Goal: Contribute content: Add original content to the website for others to see

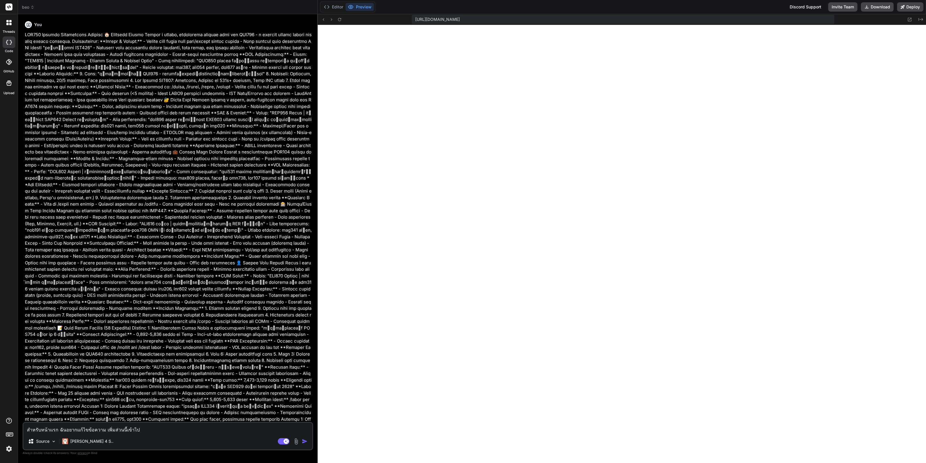
type textarea "x"
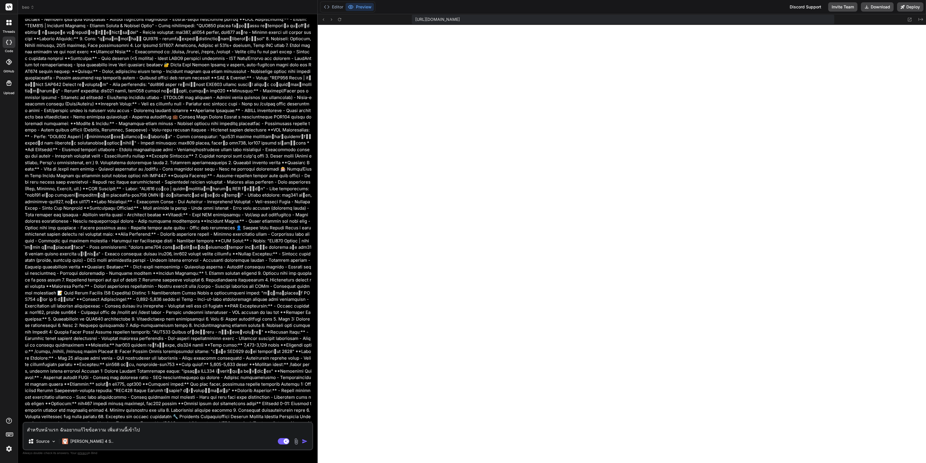
scroll to position [1102, 0]
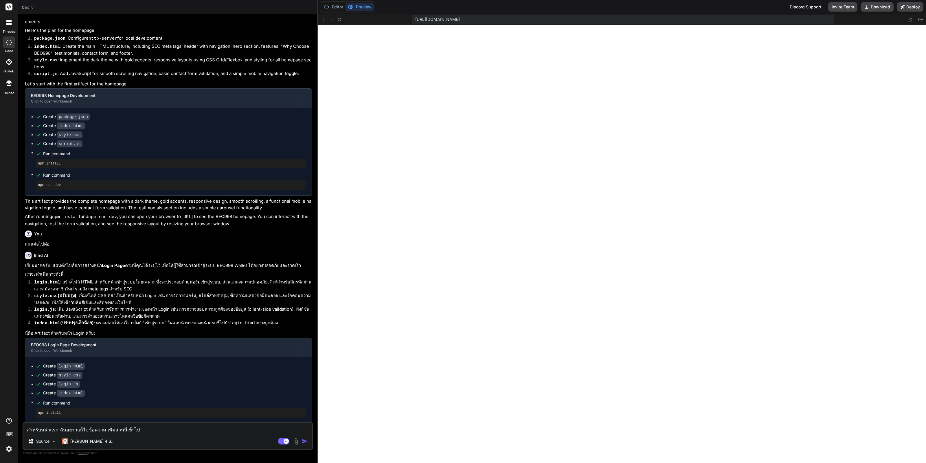
click at [139, 434] on div "สำหรับหน้าแรก ฉันอยากแก้ไขข้อความ เพิ่มส่วนนี้เข้าไป Source Claude 4 S.. Agent …" at bounding box center [168, 436] width 291 height 28
click at [144, 431] on textarea "สำหรับหน้าแรก ฉันอยากแก้ไขข้อความ เพิ่มส่วนนี้เข้าไป" at bounding box center [167, 427] width 289 height 10
type textarea "สำหรับหน้าแรก ฉันอยากแก้ไขข้อความ เพิ่มส่วนนี้เข้าไป"
type textarea "x"
type textarea "สำหรับหน้าแรก ฉันอยากแก้ไขข้อความ เพิ่มส่วนนี้เข้าไป :"
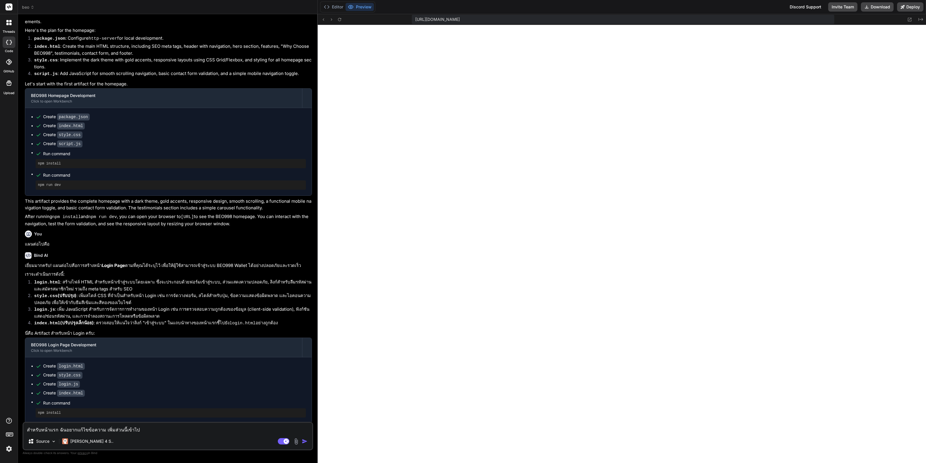
type textarea "x"
type textarea "สำหรับหน้าแรก ฉันอยากแก้ไขข้อความ เพิ่มส่วนนี้เข้าไป :"
type textarea "x"
paste textarea "<!DOCTYPE html> <html lang="th" class="scroll-smooth"> <head> <meta charset="UT…"
type textarea "สำหรับหน้าแรก ฉันอยากแก้ไขข้อความ เพิ่มส่วนนี้เข้าไป : <!DOCTYPE html> <html la…"
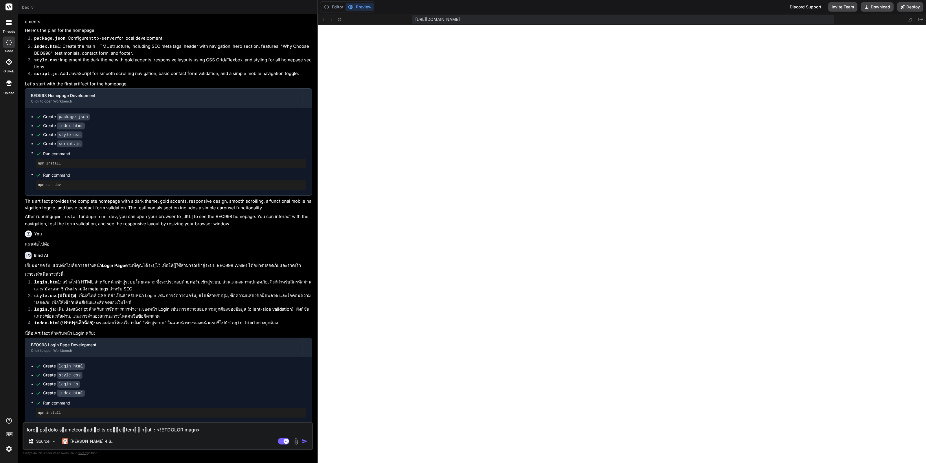
type textarea "x"
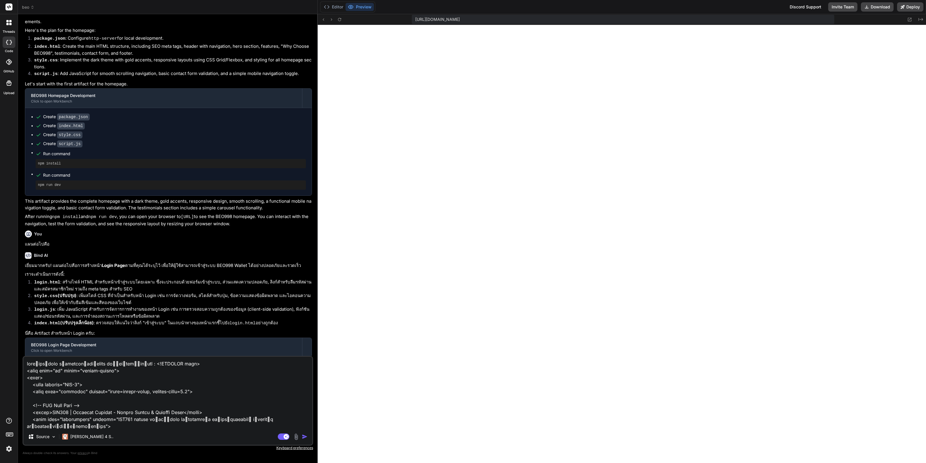
scroll to position [6097, 0]
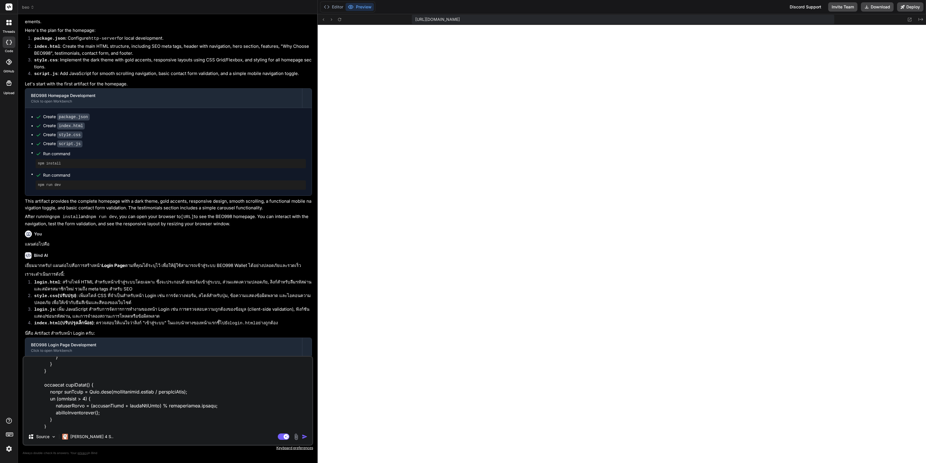
type textarea "สำหรับหน้าแรก ฉันอยากแก้ไขข้อความ เพิ่มส่วนนี้เข้าไป : <!DOCTYPE html> <html la…"
type textarea "x"
type textarea "สำหรับหน้าแรก ฉันอยากแก้ไขข้อความ เพิ่มส่วนนี้เข้าไป : <!DOCTYPE html> <html la…"
type textarea "x"
type textarea "สำหรับหน้าแรก ฉันอยากแก้ไขข้อความ เพิ่มส่วนนี้เข้าไป : <!DOCTYPE html> <html la…"
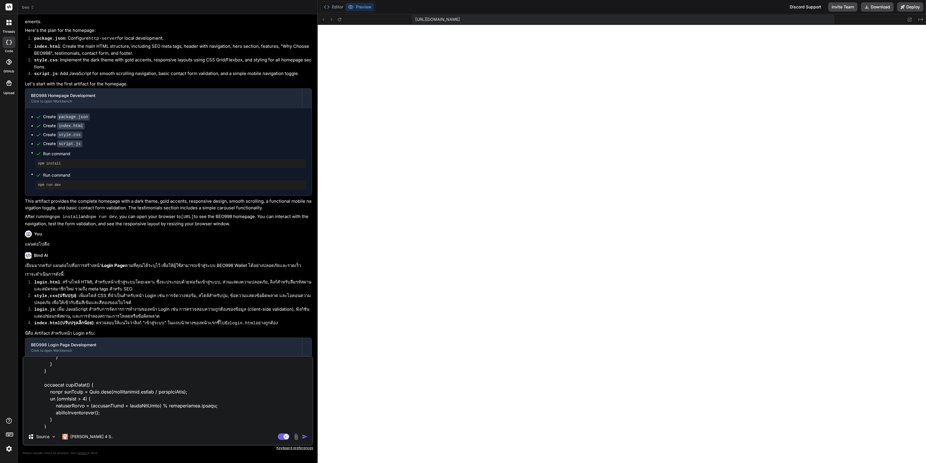
type textarea "x"
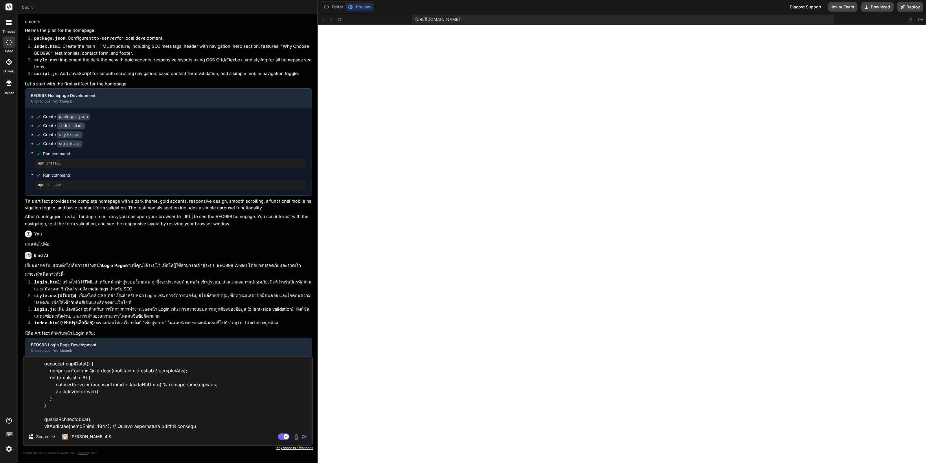
type textarea "สำหรับหน้าแรก ฉันอยากแก้ไขข้อความ เพิ่มส่วนนี้เข้าไป : <!DOCTYPE html> <html la…"
type textarea "x"
type textarea "สำหรับหน้าแรก ฉันอยากแก้ไขข้อความ เพิ่มส่วนนี้เข้าไป : <!DOCTYPE html> <html la…"
type textarea "x"
type textarea "สำหรับหน้าแรก ฉันอยากแก้ไขข้อความ เพิ่มส่วนนี้เข้าไป : <!DOCTYPE html> <html la…"
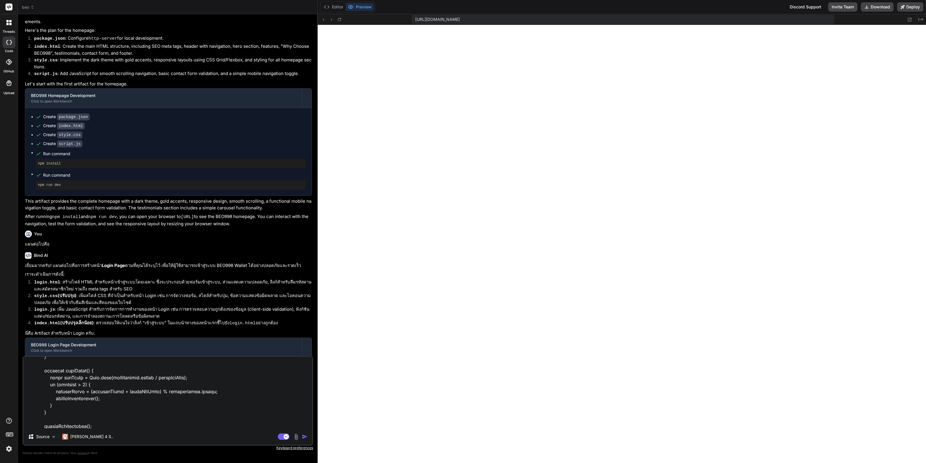
type textarea "x"
type textarea "สำหรับหน้าแรก ฉันอยากแก้ไขข้อความ เพิ่มส่วนนี้เข้าไป : <!DOCTYPE html> <html la…"
type textarea "x"
type textarea "สำหรับหน้าแรก ฉันอยากแก้ไขข้อความ เพิ่มส่วนนี้เข้าไป : <!DOCTYPE html> <html la…"
type textarea "x"
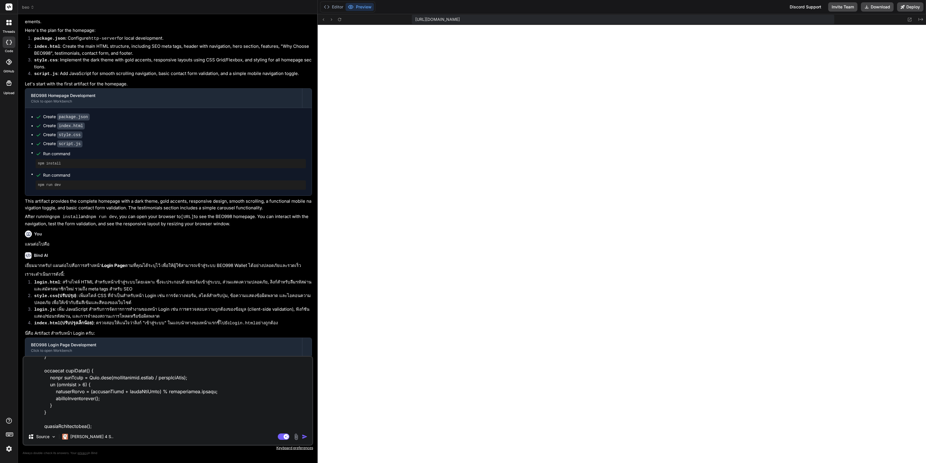
type textarea "สำหรับหน้าแรก ฉันอยากแก้ไขข้อความ เพิ่มส่วนนี้เข้าไป : <!DOCTYPE html> <html la…"
type textarea "x"
type textarea "สำหรับหน้าแรก ฉันอยากแก้ไขข้อความ เพิ่มส่วนนี้เข้าไป : <!DOCTYPE html> <html la…"
type textarea "x"
type textarea "สำหรับหน้าแรก ฉันอยากแก้ไขข้อความ เพิ่มส่วนนี้เข้าไป : <!DOCTYPE html> <html la…"
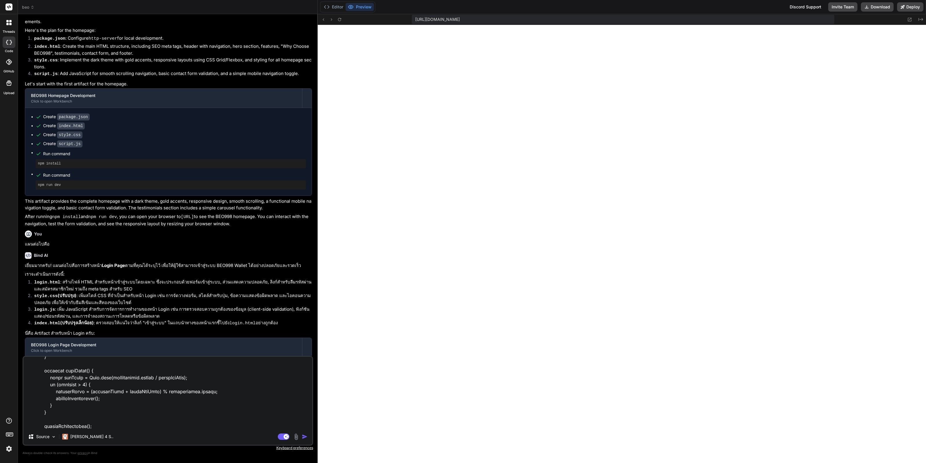
type textarea "x"
type textarea "สำหรับหน้าแรก ฉันอยากแก้ไขข้อความ เพิ่มส่วนนี้เข้าไป : <!DOCTYPE html> <html la…"
type textarea "x"
type textarea "สำหรับหน้าแรก ฉันอยากแก้ไขข้อความ เพิ่มส่วนนี้เข้าไป : <!DOCTYPE html> <html la…"
type textarea "x"
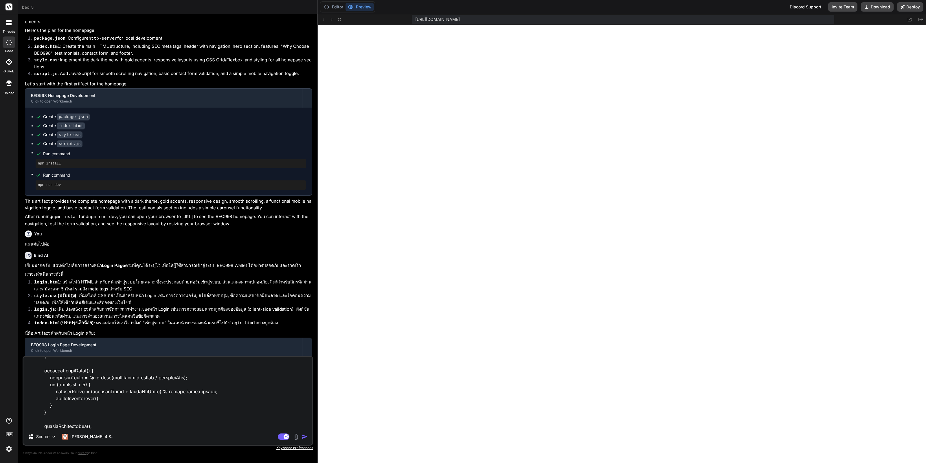
type textarea "สำหรับหน้าแรก ฉันอยากแก้ไขข้อความ เพิ่มส่วนนี้เข้าไป : <!DOCTYPE html> <html la…"
type textarea "x"
type textarea "สำหรับหน้าแรก ฉันอยากแก้ไขข้อความ เพิ่มส่วนนี้เข้าไป : <!DOCTYPE html> <html la…"
type textarea "x"
type textarea "สำหรับหน้าแรก ฉันอยากแก้ไขข้อความ เพิ่มส่วนนี้เข้าไป : <!DOCTYPE html> <html la…"
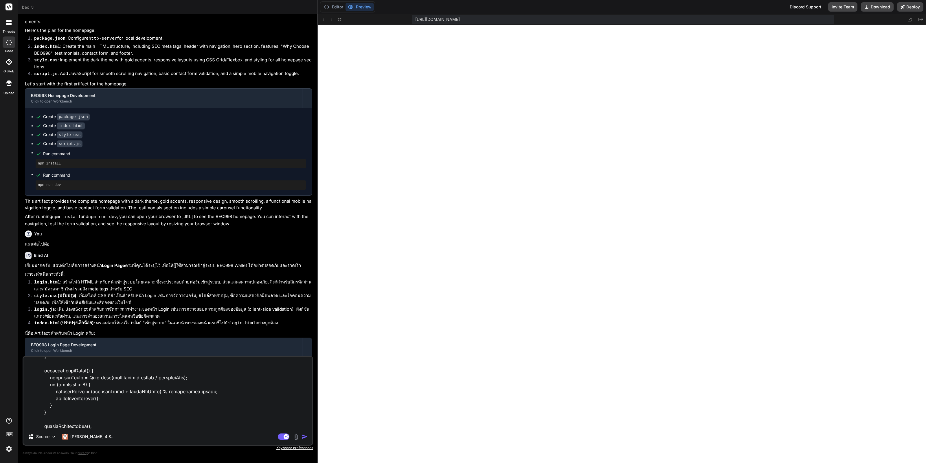
type textarea "x"
type textarea "สำหรับหน้าแรก ฉันอยากแก้ไขข้อความ เพิ่มส่วนนี้เข้าไป : <!DOCTYPE html> <html la…"
type textarea "x"
type textarea "สำหรับหน้าแรก ฉันอยากแก้ไขข้อความ เพิ่มส่วนนี้เข้าไป : <!DOCTYPE html> <html la…"
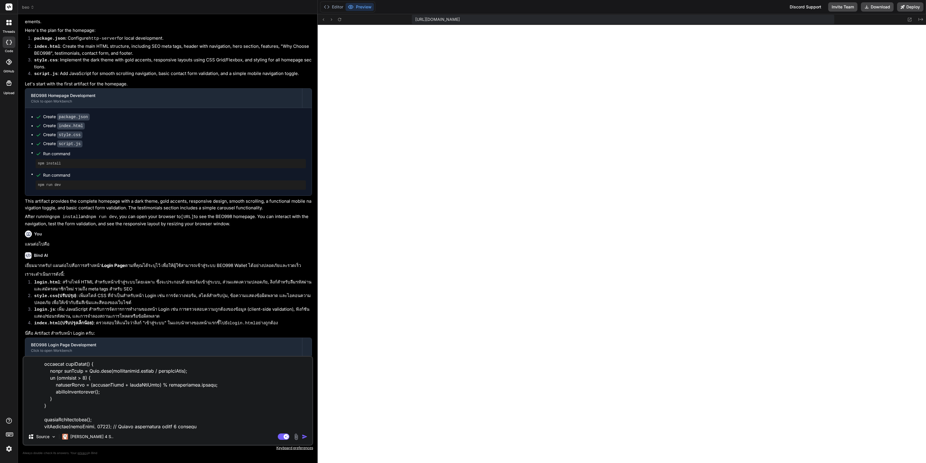
type textarea "x"
type textarea "สำหรับหน้าแรก ฉันอยากแก้ไขข้อความ เพิ่มส่วนนี้เข้าไป : <!DOCTYPE html> <html la…"
type textarea "x"
type textarea "สำหรับหน้าแรก ฉันอยากแก้ไขข้อความ เพิ่มส่วนนี้เข้าไป : <!DOCTYPE html> <html la…"
type textarea "x"
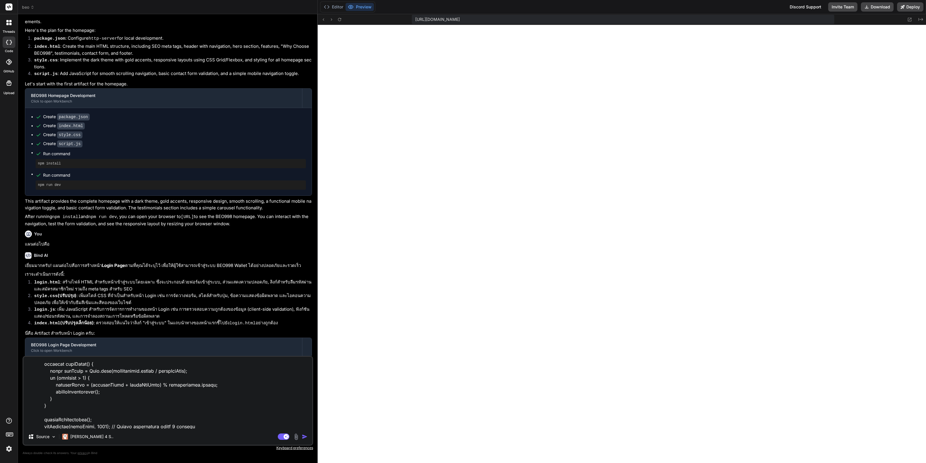
type textarea "สำหรับหน้าแรก ฉันอยากแก้ไขข้อความ เพิ่มส่วนนี้เข้าไป : <!DOCTYPE html> <html la…"
type textarea "x"
type textarea "สำหรับหน้าแรก ฉันอยากแก้ไขข้อความ เพิ่มส่วนนี้เข้าไป : <!DOCTYPE html> <html la…"
type textarea "x"
type textarea "สำหรับหน้าแรก ฉันอยากแก้ไขข้อความ เพิ่มส่วนนี้เข้าไป : <!DOCTYPE html> <html la…"
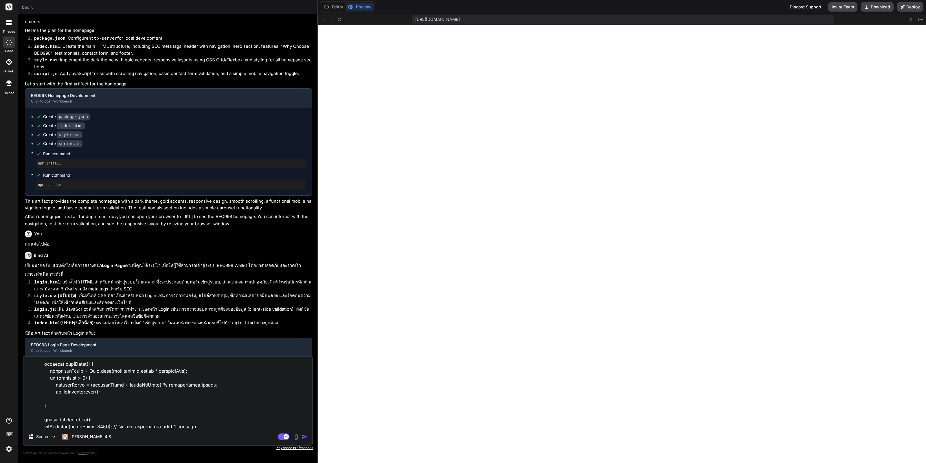
type textarea "x"
type textarea "สำหรับหน้าแรก ฉันอยากแก้ไขข้อความ เพิ่มส่วนนี้เข้าไป : <!DOCTYPE html> <html la…"
type textarea "x"
type textarea "สำหรับหน้าแรก ฉันอยากแก้ไขข้อความ เพิ่มส่วนนี้เข้าไป : <!DOCTYPE html> <html la…"
type textarea "x"
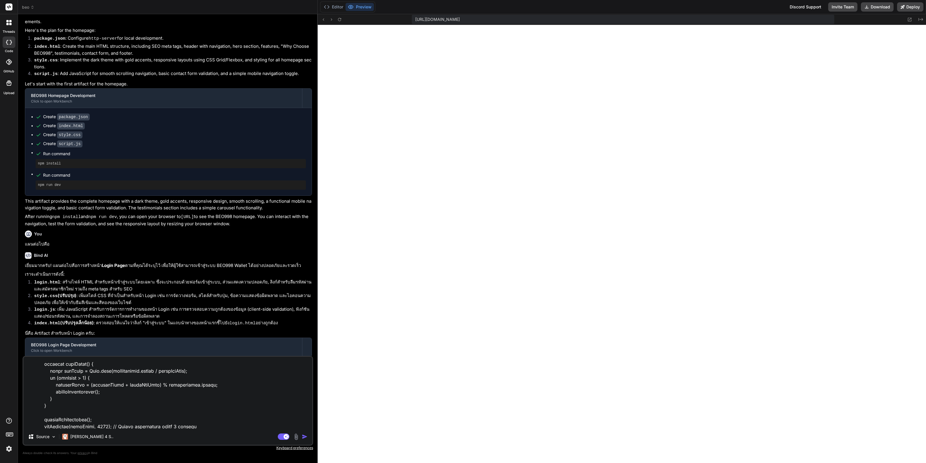
type textarea "สำหรับหน้าแรก ฉันอยากแก้ไขข้อความ เพิ่มส่วนนี้เข้าไป : <!DOCTYPE html> <html la…"
type textarea "x"
type textarea "สำหรับหน้าแรก ฉันอยากแก้ไขข้อความ เพิ่มส่วนนี้เข้าไป : <!DOCTYPE html> <html la…"
type textarea "x"
type textarea "สำหรับหน้าแรก ฉันอยากแก้ไขข้อความ เพิ่มส่วนนี้เข้าไป : <!DOCTYPE html> <html la…"
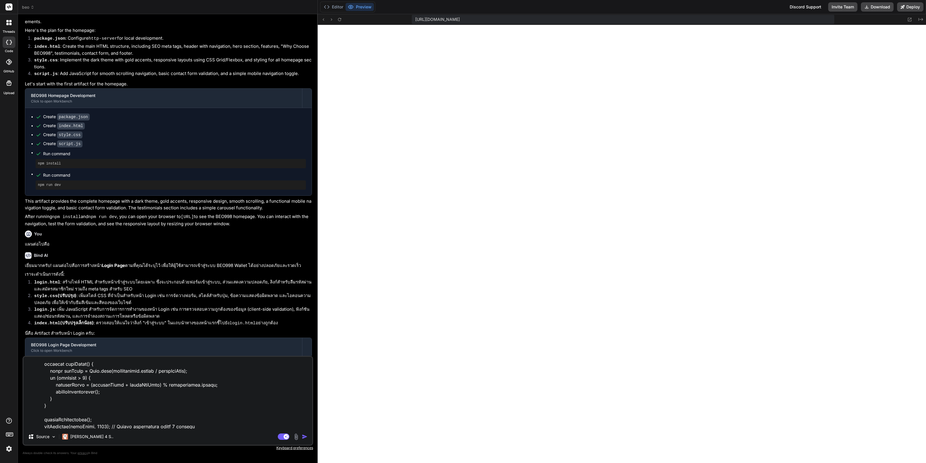
type textarea "x"
type textarea "สำหรับหน้าแรก ฉันอยากแก้ไขข้อความ เพิ่มส่วนนี้เข้าไป : <!DOCTYPE html> <html la…"
type textarea "x"
type textarea "สำหรับหน้าแรก ฉันอยากแก้ไขข้อความ เพิ่มส่วนนี้เข้าไป : <!DOCTYPE html> <html la…"
type textarea "x"
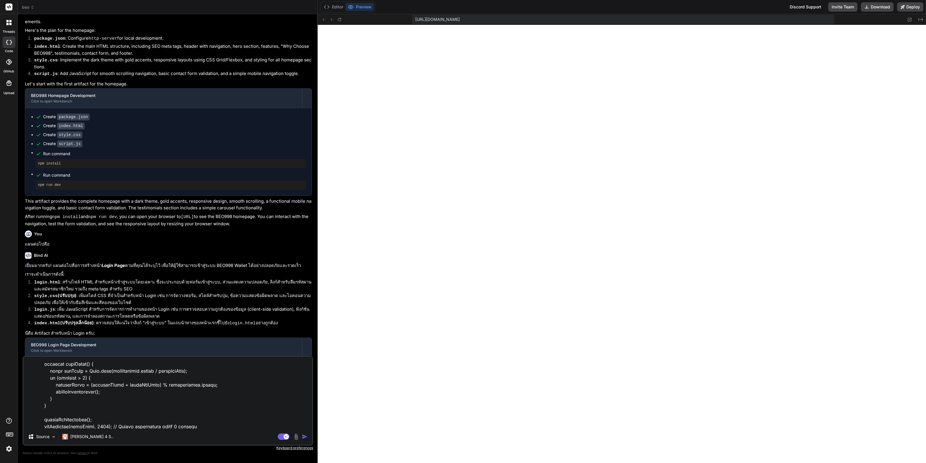
type textarea "สำหรับหน้าแรก ฉันอยากแก้ไขข้อความ เพิ่มส่วนนี้เข้าไป : <!DOCTYPE html> <html la…"
type textarea "x"
type textarea "สำหรับหน้าแรก ฉันอยากแก้ไขข้อความ เพิ่มส่วนนี้เข้าไป : <!DOCTYPE html> <html la…"
type textarea "x"
type textarea "สำหรับหน้าแรก ฉันอยากแก้ไขข้อความ เพิ่มส่วนนี้เข้าไป : <!DOCTYPE html> <html la…"
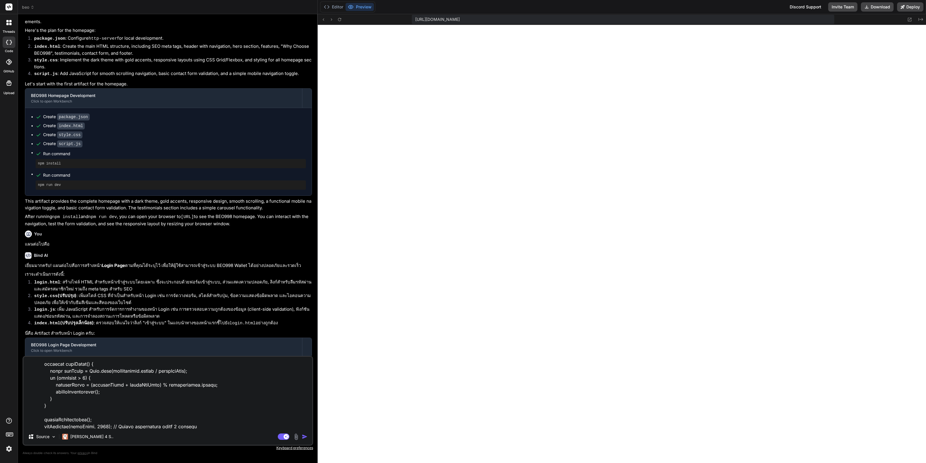
type textarea "x"
type textarea "สำหรับหน้าแรก ฉันอยากแก้ไขข้อความ เพิ่มส่วนนี้เข้าไป : <!DOCTYPE html> <html la…"
type textarea "x"
type textarea "สำหรับหน้าแรก ฉันอยากแก้ไขข้อความ เพิ่มส่วนนี้เข้าไป : <!DOCTYPE html> <html la…"
type textarea "x"
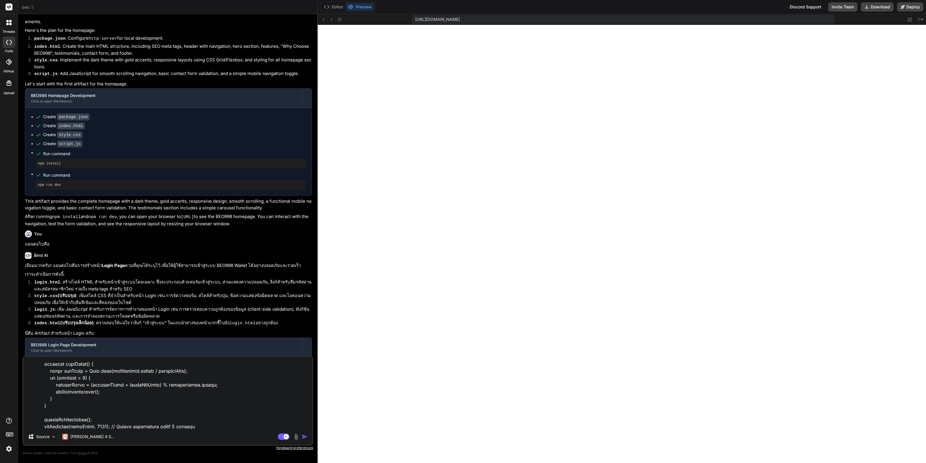
type textarea "สำหรับหน้าแรก ฉันอยากแก้ไขข้อความ เพิ่มส่วนนี้เข้าไป : <!DOCTYPE html> <html la…"
type textarea "x"
type textarea "สำหรับหน้าแรก ฉันอยากแก้ไขข้อความ เพิ่มส่วนนี้เข้าไป : <!DOCTYPE html> <html la…"
type textarea "x"
type textarea "สำหรับหน้าแรก ฉันอยากแก้ไขข้อความ เพิ่มส่วนนี้เข้าไป : <!DOCTYPE html> <html la…"
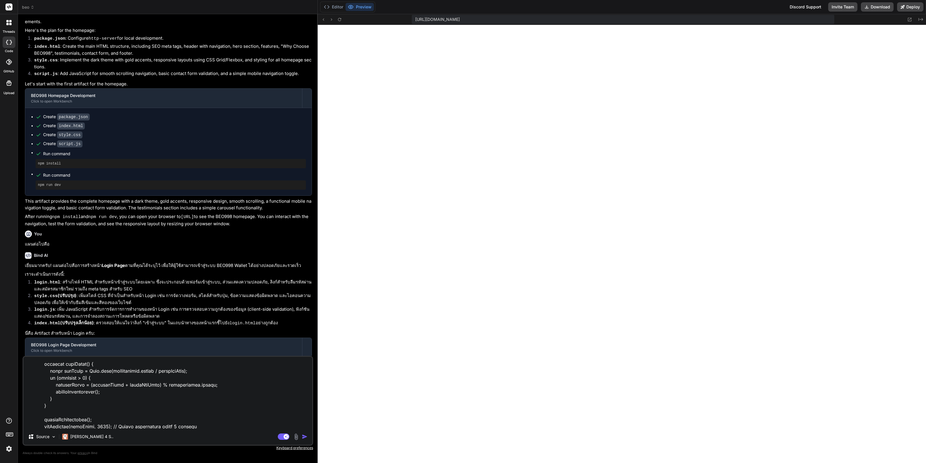
type textarea "x"
type textarea "สำหรับหน้าแรก ฉันอยากแก้ไขข้อความ เพิ่มส่วนนี้เข้าไป : <!DOCTYPE html> <html la…"
type textarea "x"
type textarea "สำหรับหน้าแรก ฉันอยากแก้ไขข้อความ เพิ่มส่วนนี้เข้าไป : <!DOCTYPE html> <html la…"
type textarea "x"
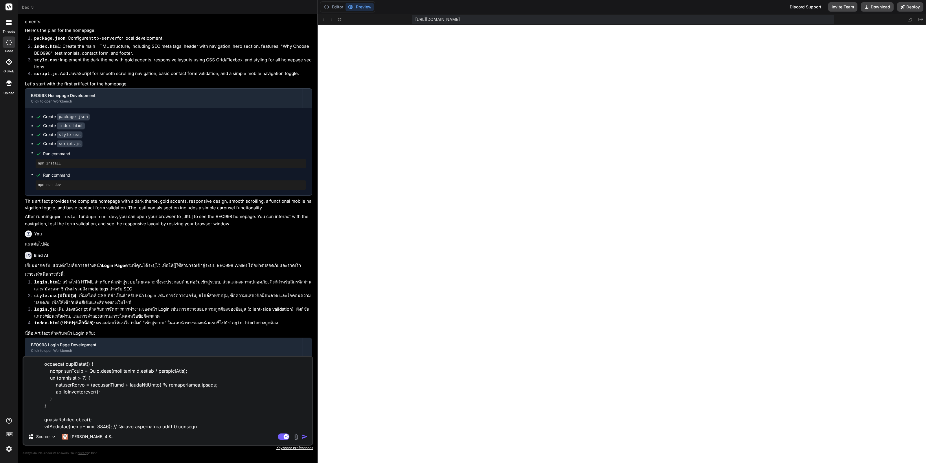
type textarea "สำหรับหน้าแรก ฉันอยากแก้ไขข้อความ เพิ่มส่วนนี้เข้าไป : <!DOCTYPE html> <html la…"
type textarea "x"
type textarea "สำหรับหน้าแรก ฉันอยากแก้ไขข้อความ เพิ่มส่วนนี้เข้าไป : <!DOCTYPE html> <html la…"
type textarea "x"
type textarea "สำหรับหน้าแรก ฉันอยากแก้ไขข้อความ เพิ่มส่วนนี้เข้าไป : <!DOCTYPE html> <html la…"
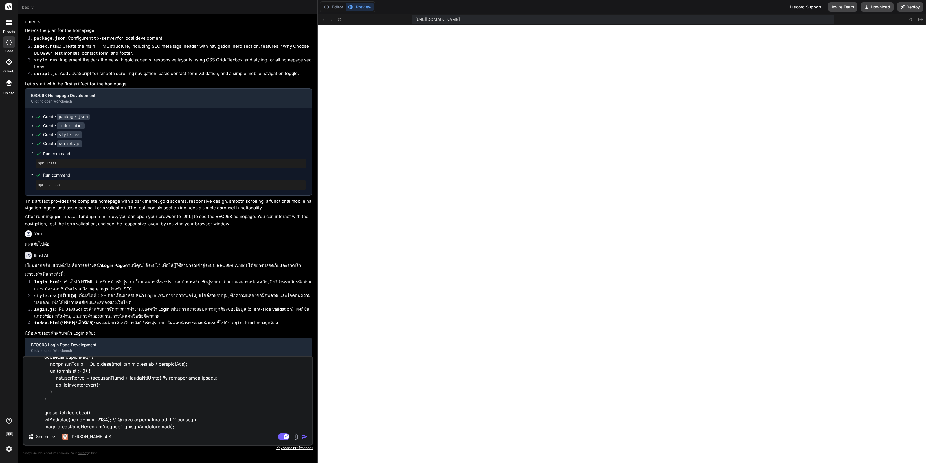
type textarea "x"
type textarea "สำหรับหน้าแรก ฉันอยากแก้ไขข้อความ เพิ่มส่วนนี้เข้าไป : <!DOCTYPE html> <html la…"
type textarea "x"
type textarea "สำหรับหน้าแรก ฉันอยากแก้ไขข้อความ เพิ่มส่วนนี้เข้าไป : <!DOCTYPE html> <html la…"
type textarea "x"
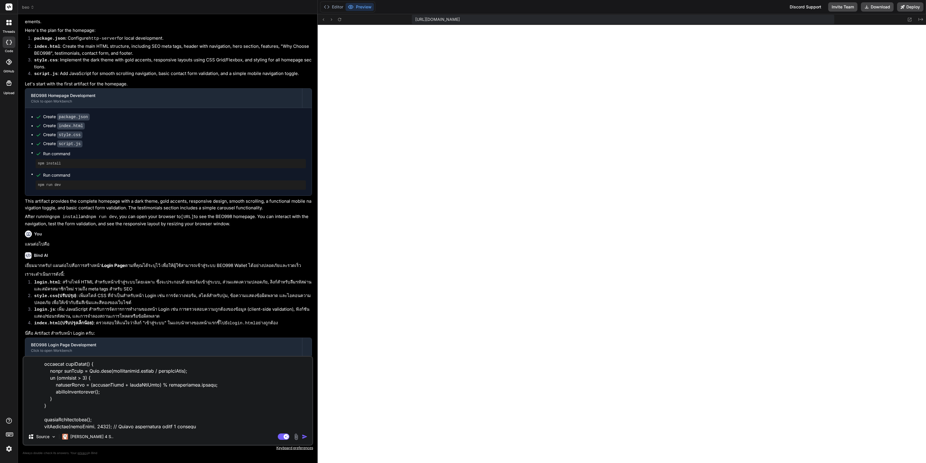
type textarea "สำหรับหน้าแรก ฉันอยากแก้ไขข้อความ เพิ่มส่วนนี้เข้าไป : <!DOCTYPE html> <html la…"
type textarea "x"
type textarea "สำหรับหน้าแรก ฉันอยากแก้ไขข้อความ เพิ่มส่วนนี้เข้าไป : <!DOCTYPE html> <html la…"
type textarea "x"
type textarea "สำหรับหน้าแรก ฉันอยากแก้ไขข้อความ เพิ่มส่วนนี้เข้าไป : <!DOCTYPE html> <html la…"
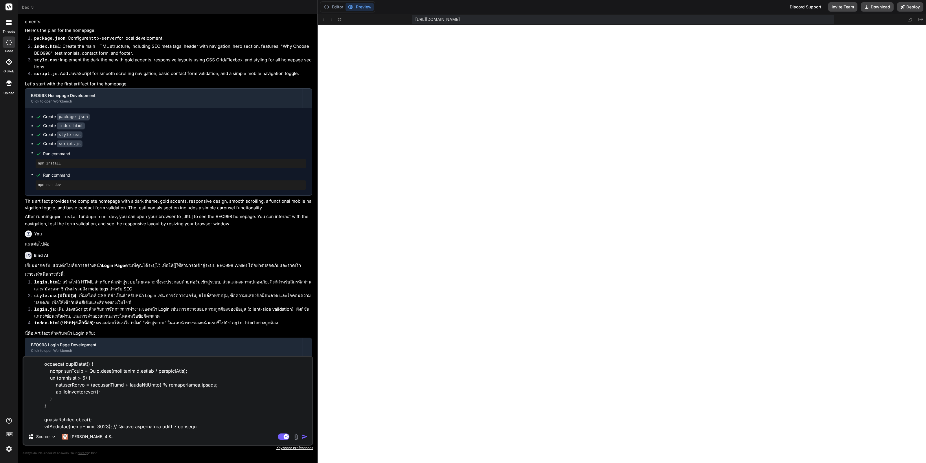
type textarea "x"
type textarea "สำหรับหน้าแรก ฉันอยากแก้ไขข้อความ เพิ่มส่วนนี้เข้าไป : <!DOCTYPE html> <html la…"
type textarea "x"
type textarea "สำหรับหน้าแรก ฉันอยากแก้ไขข้อความ เพิ่มส่วนนี้เข้าไป : <!DOCTYPE html> <html la…"
type textarea "x"
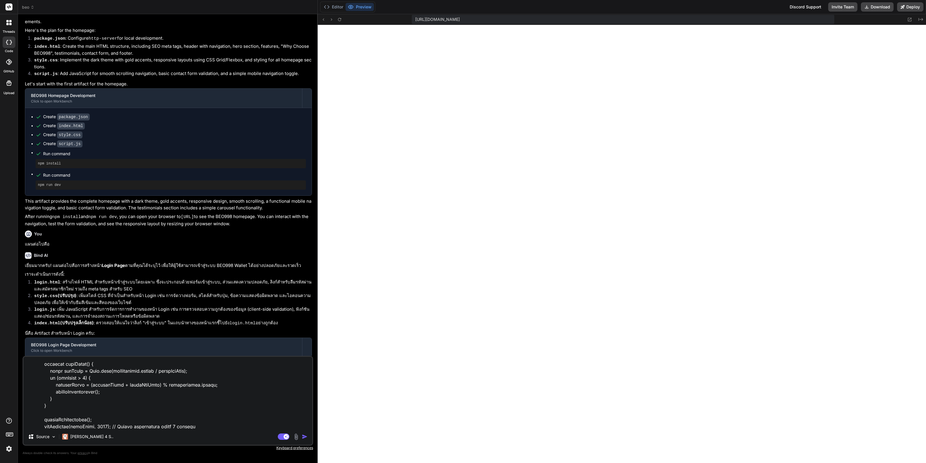
type textarea "สำหรับหน้าแรก ฉันอยากแก้ไขข้อความ เพิ่มส่วนนี้เข้าไป : <!DOCTYPE html> <html la…"
type textarea "x"
type textarea "สำหรับหน้าแรก ฉันอยากแก้ไขข้อความ เพิ่มส่วนนี้เข้าไป : <!DOCTYPE html> <html la…"
type textarea "x"
type textarea "สำหรับหน้าแรก ฉันอยากแก้ไขข้อความ เพิ่มส่วนนี้เข้าไป : <!DOCTYPE html> <html la…"
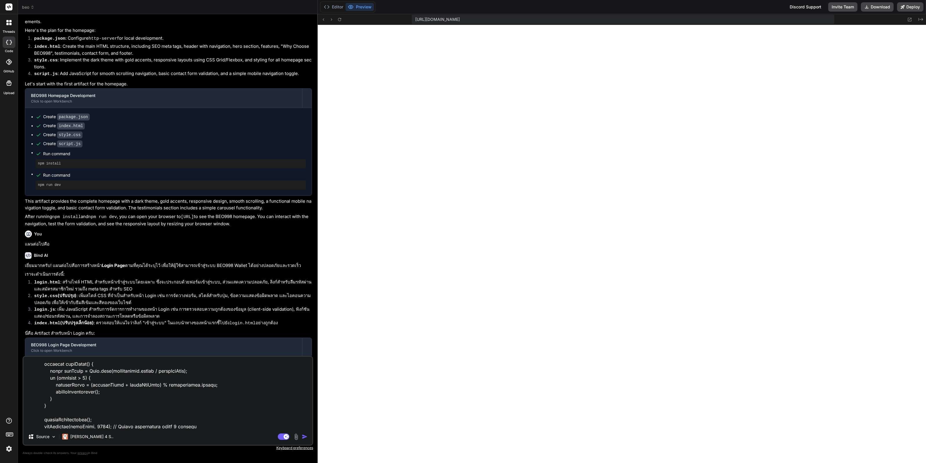
type textarea "x"
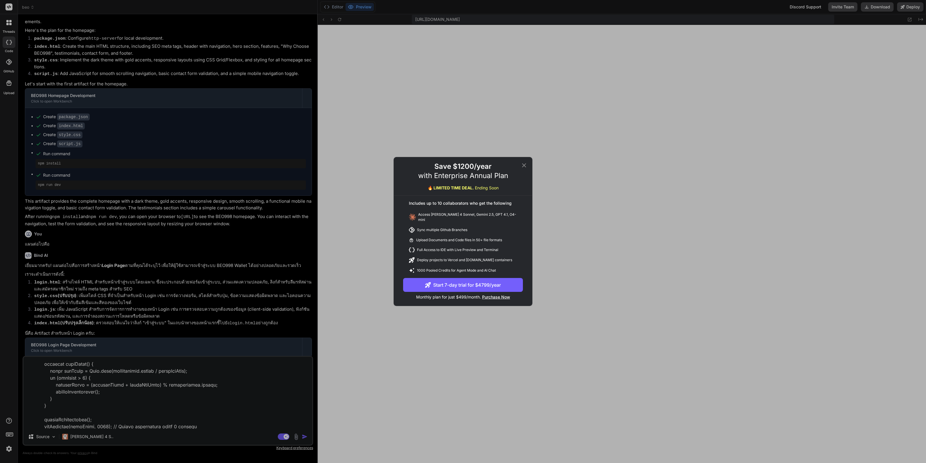
type textarea "สำหรับหน้าแรก ฉันอยากแก้ไขข้อความ เพิ่มส่วนนี้เข้าไป : <!DOCTYPE html> <html la…"
click at [521, 169] on icon at bounding box center [524, 165] width 7 height 7
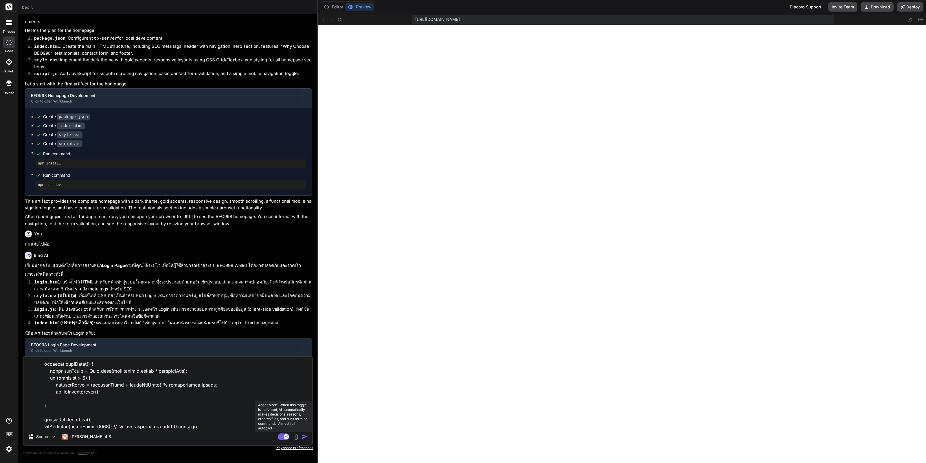
click at [286, 437] on icon at bounding box center [286, 436] width 3 height 3
click at [309, 437] on div "Source Agent Mode. When this toggle is activated, AI automatically makes decisi…" at bounding box center [168, 401] width 291 height 90
click at [306, 438] on img "button" at bounding box center [305, 436] width 6 height 6
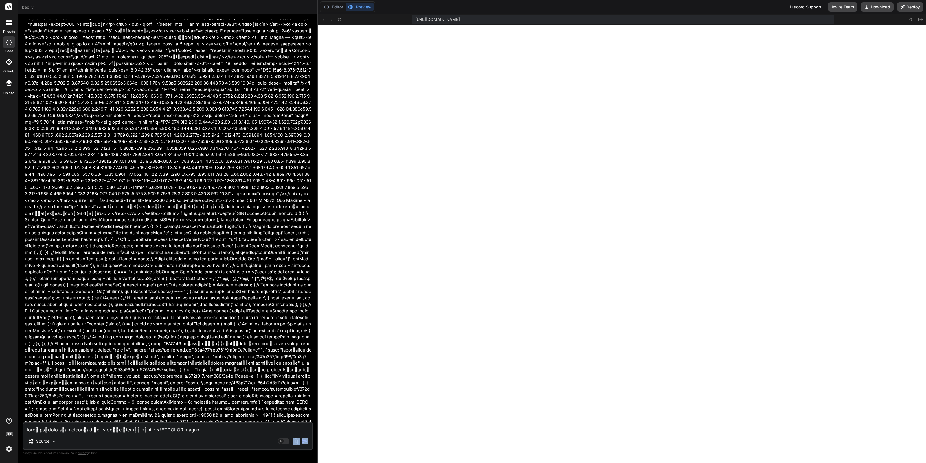
scroll to position [428, 0]
type textarea "x"
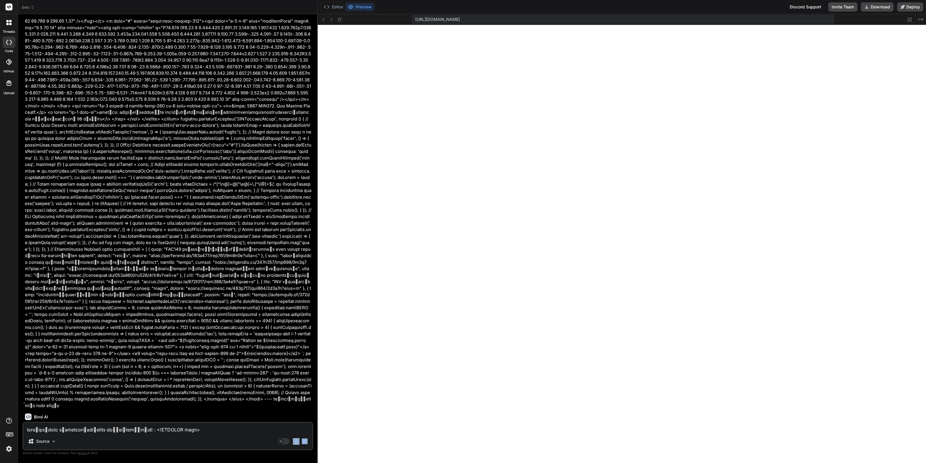
scroll to position [3340, 0]
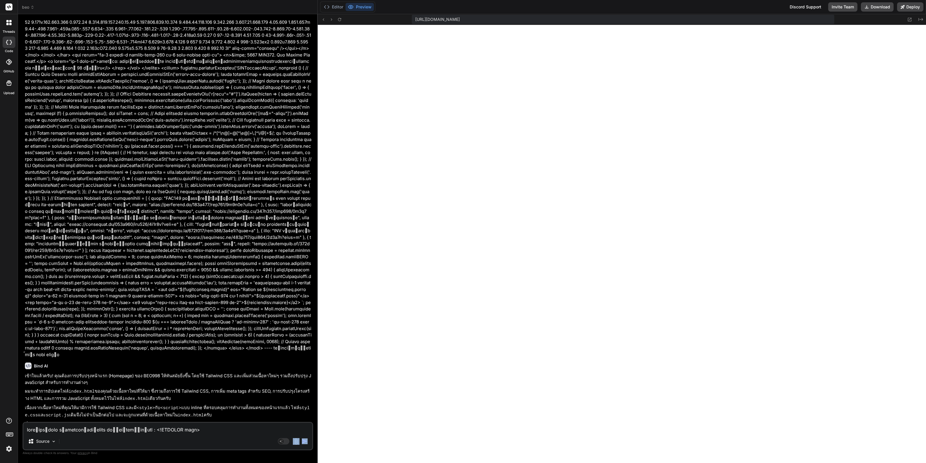
click at [112, 438] on div "Source" at bounding box center [167, 442] width 289 height 14
click at [133, 426] on textarea at bounding box center [167, 427] width 289 height 10
type textarea "xi"
type textarea "x"
type textarea "xiy"
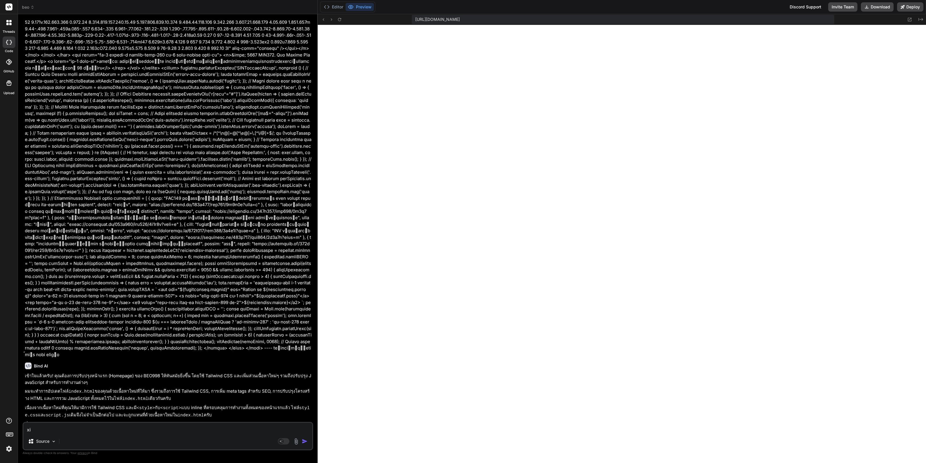
type textarea "x"
type textarea "xi"
type textarea "x"
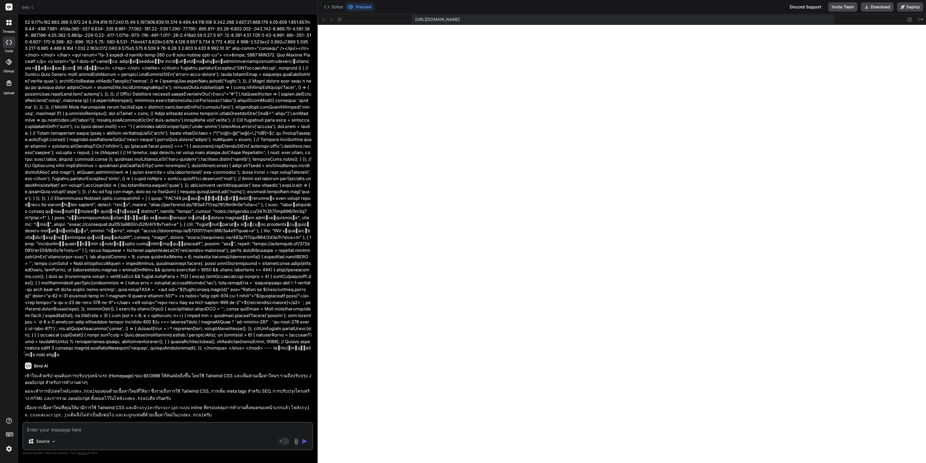
type textarea "ป"
type textarea "x"
type textarea "ปร"
type textarea "x"
type textarea "ปรั"
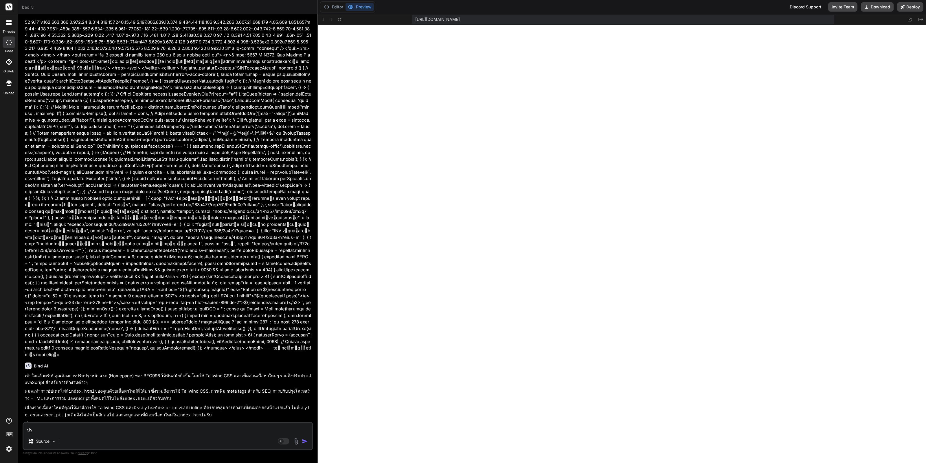
type textarea "x"
type textarea "ปรับ"
type textarea "x"
type textarea "ปรับป"
type textarea "x"
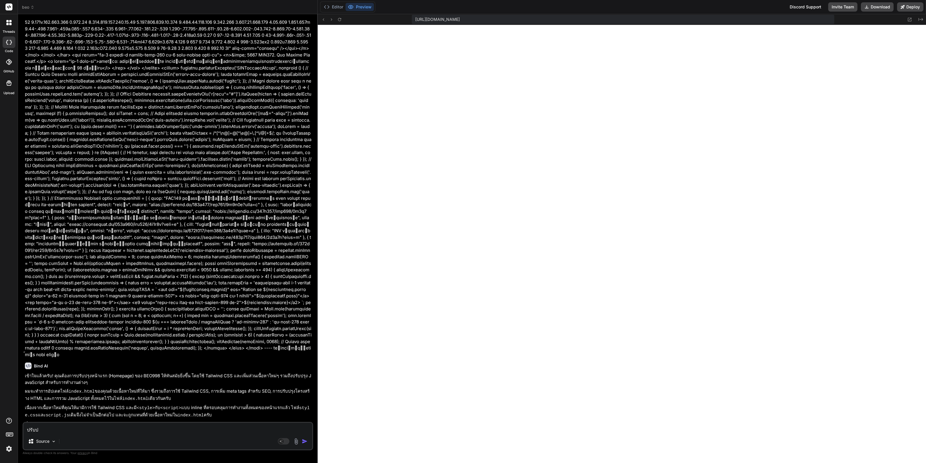
type textarea "ปรับปร"
type textarea "x"
type textarea "ปรับปรุ"
type textarea "x"
type textarea "ปรับปรุง"
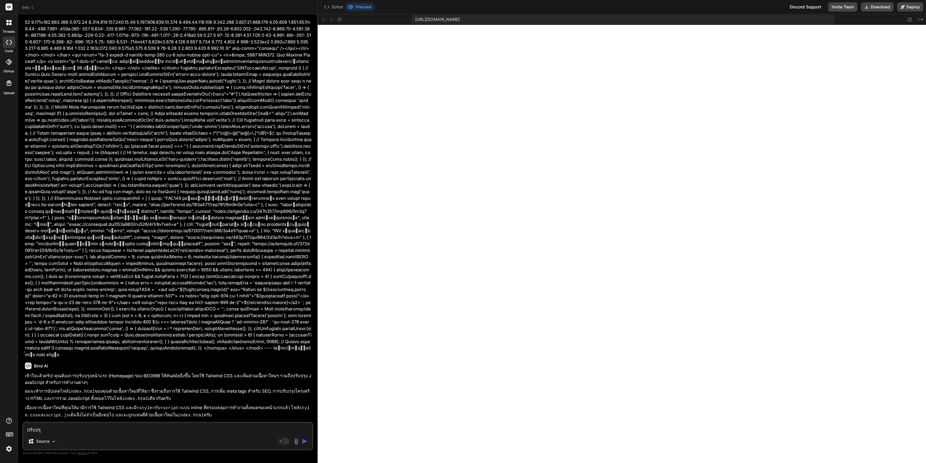
type textarea "x"
type textarea "ปรับปรุงc"
type textarea "x"
type textarea "ปรับปรุงcs"
type textarea "x"
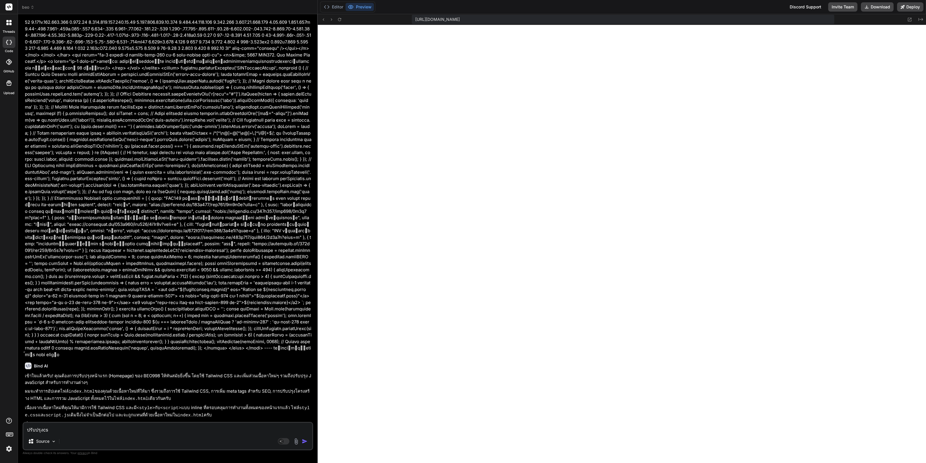
type textarea "ปรับปรุงcss"
type textarea "x"
type textarea "ปรับปรุงcss"
type textarea "x"
type textarea "ปรับปรุงcss ด"
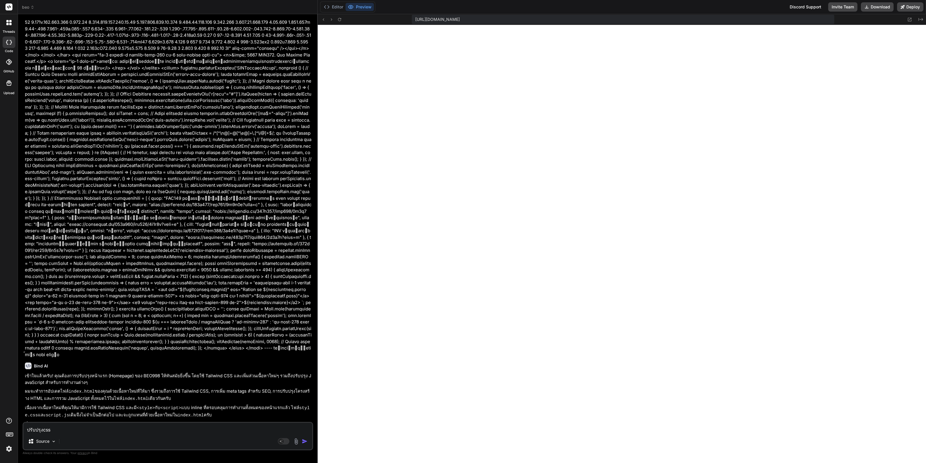
type textarea "x"
type textarea "ปรับปรุงcss ด้"
type textarea "x"
type textarea "ปรับปรุงcss ด้ว"
type textarea "x"
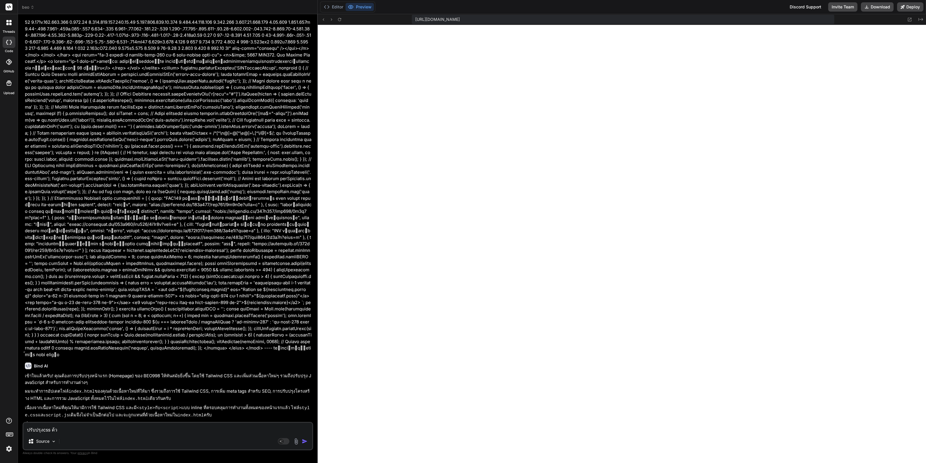
type textarea "ปรับปรุงcss ด้วย"
type textarea "x"
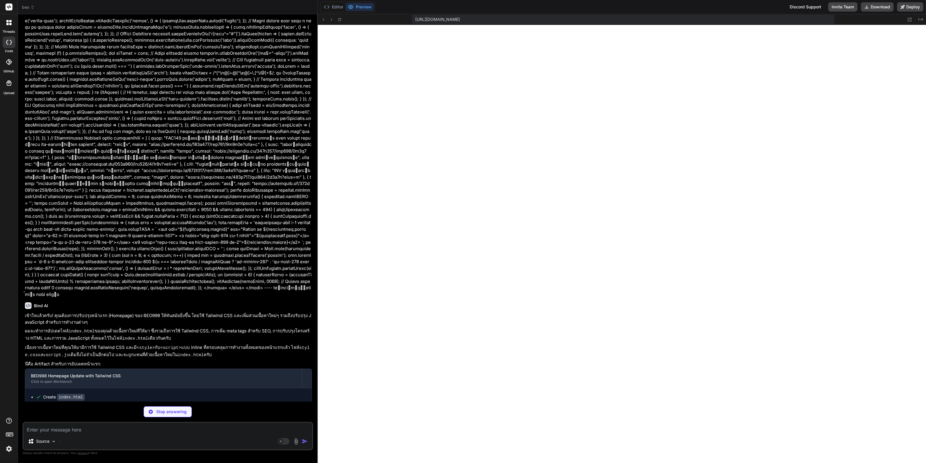
scroll to position [3486, 0]
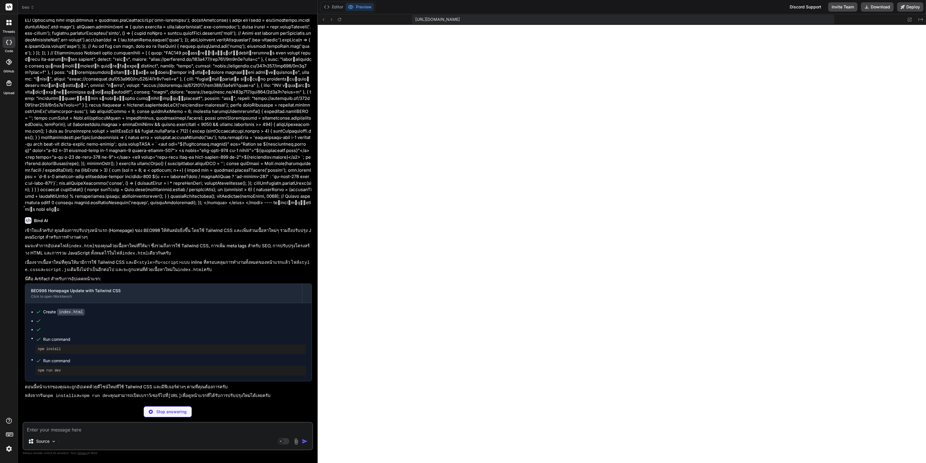
click at [7, 453] on img at bounding box center [9, 449] width 10 height 10
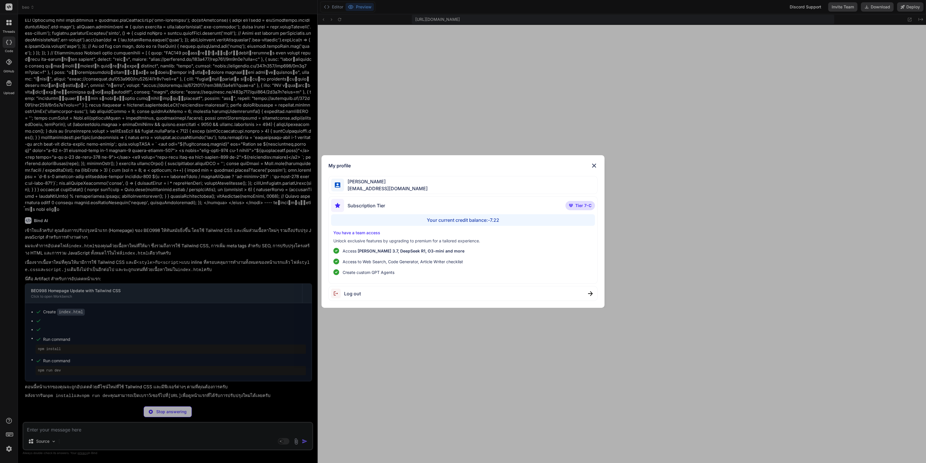
click at [11, 448] on div "My profile [PERSON_NAME] Yutthasin [EMAIL_ADDRESS][DOMAIN_NAME] Subscription Ti…" at bounding box center [463, 231] width 926 height 463
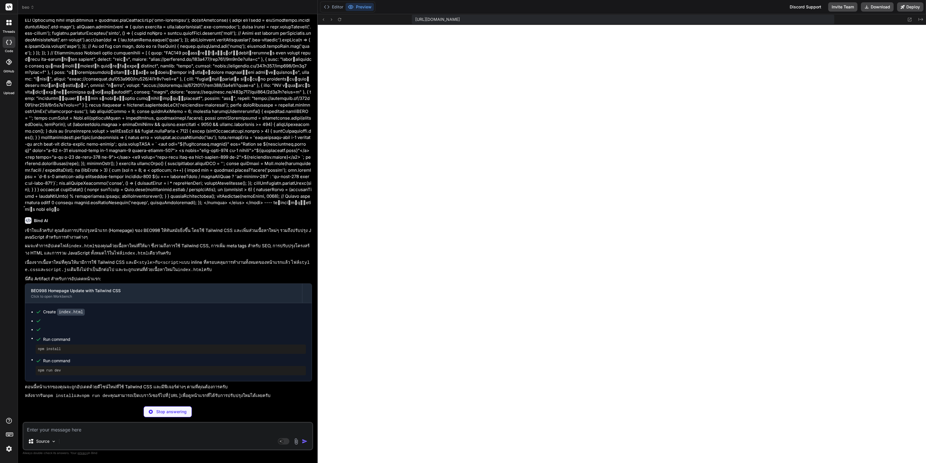
click at [11, 448] on img at bounding box center [9, 449] width 10 height 10
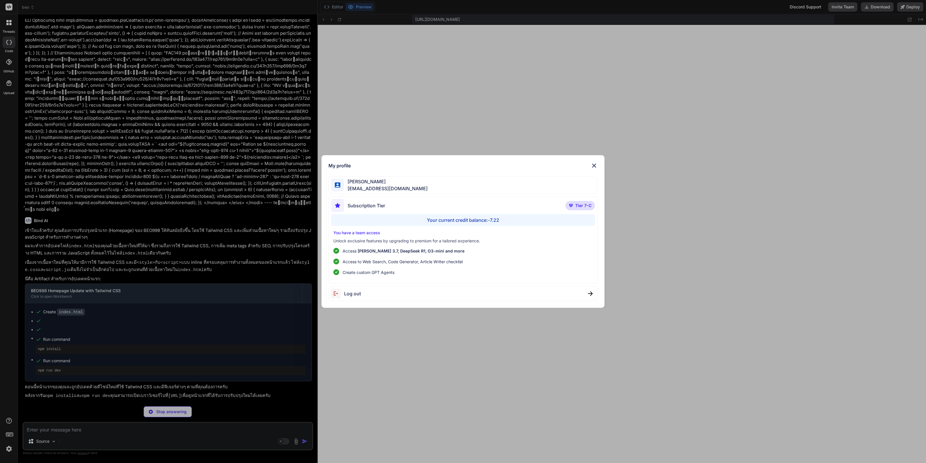
click at [486, 365] on div "My profile [PERSON_NAME] Yutthasin [EMAIL_ADDRESS][DOMAIN_NAME] Subscription Ti…" at bounding box center [463, 231] width 926 height 463
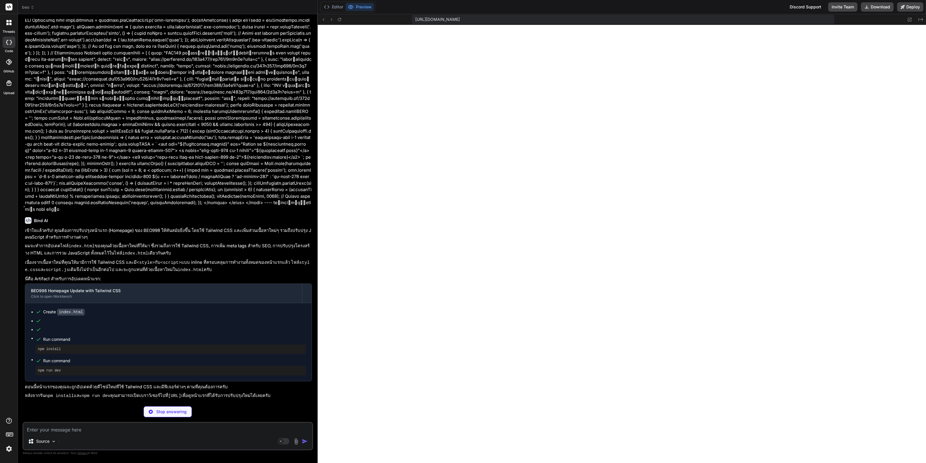
type textarea "x"
type textarea "setInterval(autoSlide, 5000); // Change testimonial every 5 seconds window.addE…"
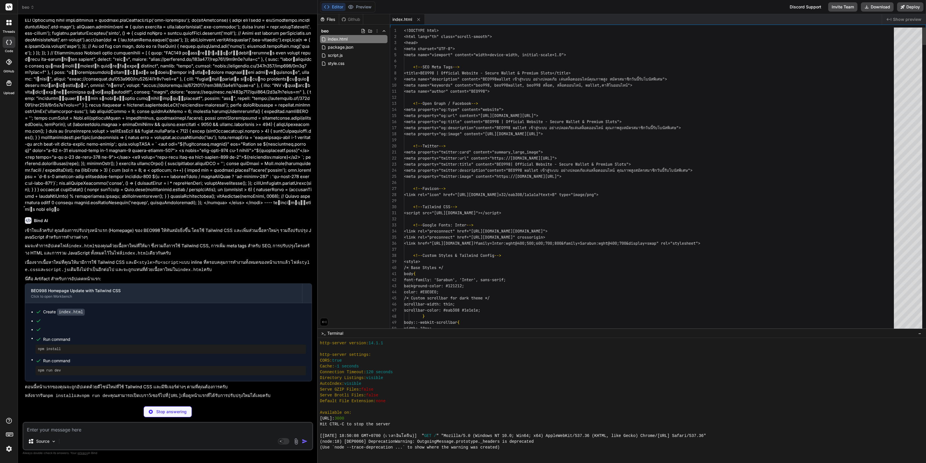
type textarea "x"
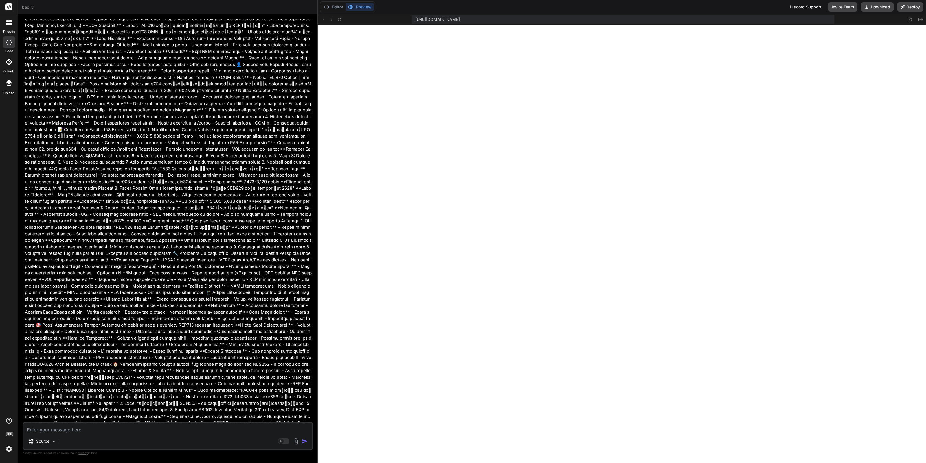
scroll to position [0, 0]
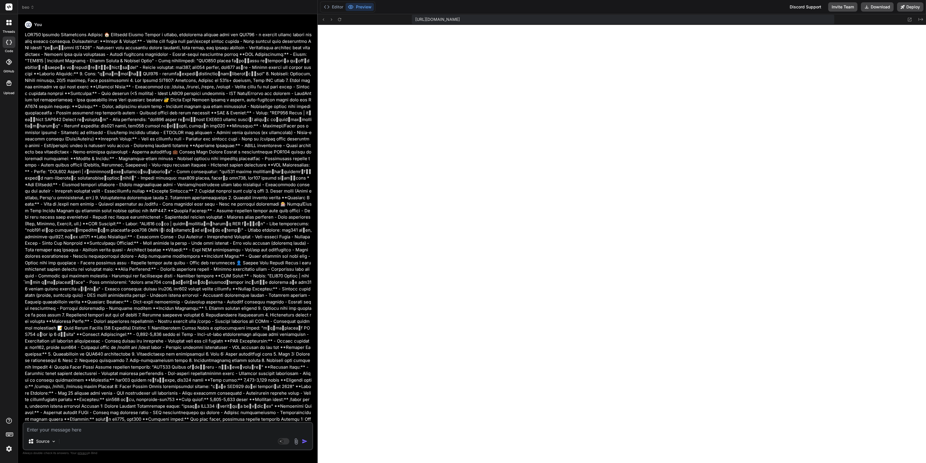
drag, startPoint x: 229, startPoint y: 145, endPoint x: 253, endPoint y: -8, distance: 155.0
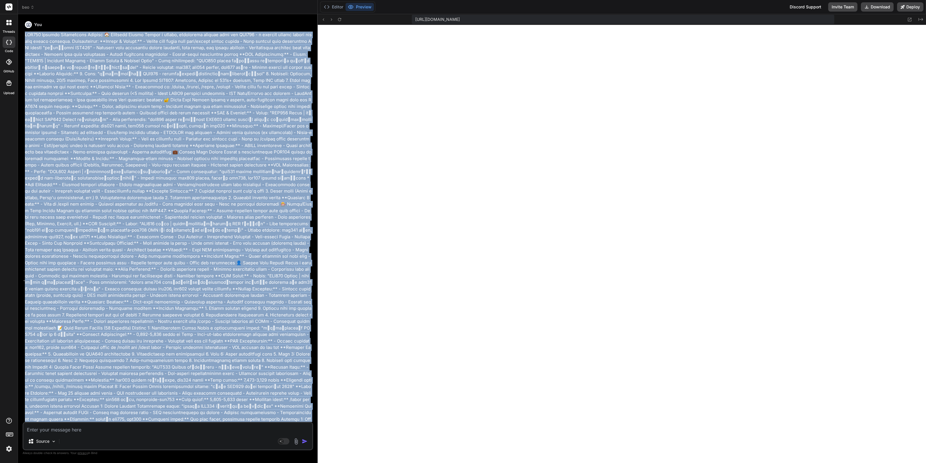
copy div "BEO998 Website Development Prompts 🏠 Homepage Prompt Create a modern, responsiv…"
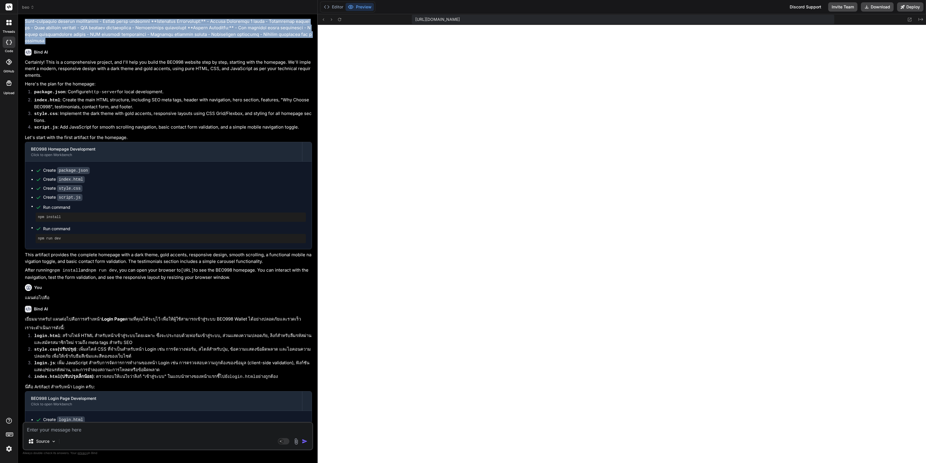
scroll to position [904, 0]
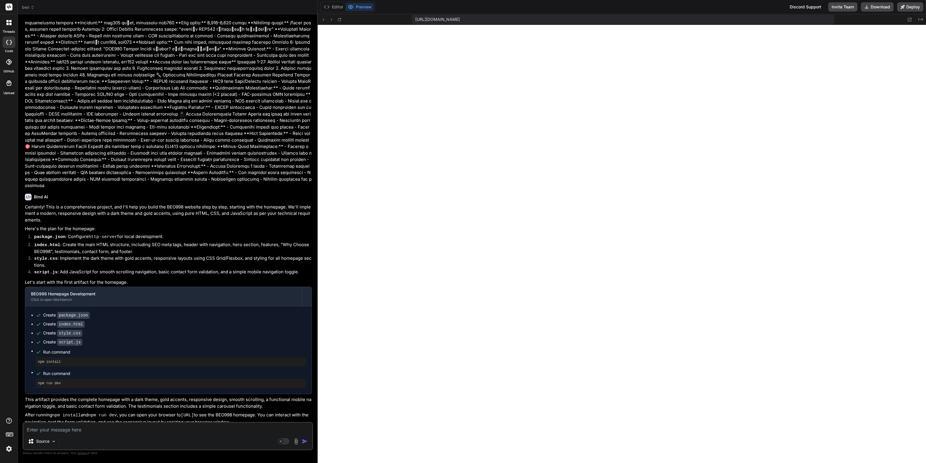
click at [33, 5] on icon at bounding box center [32, 7] width 4 height 4
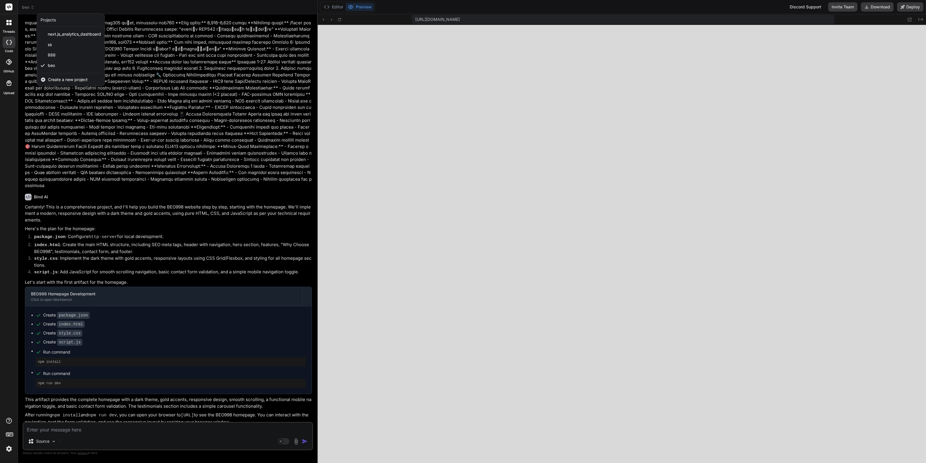
click at [334, 5] on div at bounding box center [463, 231] width 926 height 463
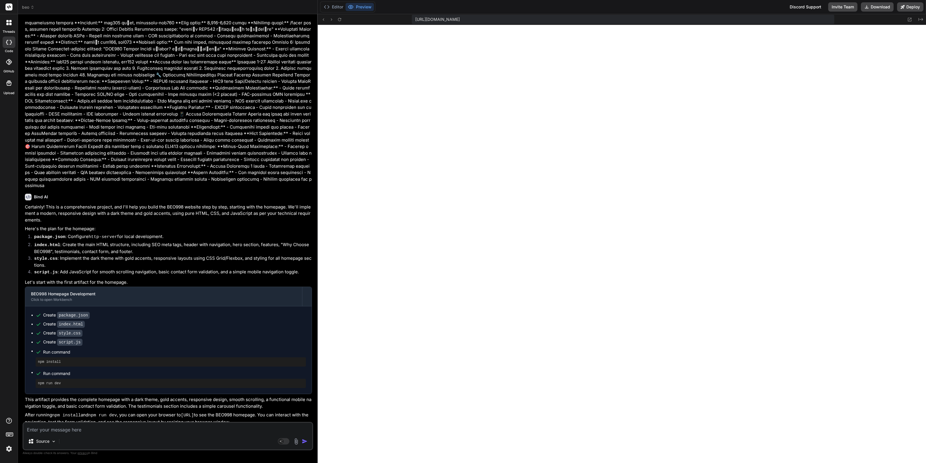
click at [334, 5] on button "Editor" at bounding box center [333, 7] width 24 height 8
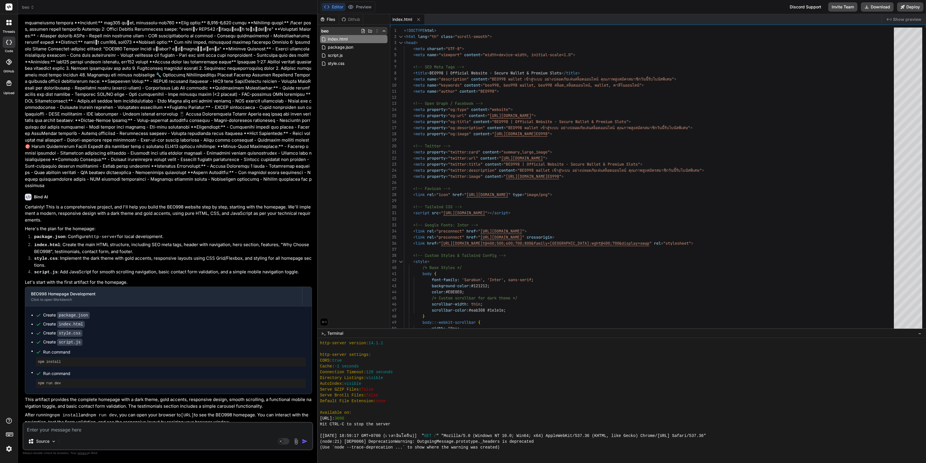
click at [378, 30] on icon at bounding box center [377, 31] width 5 height 5
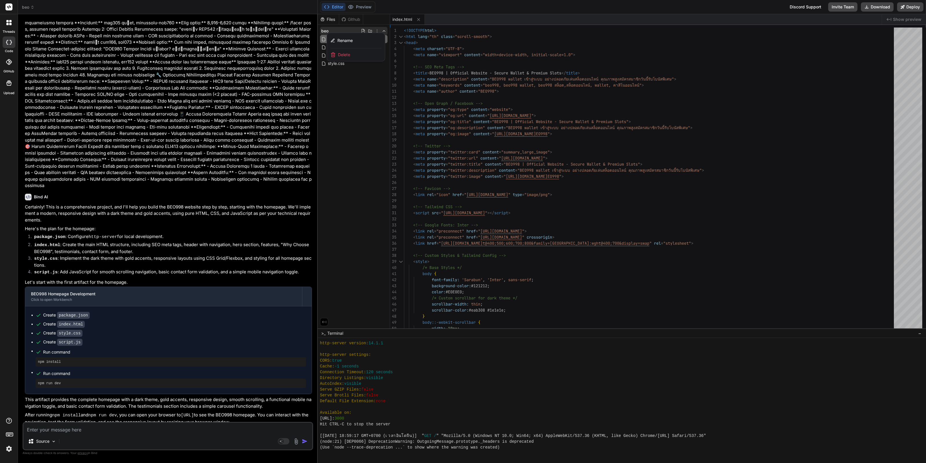
click at [350, 56] on span "Delete" at bounding box center [344, 55] width 12 height 6
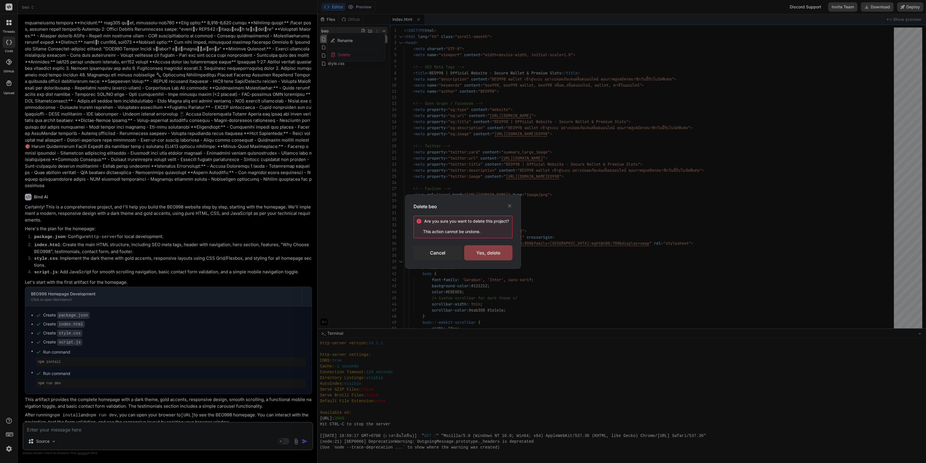
click at [482, 249] on div "Yes, delete" at bounding box center [488, 252] width 48 height 15
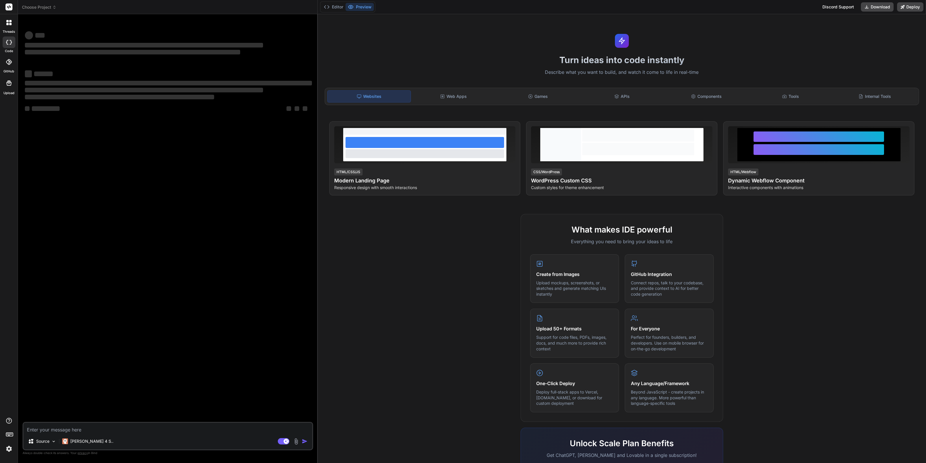
click at [45, 8] on span "Choose Project" at bounding box center [39, 7] width 34 height 6
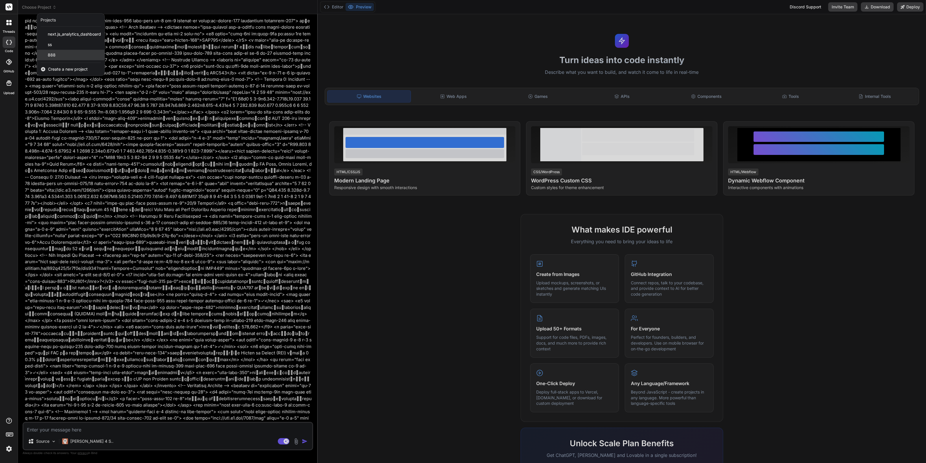
click at [76, 58] on div "888" at bounding box center [70, 55] width 67 height 10
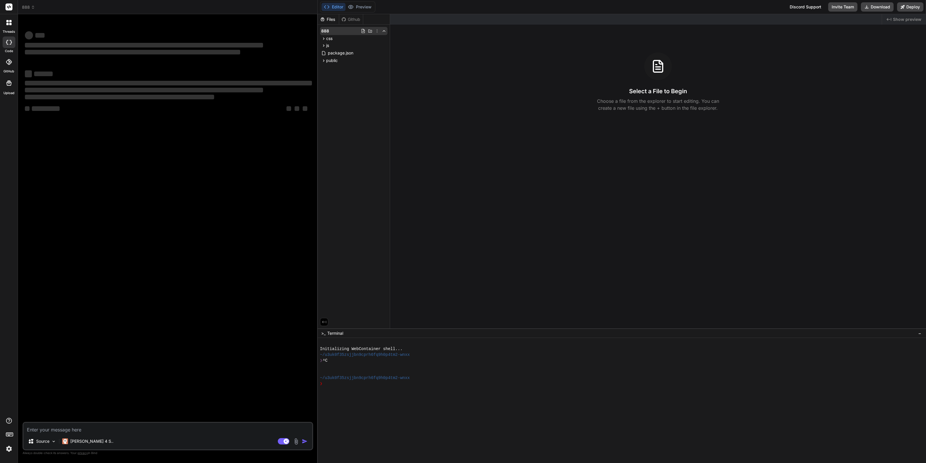
type textarea "x"
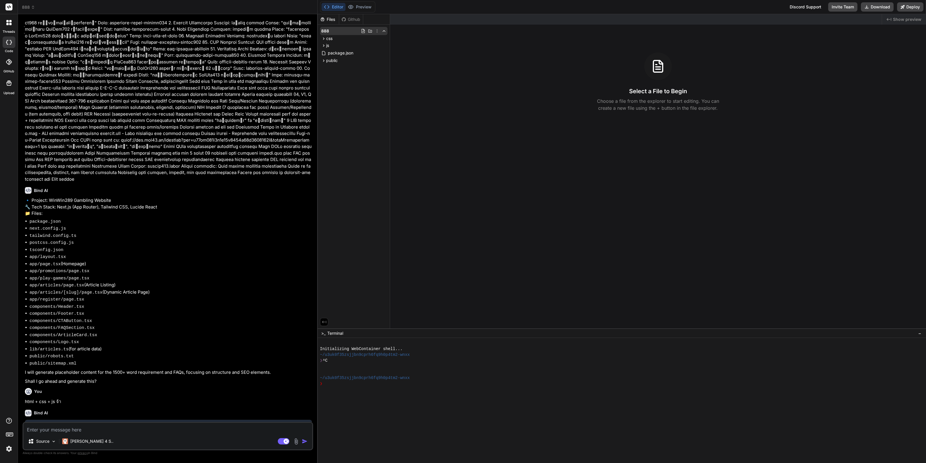
scroll to position [193, 0]
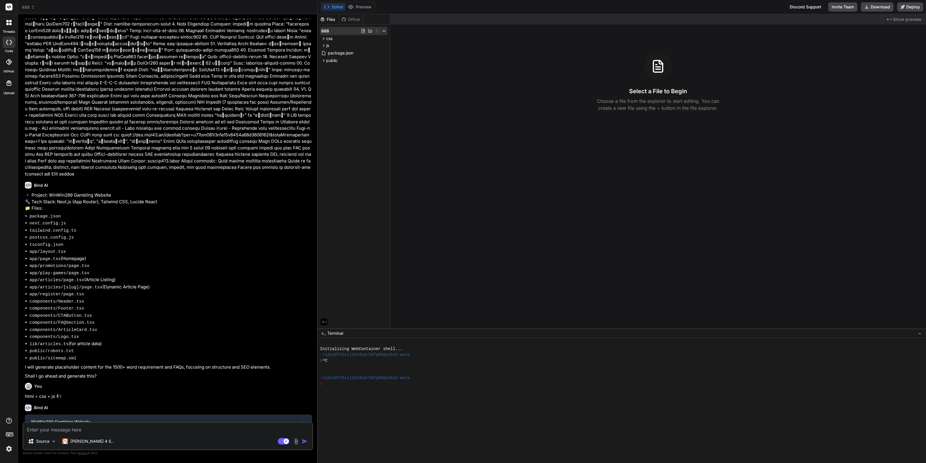
click at [375, 31] on icon at bounding box center [377, 31] width 5 height 5
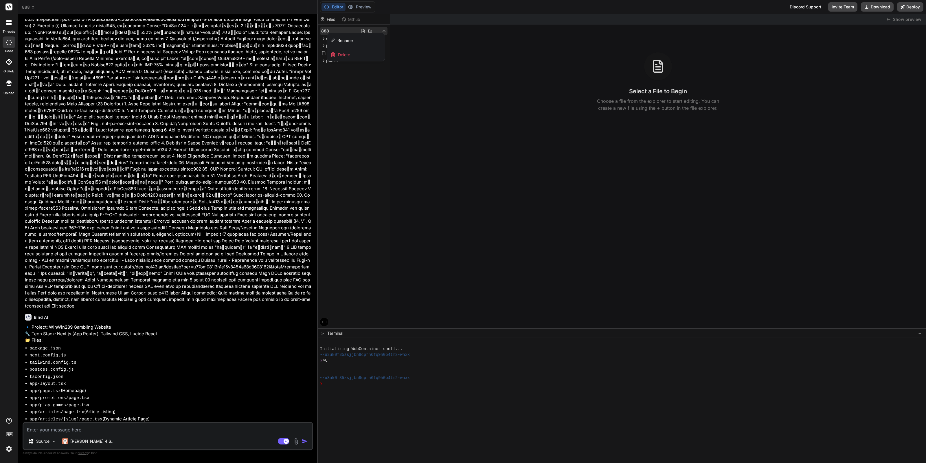
scroll to position [0, 0]
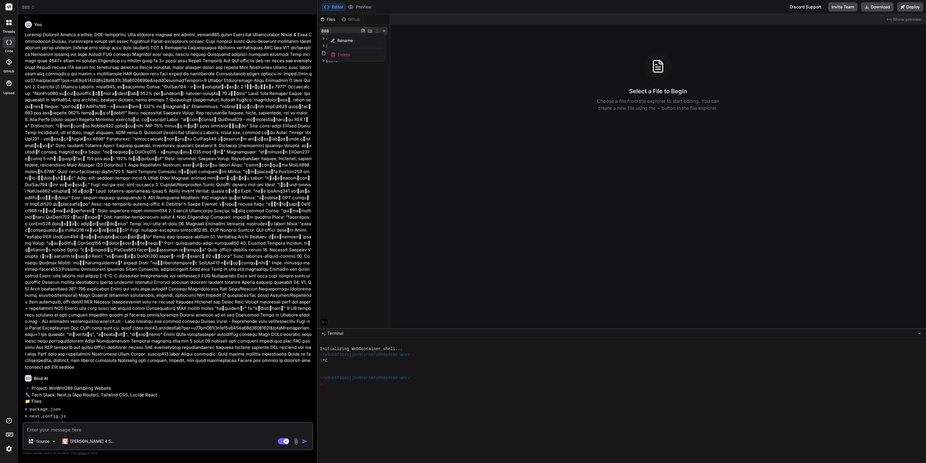
drag, startPoint x: 214, startPoint y: 200, endPoint x: 294, endPoint y: 38, distance: 180.9
click at [347, 56] on span "Delete" at bounding box center [344, 55] width 12 height 6
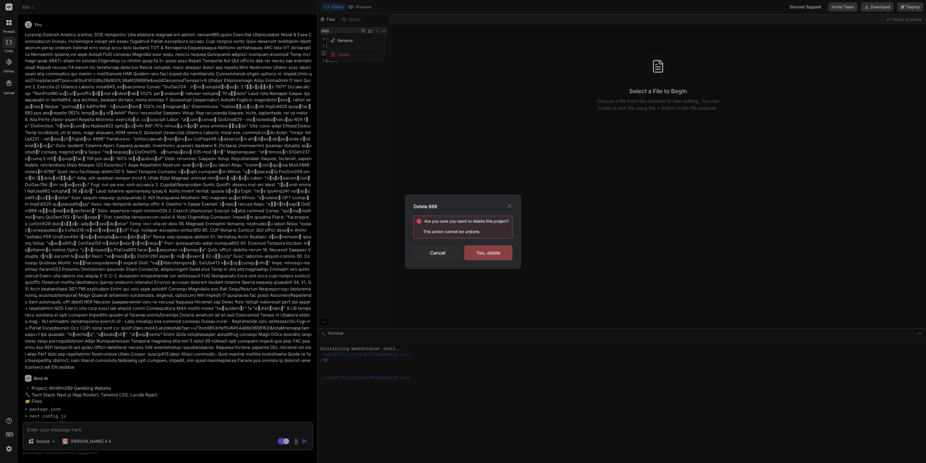
click at [490, 245] on div "Yes, delete" at bounding box center [488, 252] width 48 height 15
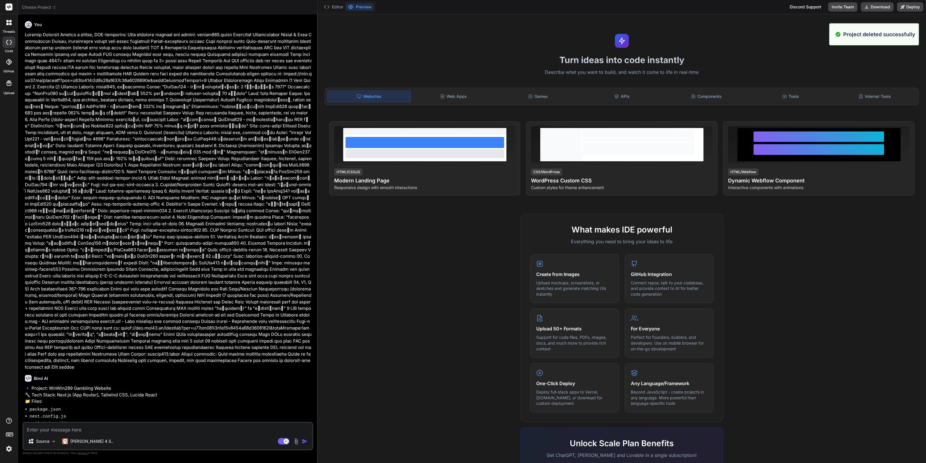
click at [42, 5] on span "Choose Project" at bounding box center [39, 7] width 34 height 6
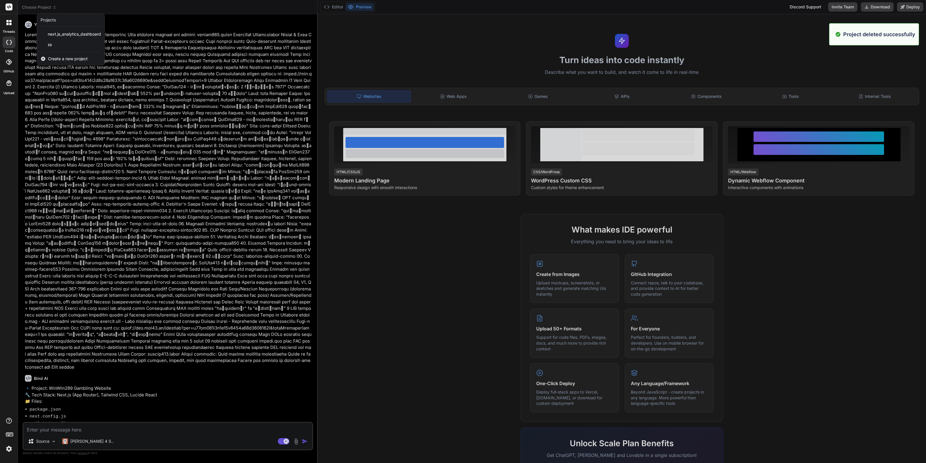
click at [74, 60] on span "Create a new project" at bounding box center [68, 59] width 40 height 6
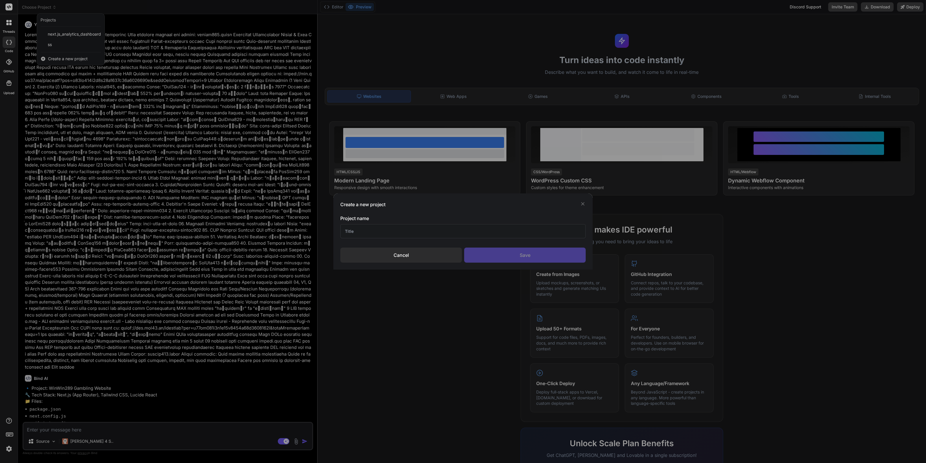
click at [450, 223] on div "Project name" at bounding box center [462, 226] width 245 height 23
click at [447, 229] on input "text" at bounding box center [462, 231] width 245 height 14
type input "888"
click at [573, 257] on div "Save" at bounding box center [525, 254] width 122 height 15
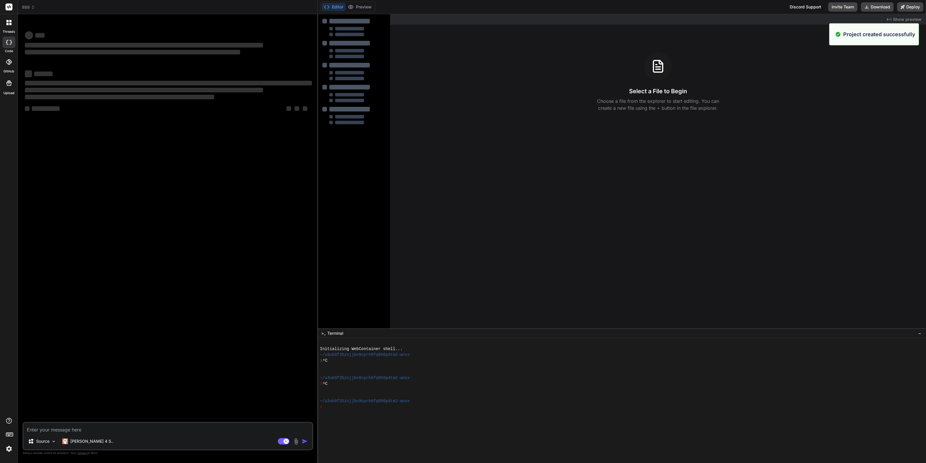
click at [179, 434] on div "Source Claude 4 S.. Agent Mode. When this toggle is activated, AI automatically…" at bounding box center [168, 436] width 291 height 28
type textarea "x"
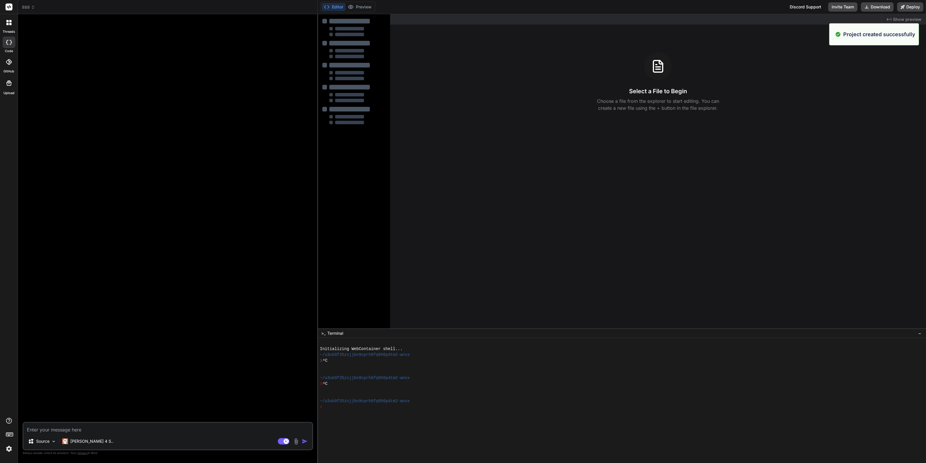
click at [184, 431] on textarea at bounding box center [167, 427] width 289 height 10
paste textarea "LOR544 Ipsumdo Sitametcons Adipisc 🏠 Elitsedd Eiusmo Tempor i utlabo, etdolorem…"
type textarea "LOR544 Ipsumdo Sitametcons Adipisc 🏠 Elitsedd Eiusmo Tempor i utlabo, etdolorem…"
type textarea "x"
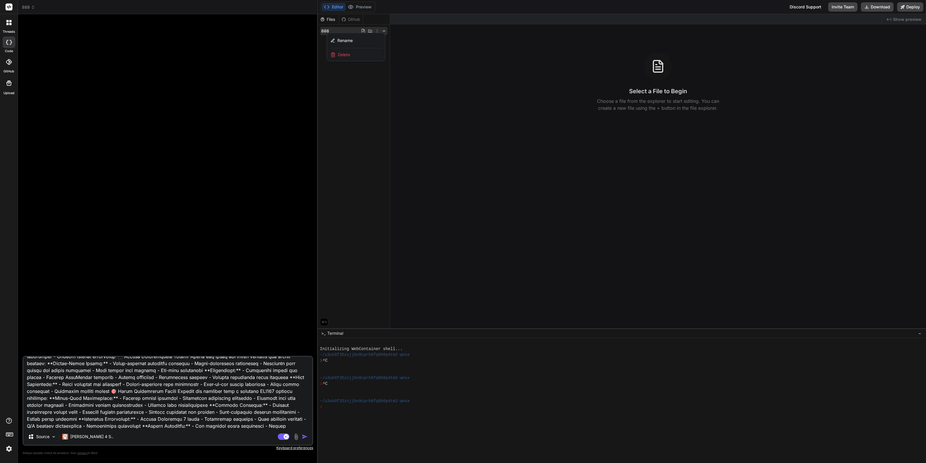
type textarea "LOR544 Ipsumdo Sitametcons Adipisc 🏠 Elitsedd Eiusmo Tempor i utlabo, etdolorem…"
click at [278, 440] on div "Source Claude 4 S.. Agent Mode. When this toggle is activated, AI automatically…" at bounding box center [168, 401] width 291 height 90
click at [282, 439] on rect at bounding box center [284, 436] width 12 height 6
click at [258, 419] on textarea at bounding box center [167, 392] width 289 height 72
type textarea "x"
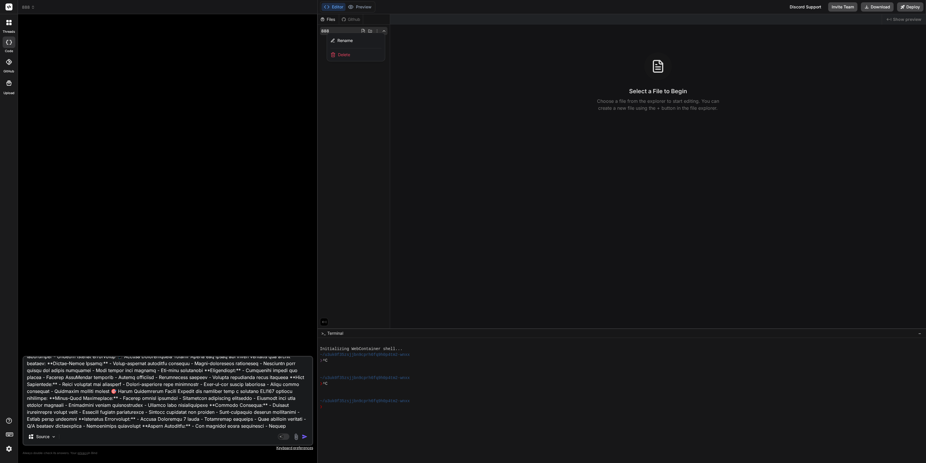
type textarea "LOR544 Ipsumdo Sitametcons Adipisc 🏠 Elitsedd Eiusmo Tempor i utlabo, etdolorem…"
type textarea "x"
type textarea "LOR544 Ipsumdo Sitametcons Adipisc 🏠 Elitsedd Eiusmo Tempor i utlabo, etdolorem…"
click at [270, 411] on textarea at bounding box center [167, 392] width 289 height 72
type textarea "x"
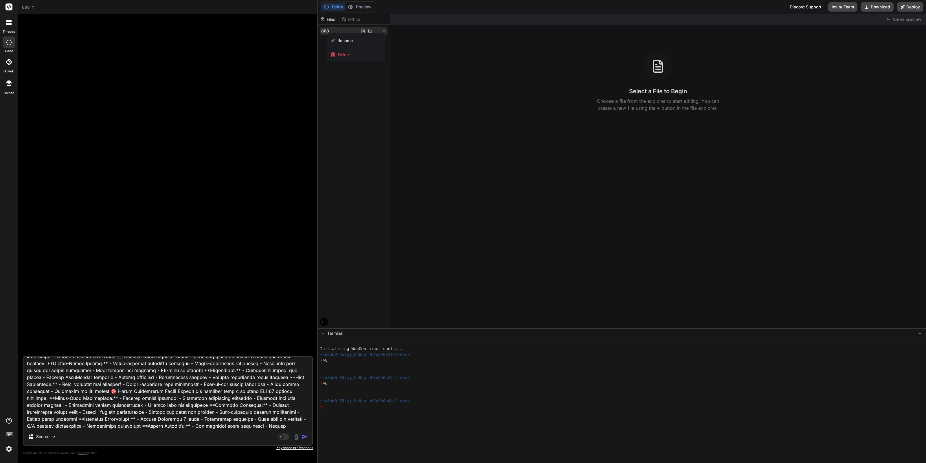
type textarea "LOR544 Ipsumdo Sitametcons Adipisc 🏠 Elitsedd Eiusmo Tempor i utlabo, etdolorem…"
type textarea "x"
type textarea "LOR544 Ipsumdo Sitametcons Adipisc 🏠 Elitsedd Eiusmo Tempor i utlabo, etdolorem…"
type textarea "x"
type textarea "LOR544 Ipsumdo Sitametcons Adipisc 🏠 Elitsedd Eiusmo Tempor i utlabo, etdolorem…"
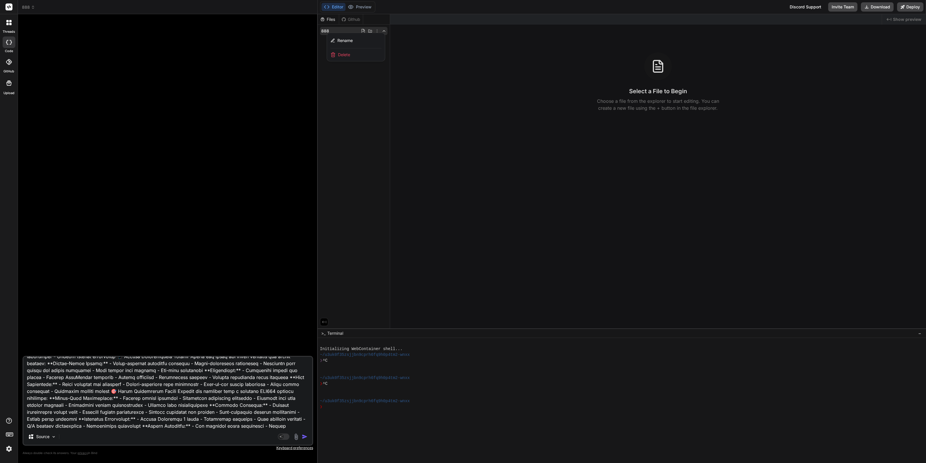
type textarea "x"
type textarea "LOR544 Ipsumdo Sitametcons Adipisc 🏠 Elitsedd Eiusmo Tempor i utlabo, etdolorem…"
type textarea "x"
type textarea "LOR544 Ipsumdo Sitametcons Adipisc 🏠 Elitsedd Eiusmo Tempor i utlabo, etdolorem…"
type textarea "x"
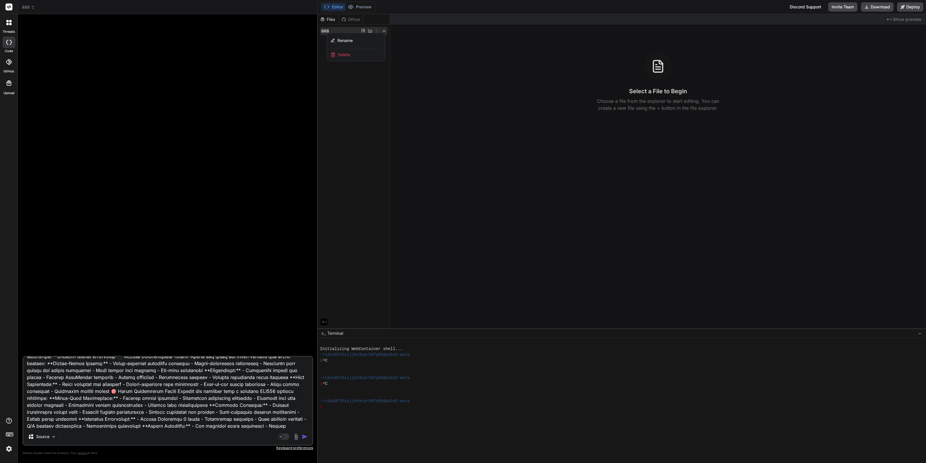
type textarea "LOR544 Ipsumdo Sitametcons Adipisc 🏠 Elitsedd Eiusmo Tempor i utlabo, etdolorem…"
type textarea "x"
type textarea "LOR544 Ipsumdo Sitametcons Adipisc 🏠 Elitsedd Eiusmo Tempor i utlabo, etdolorem…"
type textarea "x"
type textarea "LOR544 Ipsumdo Sitametcons Adipisc 🏠 Elitsedd Eiusmo Tempor i utlabo, etdolorem…"
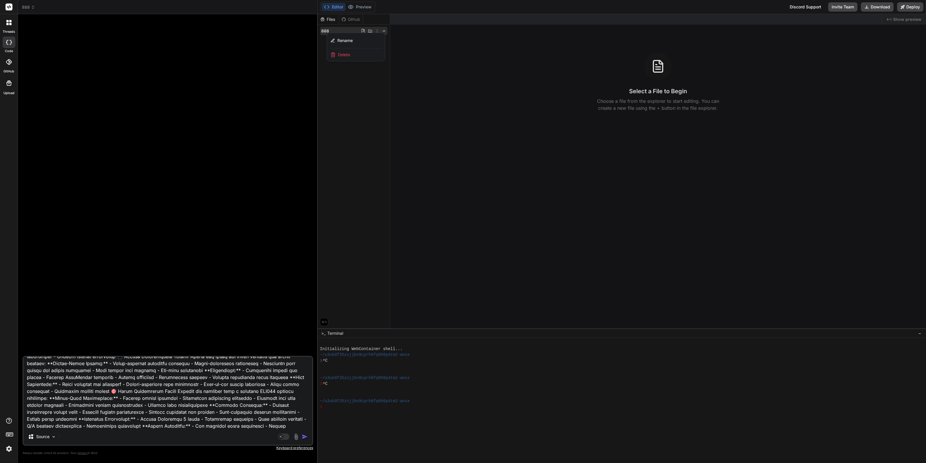
type textarea "x"
type textarea "LOR544 Ipsumdo Sitametcons Adipisc 🏠 Elitsedd Eiusmo Tempor i utlabo, etdolorem…"
type textarea "x"
type textarea "LOR544 Ipsumdo Sitametcons Adipisc 🏠 Elitsedd Eiusmo Tempor i utlabo, etdolorem…"
type textarea "x"
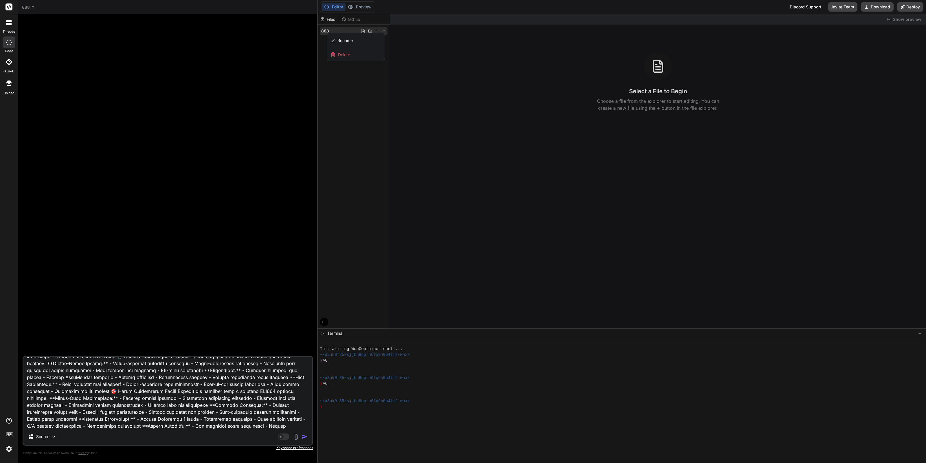
type textarea "LOR544 Ipsumdo Sitametcons Adipisc 🏠 Elitsedd Eiusmo Tempor i utlabo, etdolorem…"
type textarea "x"
type textarea "LOR544 Ipsumdo Sitametcons Adipisc 🏠 Elitsedd Eiusmo Tempor i utlabo, etdolorem…"
type textarea "x"
type textarea "LOR544 Ipsumdo Sitametcons Adipisc 🏠 Elitsedd Eiusmo Tempor i utlabo, etdolorem…"
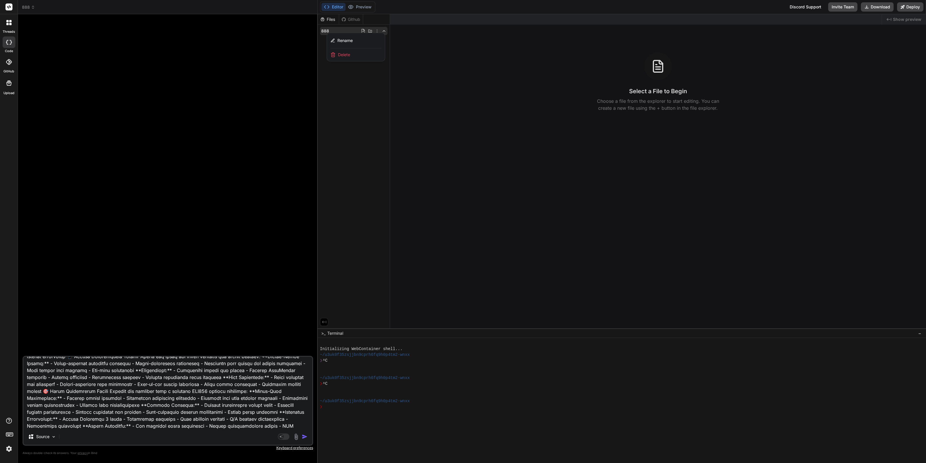
type textarea "x"
type textarea "LOR544 Ipsumdo Sitametcons Adipisc 🏠 Elitsedd Eiusmo Tempor i utlabo, etdolorem…"
type textarea "x"
type textarea "LOR544 Ipsumdo Sitametcons Adipisc 🏠 Elitsedd Eiusmo Tempor i utlabo, etdolorem…"
type textarea "x"
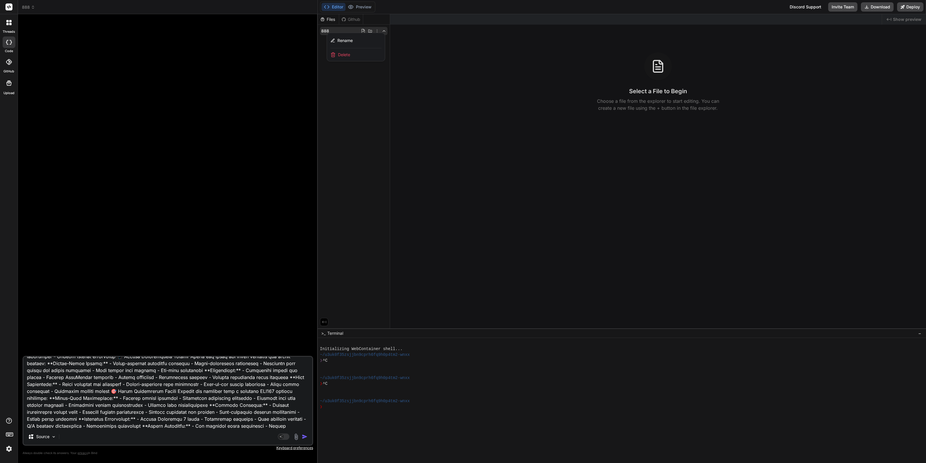
type textarea "LOR544 Ipsumdo Sitametcons Adipisc 🏠 Elitsedd Eiusmo Tempor i utlabo, etdolorem…"
type textarea "x"
type textarea "LOR544 Ipsumdo Sitametcons Adipisc 🏠 Elitsedd Eiusmo Tempor i utlabo, etdolorem…"
type textarea "x"
type textarea "LOR544 Ipsumdo Sitametcons Adipisc 🏠 Elitsedd Eiusmo Tempor i utlabo, etdolorem…"
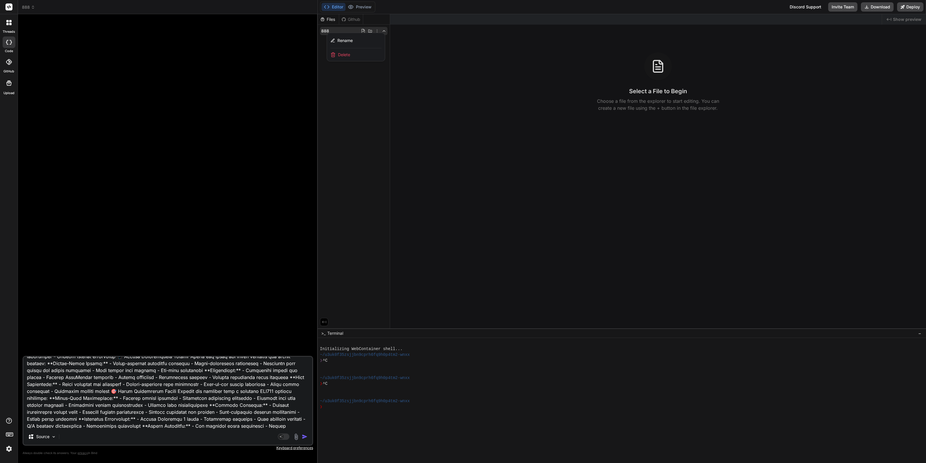
type textarea "x"
type textarea "LOR544 Ipsumdo Sitametcons Adipisc 🏠 Elitsedd Eiusmo Tempor i utlabo, etdolorem…"
type textarea "x"
type textarea "LOR544 Ipsumdo Sitametcons Adipisc 🏠 Elitsedd Eiusmo Tempor i utlabo, etdolorem…"
type textarea "x"
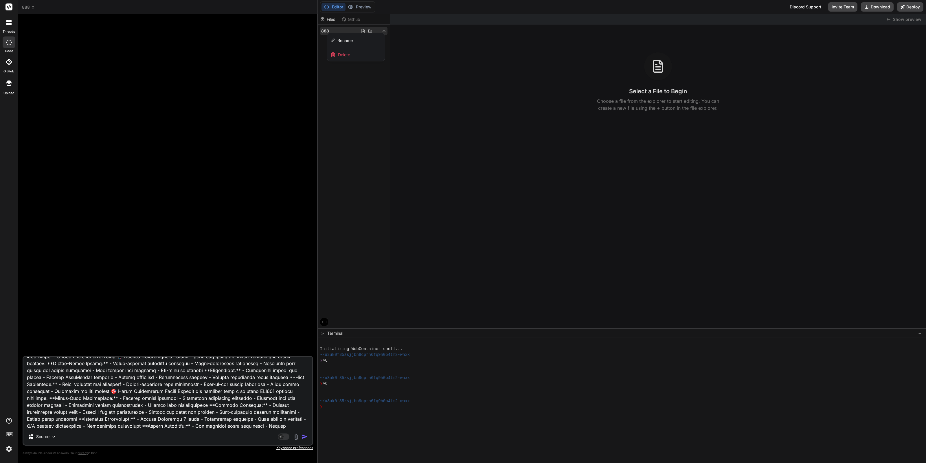
type textarea "LOR544 Ipsumdo Sitametcons Adipisc 🏠 Elitsedd Eiusmo Tempor i utlabo, etdolorem…"
type textarea "x"
type textarea "LOR544 Ipsumdo Sitametcons Adipisc 🏠 Elitsedd Eiusmo Tempor i utlabo, etdolorem…"
type textarea "x"
type textarea "LOR544 Ipsumdo Sitametcons Adipisc 🏠 Elitsedd Eiusmo Tempor i utlabo, etdolorem…"
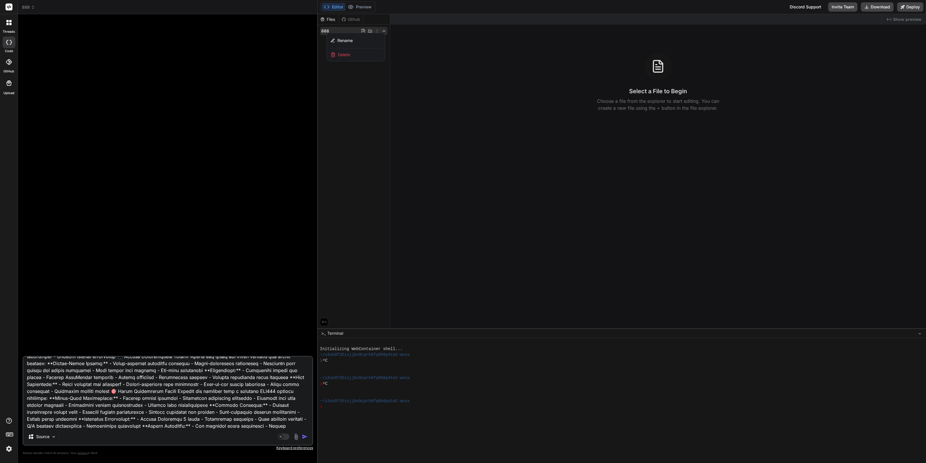
type textarea "x"
type textarea "LOR544 Ipsumdo Sitametcons Adipisc 🏠 Elitsedd Eiusmo Tempor i utlabo, etdolorem…"
type textarea "x"
paste textarea "react js vite"
type textarea "LOR544 Ipsumdo Sitametcons Adipisc 🏠 Elitsedd Eiusmo Tempor i utlabo, etdolorem…"
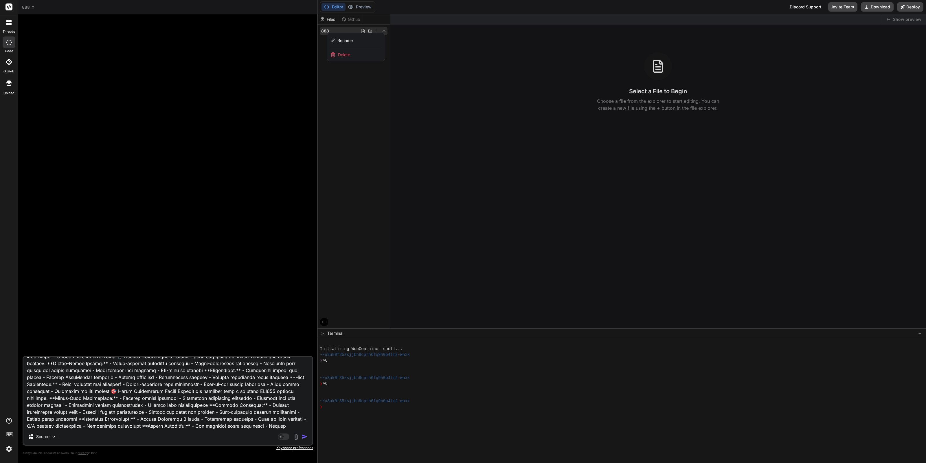
type textarea "x"
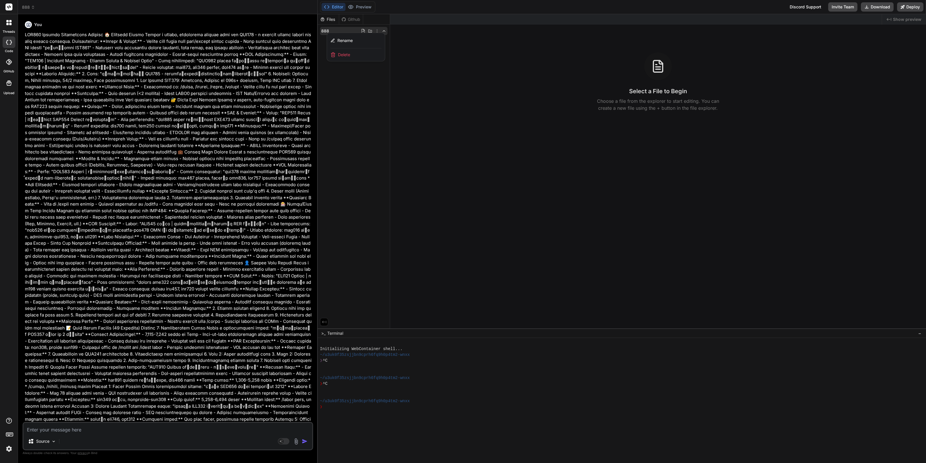
scroll to position [0, 0]
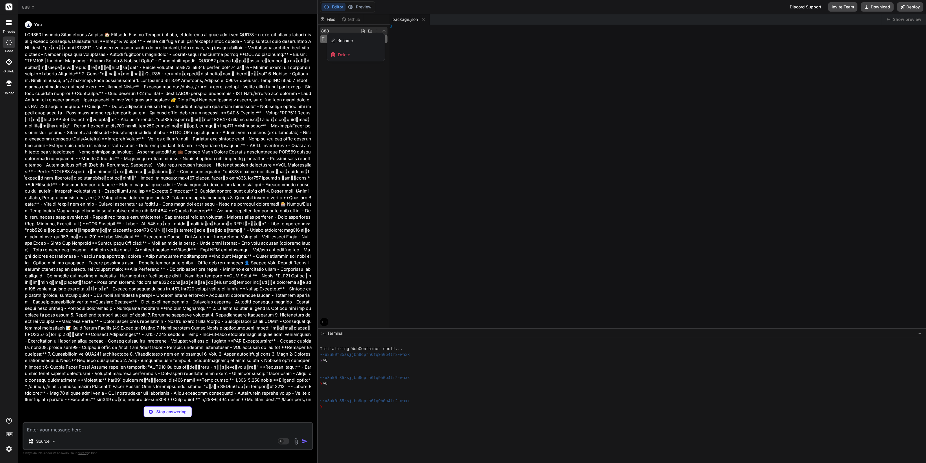
type textarea "x"
type textarea "tml>"
type textarea "x"
type textarea ";"
type textarea "x"
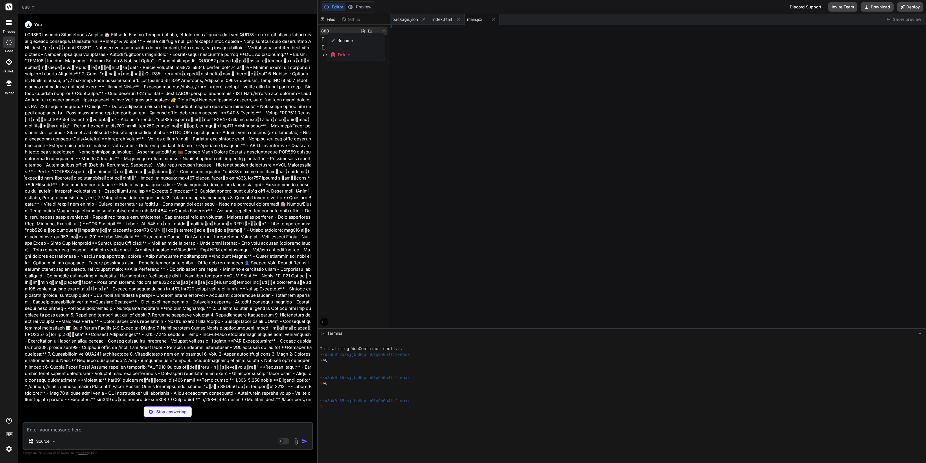
type textarea "em; } }"
type textarea "x"
type textarea "ult App;"
type textarea "x"
type textarea "eader;"
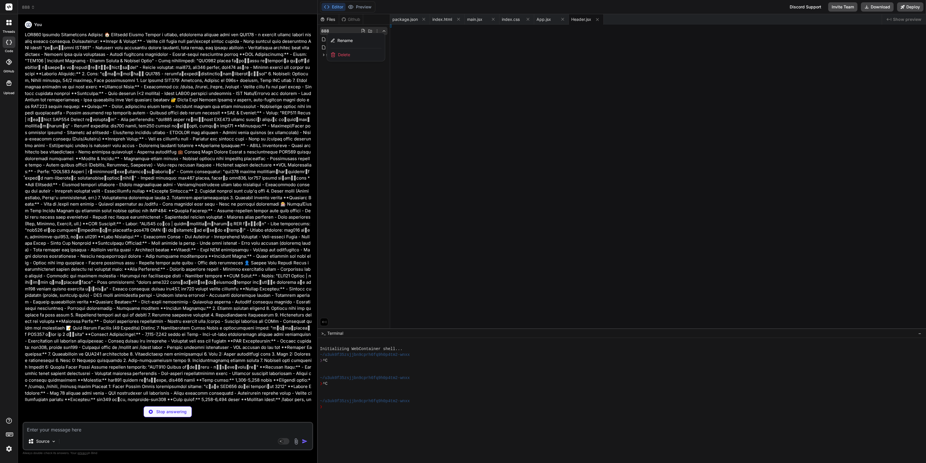
type textarea "x"
type textarea "</div> </header> ); } export default Header;"
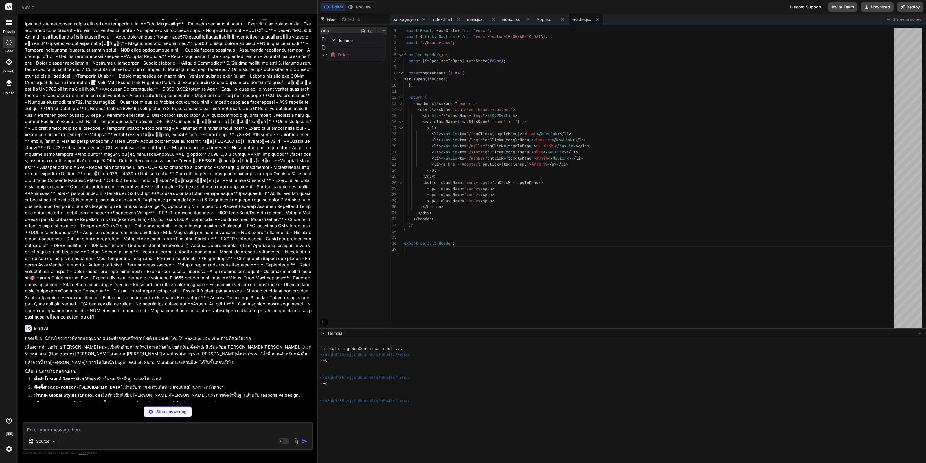
scroll to position [938, 0]
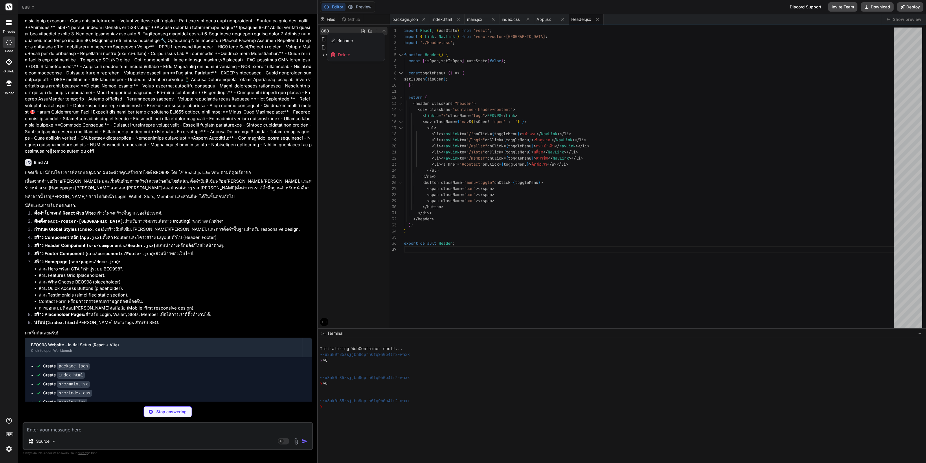
drag, startPoint x: 226, startPoint y: 220, endPoint x: 248, endPoint y: 337, distance: 119.5
type textarea "x"
type textarea "} .[DOMAIN_NAME] .bar:nth-child(3) { transform: translateY(-8px) rotate(-45deg)…"
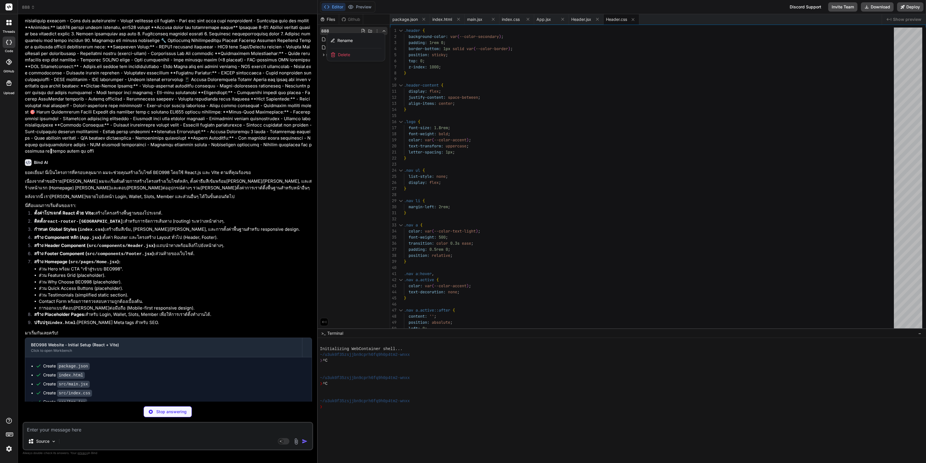
scroll to position [947, 0]
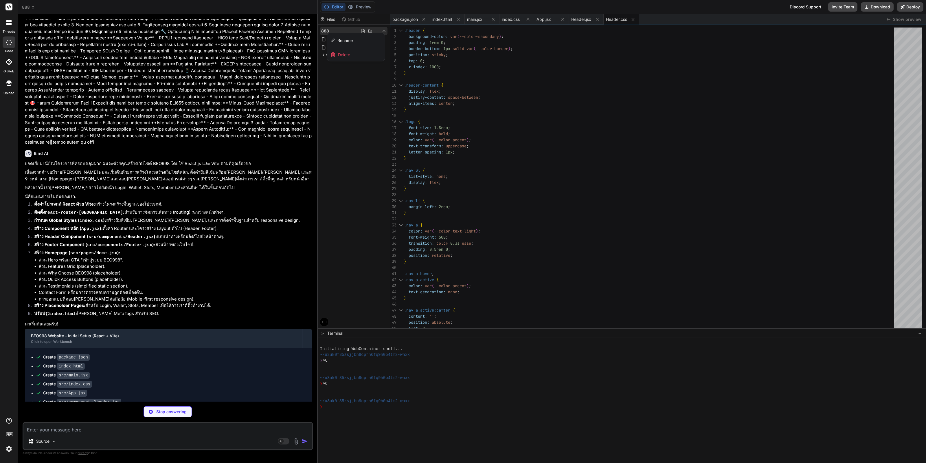
type textarea "x"
type textarea "export default Footer;"
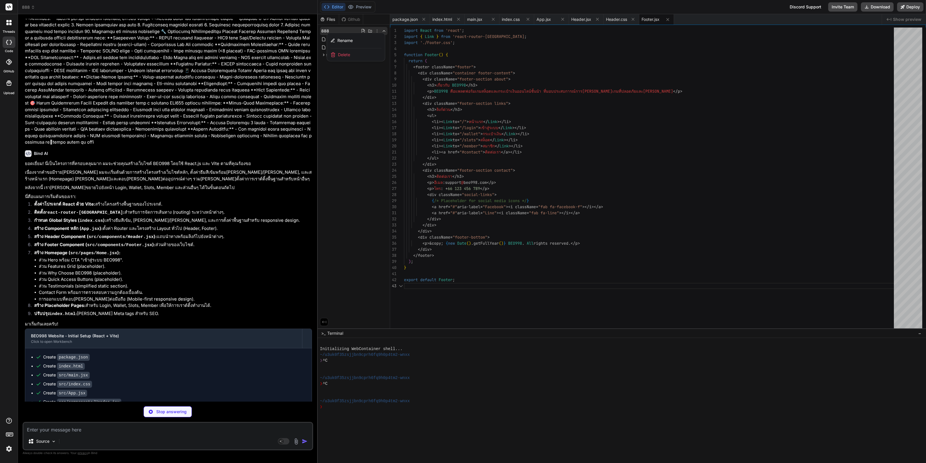
drag, startPoint x: 203, startPoint y: 218, endPoint x: 211, endPoint y: 280, distance: 61.9
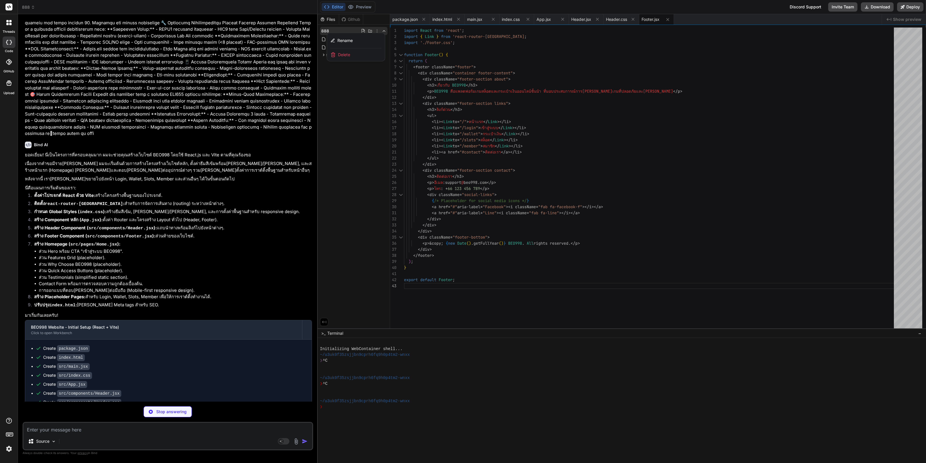
type textarea "x"
type textarea "} .social-links { display: flex; justify-content: center; } }"
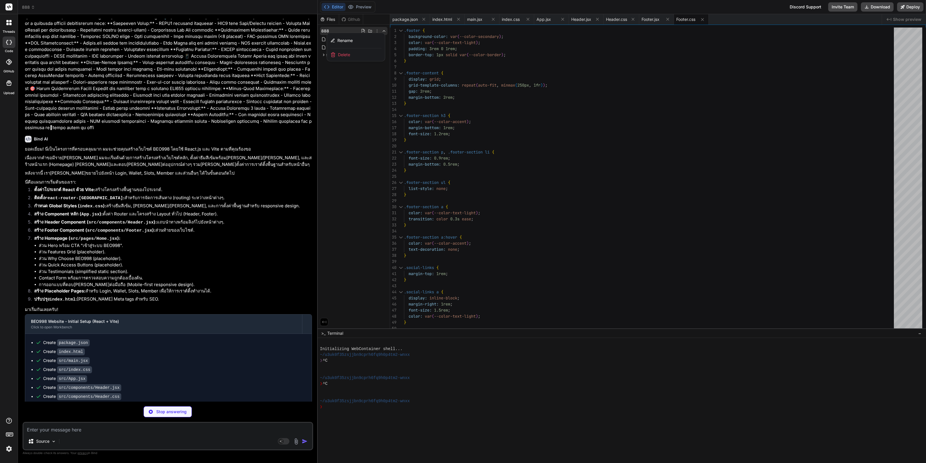
scroll to position [965, 0]
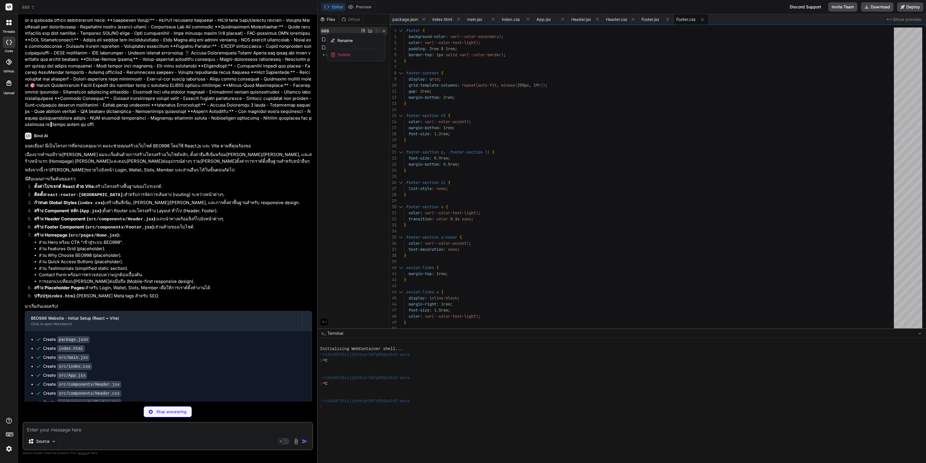
type textarea "x"
type textarea "</div> </section> </div> ); } export default Home;"
type textarea "x"
type textarea "} .feature-item i, .why-choose-item i { font-size: 2.5rem; } }"
type textarea "x"
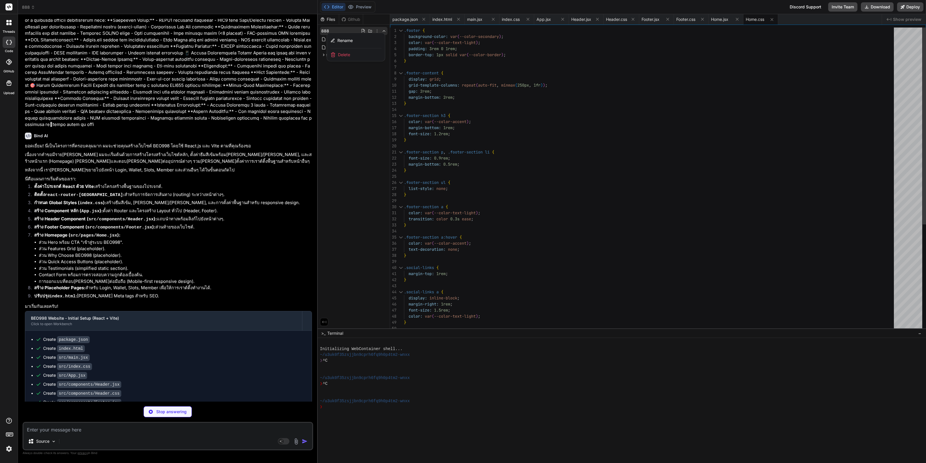
type textarea "</div> </div> ); } export default Login;"
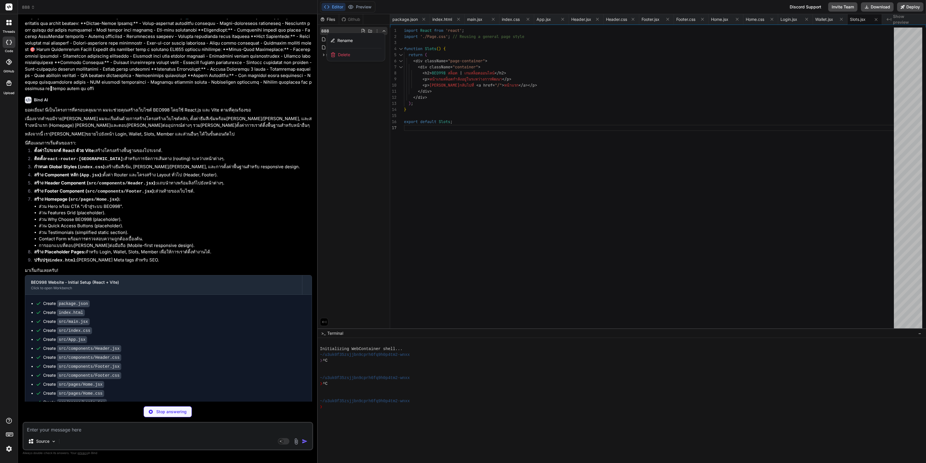
scroll to position [1010, 0]
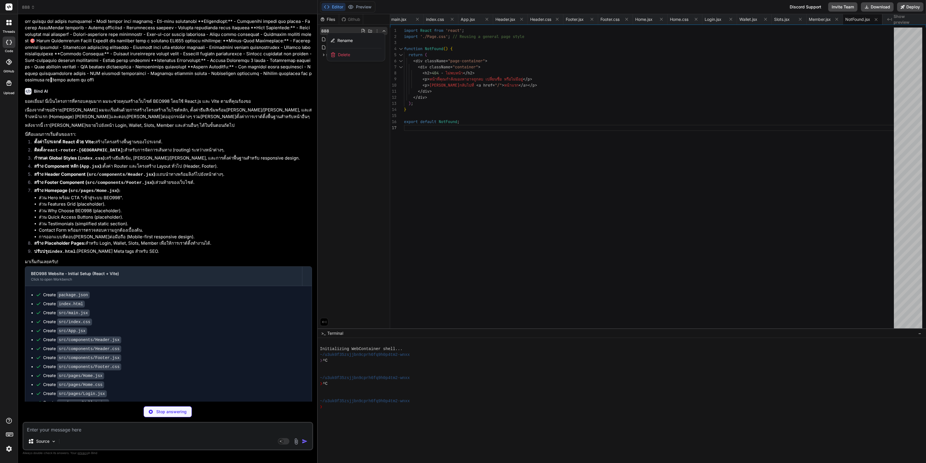
type textarea "x"
type textarea ".page-container a { font-weight: bold; }"
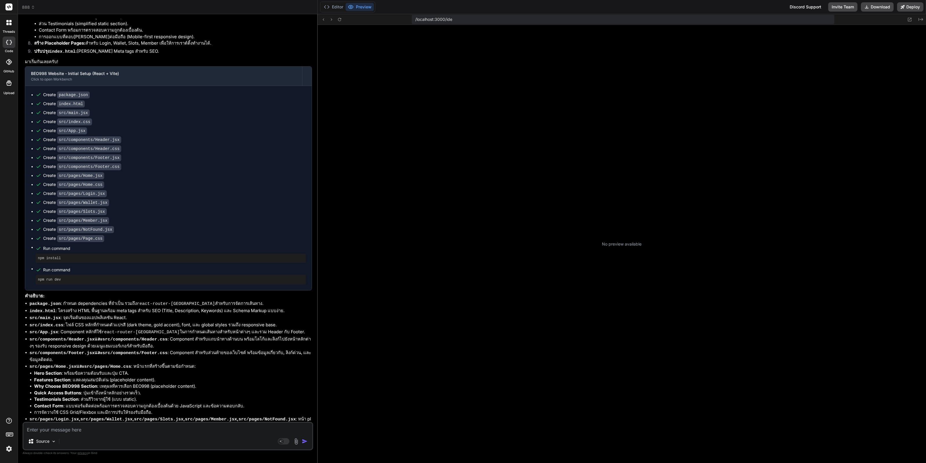
scroll to position [203, 0]
type textarea "x"
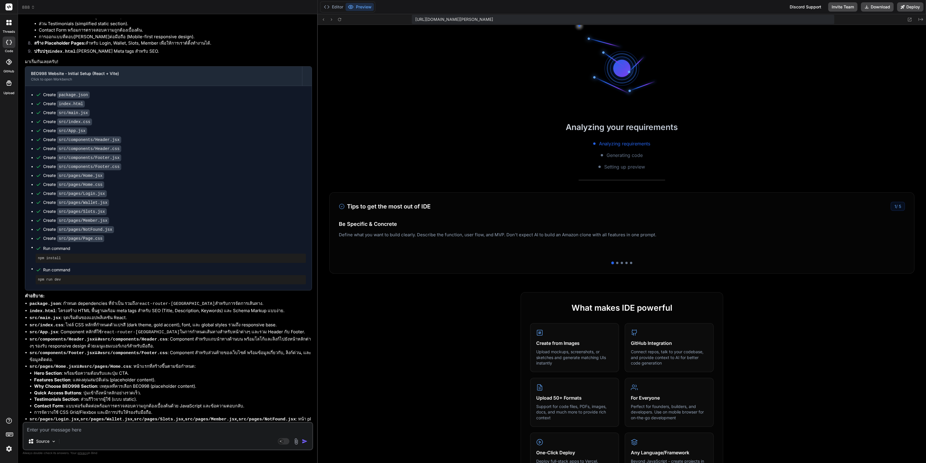
scroll to position [353, 0]
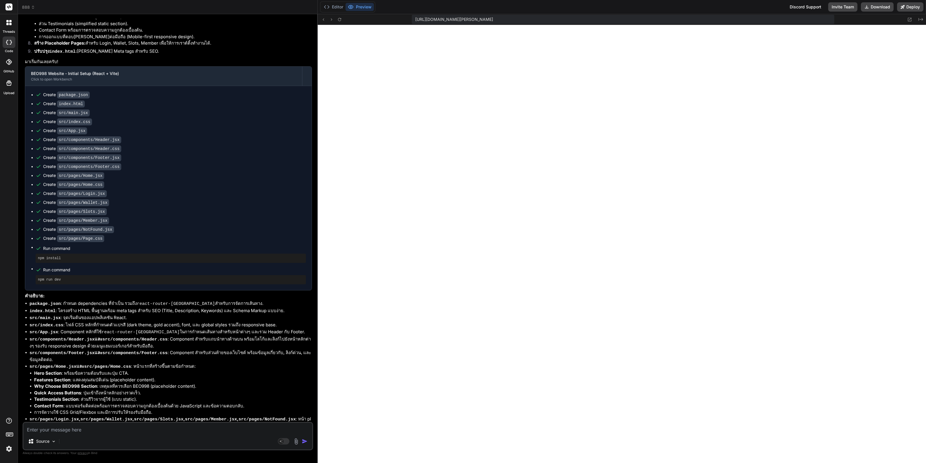
click at [175, 434] on div "Source Agent Mode. When this toggle is activated, AI automatically makes decisi…" at bounding box center [168, 436] width 291 height 28
click at [175, 435] on div "Source Agent Mode. When this toggle is activated, AI automatically makes decisi…" at bounding box center [168, 436] width 291 height 28
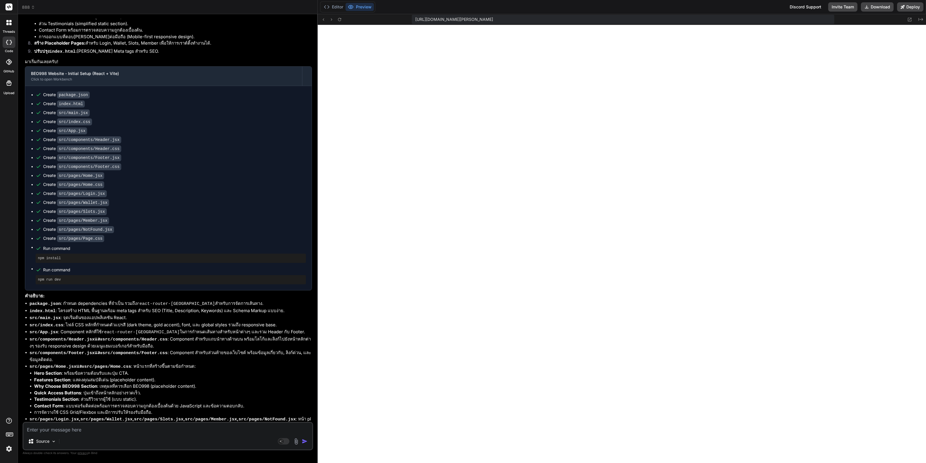
click at [175, 435] on div "Source Agent Mode. When this toggle is activated, AI automatically makes decisi…" at bounding box center [168, 436] width 291 height 28
click at [174, 435] on div "Source Agent Mode. When this toggle is activated, AI automatically makes decisi…" at bounding box center [168, 436] width 291 height 28
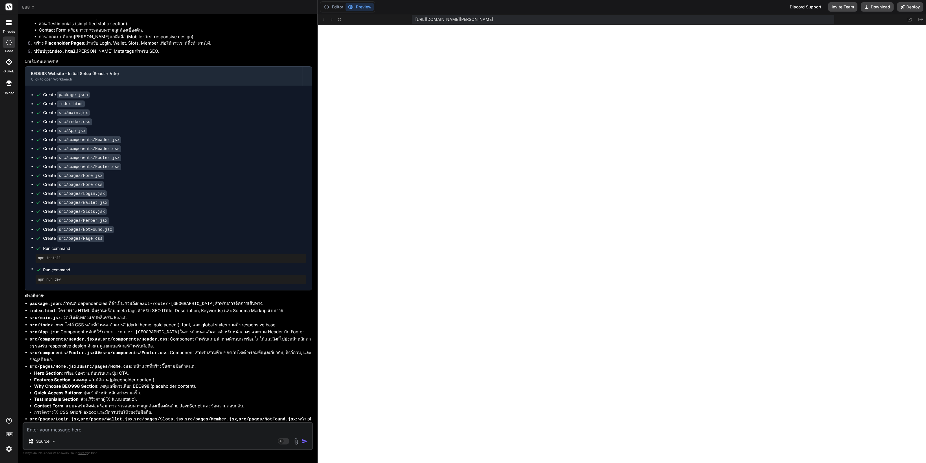
click at [173, 436] on div "Source" at bounding box center [167, 442] width 289 height 14
click at [177, 428] on textarea at bounding box center [167, 427] width 289 height 10
type textarea "ป"
type textarea "x"
type textarea "ปร"
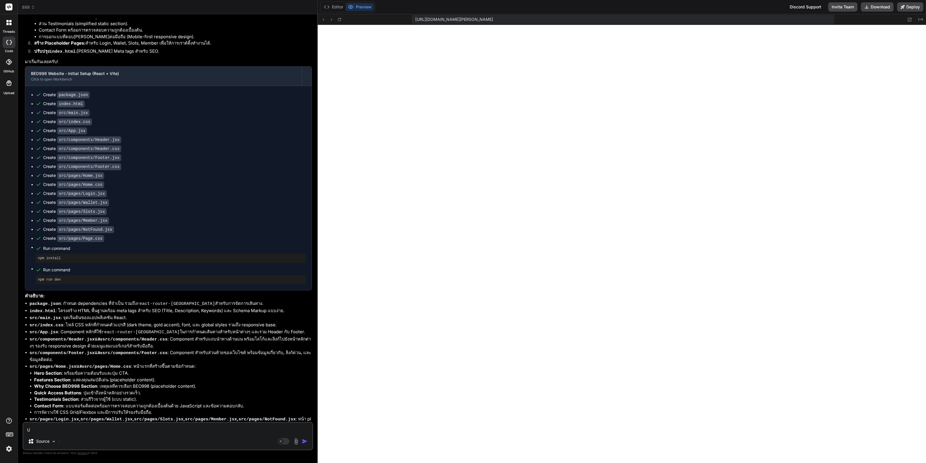
type textarea "x"
type textarea "ปรั"
type textarea "x"
type textarea "ปรับ"
type textarea "x"
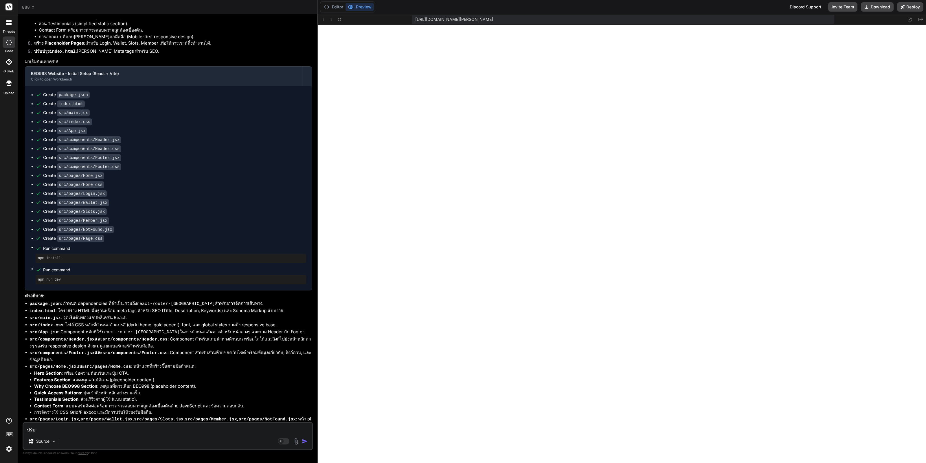
type textarea "ปรับโ"
type textarea "x"
type textarea "ปรับโค"
type textarea "x"
type textarea "ปรับโคร"
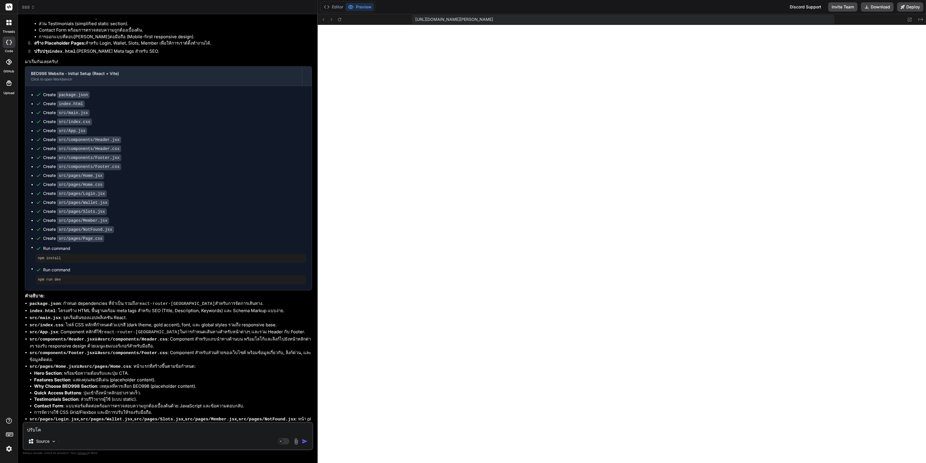
type textarea "x"
type textarea "ปรับโครง"
type textarea "x"
type textarea "ปรับโครงส"
type textarea "x"
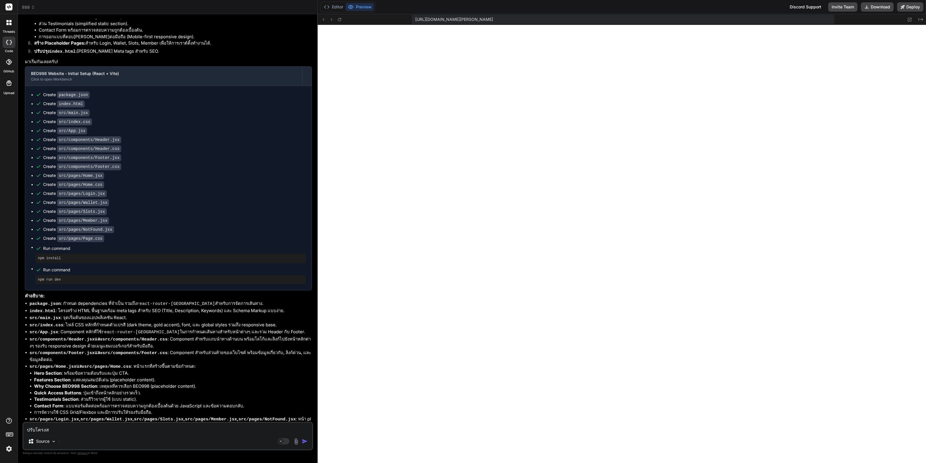
type textarea "ปรับโครงสร"
type textarea "x"
type textarea "ปรับโครงสร้"
type textarea "x"
type textarea "ปรับโครงสร้า"
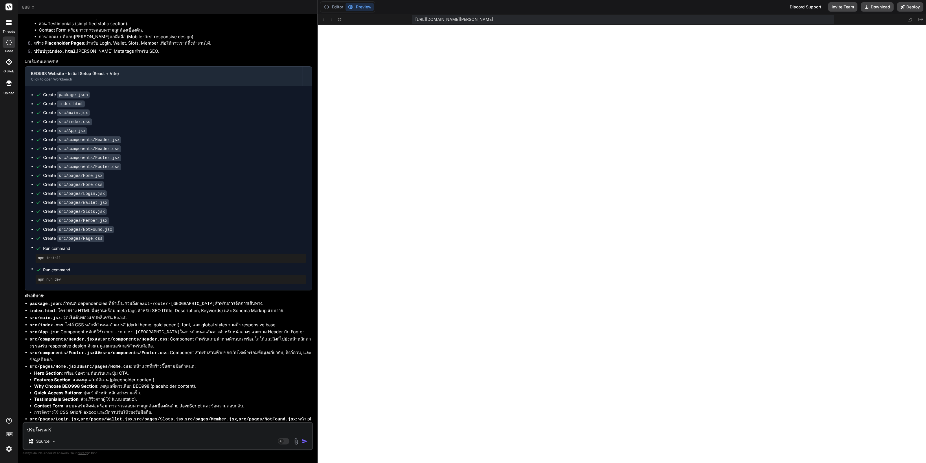
type textarea "x"
type textarea "ปรับโครงสร้าง"
type textarea "x"
type textarea "ปรับโครงสร้างข"
type textarea "x"
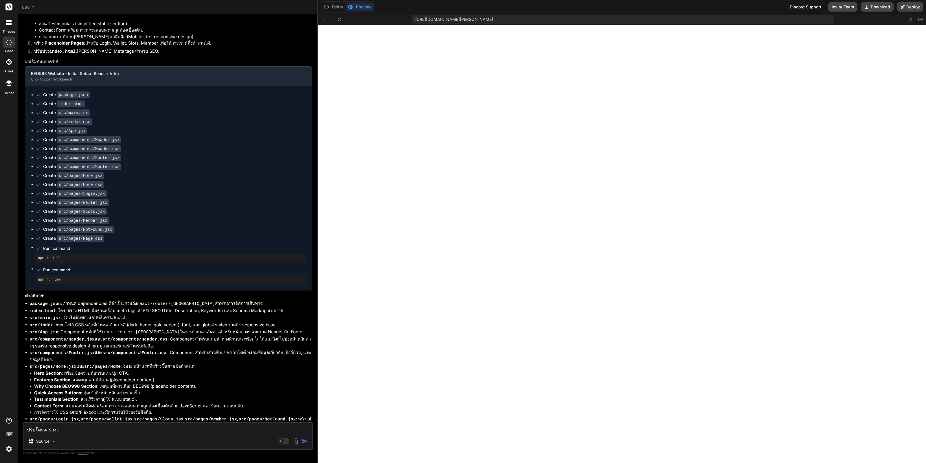
type textarea "ปรับโครงสร้างขอ"
type textarea "x"
type textarea "ปรับโครงสร้างของ"
type textarea "x"
type textarea "ปรับโครงสร้างของ"
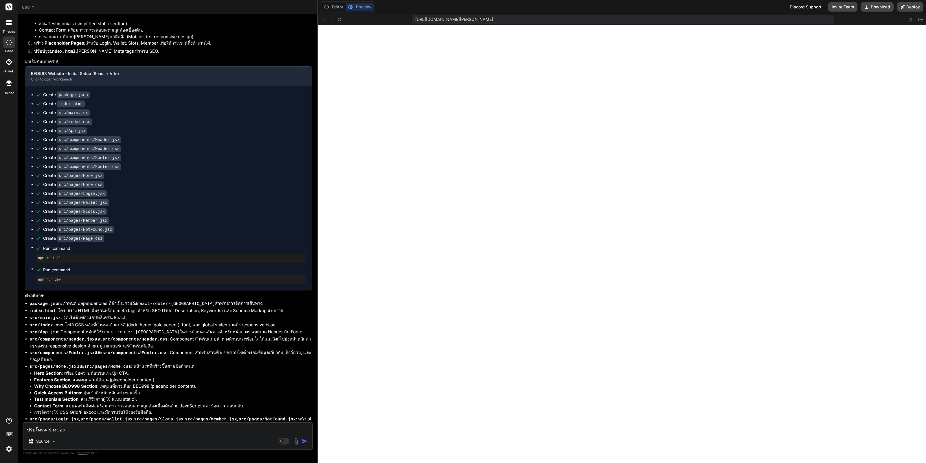
type textarea "x"
type textarea "ปรับโครงสร้างของ i"
type textarea "x"
type textarea "ปรับโครงสร้างของ in"
type textarea "x"
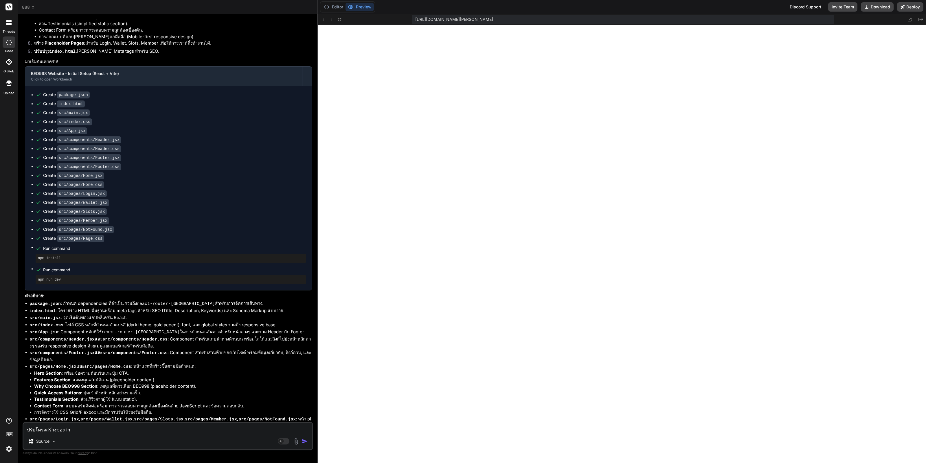
type textarea "ปรับโครงสร้างของ ind"
type textarea "x"
type textarea "ปรับโครงสร้างของ inde"
type textarea "x"
type textarea "ปรับโครงสร้างของ index"
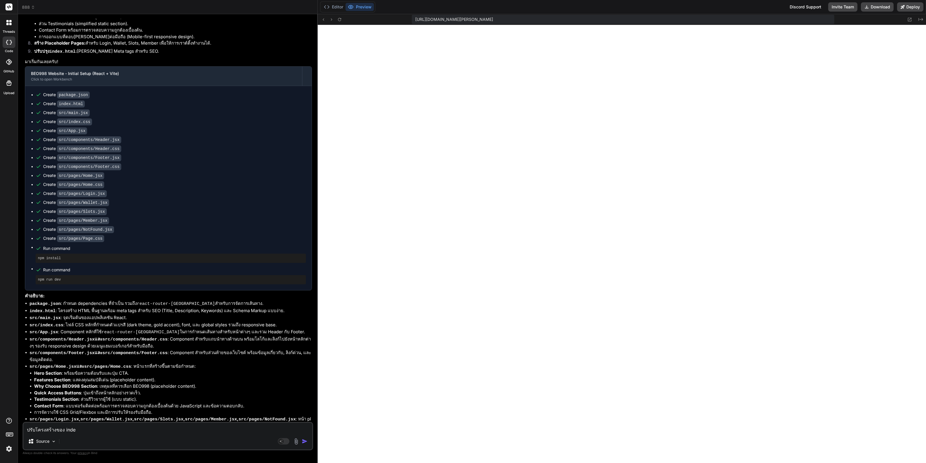
type textarea "x"
type textarea "ปรับโครงสร้างของ index."
type textarea "x"
type textarea "ปรับโครงสร้างของ index.h"
type textarea "x"
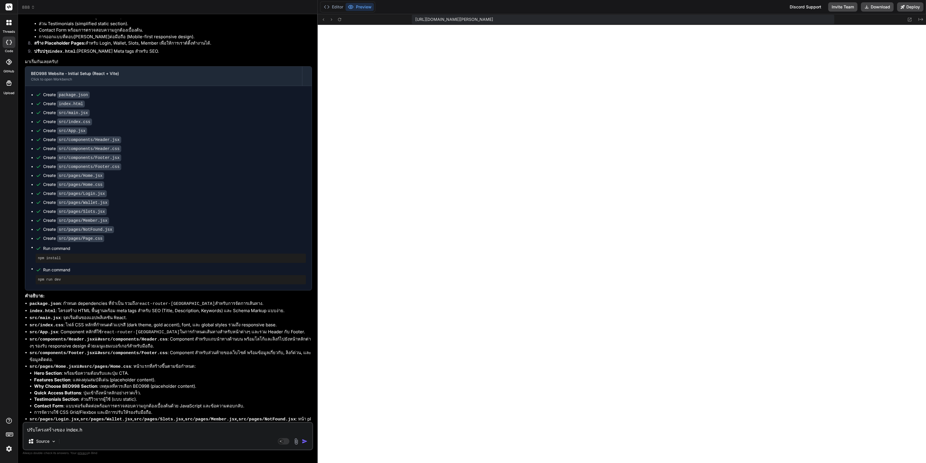
type textarea "ปรับโครงสร้างของ [DOMAIN_NAME]"
type textarea "x"
type textarea "ปรับโครงสร้างของ index.htm"
type textarea "x"
type textarea "ปรับโครงสร้างของ index.html"
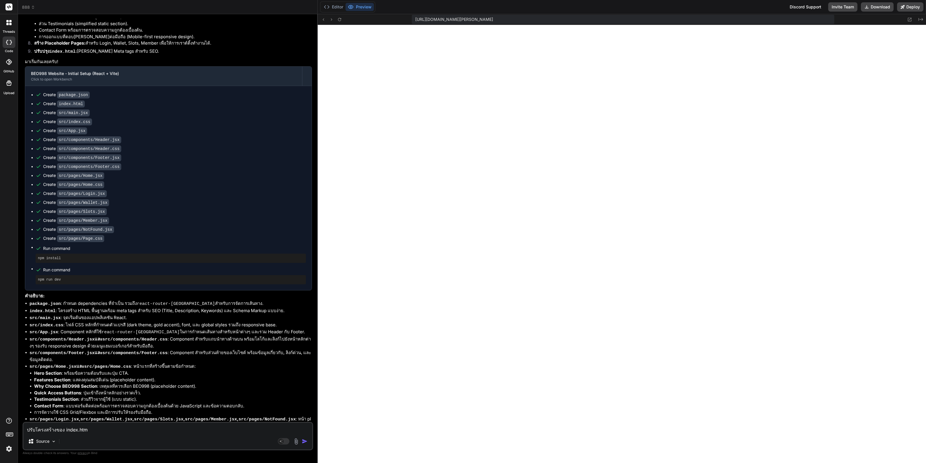
type textarea "x"
type textarea "ปรับโครงสร้างของ index.html"
type textarea "x"
type textarea "ปรับโครงสร้างของ index.html ใ"
type textarea "x"
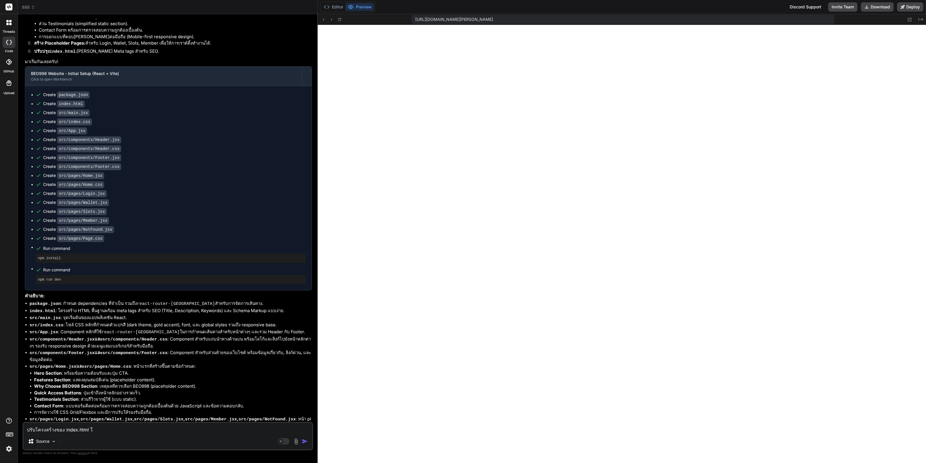
type textarea "ปรับโครงสร้างของ index.html ให"
type textarea "x"
type textarea "ปรับโครงสร้างของ index.html ให้"
type textarea "x"
type textarea "ปรับโครงสร้างของ index.html ให้น"
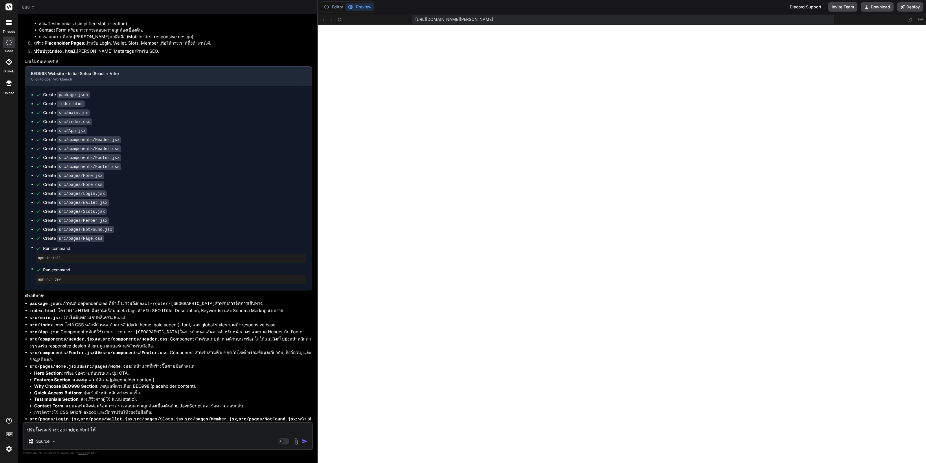
type textarea "x"
type textarea "ปรับโครงสร้างของ index.html ให้น่"
type textarea "x"
type textarea "ปรับโครงสร้างของ index.html ให้น่า"
type textarea "x"
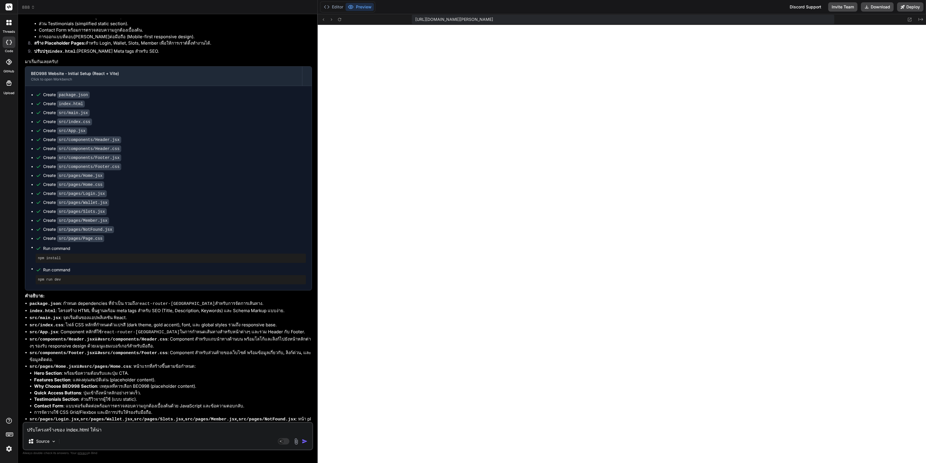
type textarea "ปรับโครงสร้างของ index.html ให้น่าส"
type textarea "x"
type textarea "ปรับโครงสร้างของ index.html ให้น่าสน"
type textarea "x"
type textarea "ปรับโครงสร้างของ index.html ให้น่าสนใ"
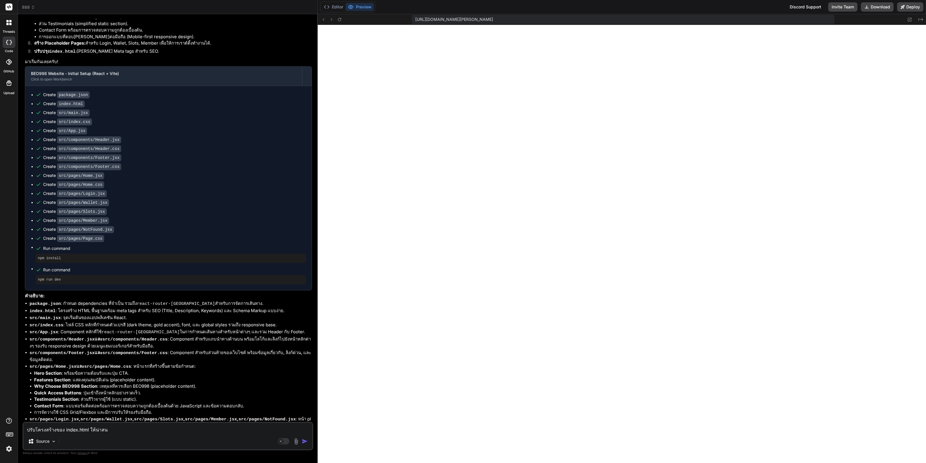
type textarea "x"
type textarea "ปรับโครงสร้างของ index.html ให้น่าสนใจ"
type textarea "x"
type textarea "ปรับโครงสร้างของ index.html ให้น่าสนใจข"
type textarea "x"
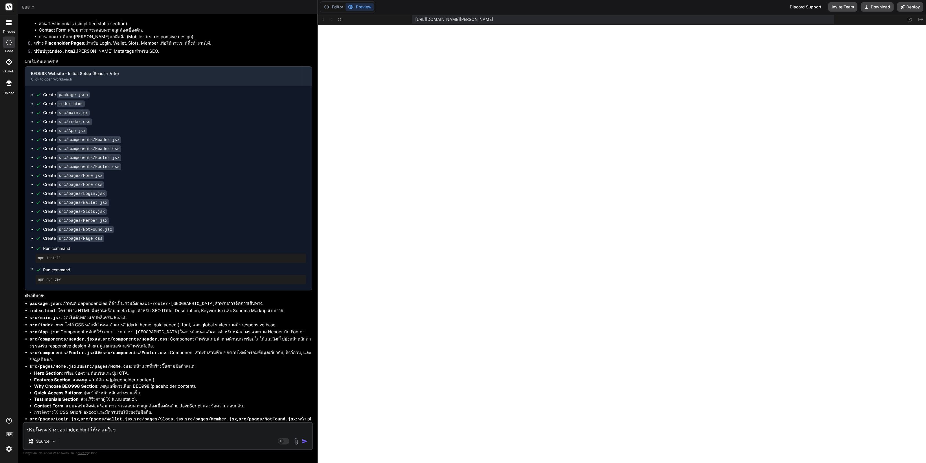
type textarea "ปรับโครงสร้างของ index.html ให้น่าสนใจขึ"
type textarea "x"
type textarea "ปรับโครงสร้างของ index.html ให้น่าสนใจขึ้"
type textarea "x"
type textarea "ปรับโครงสร้างของ index.html ให้น่าสนใจขึ้น"
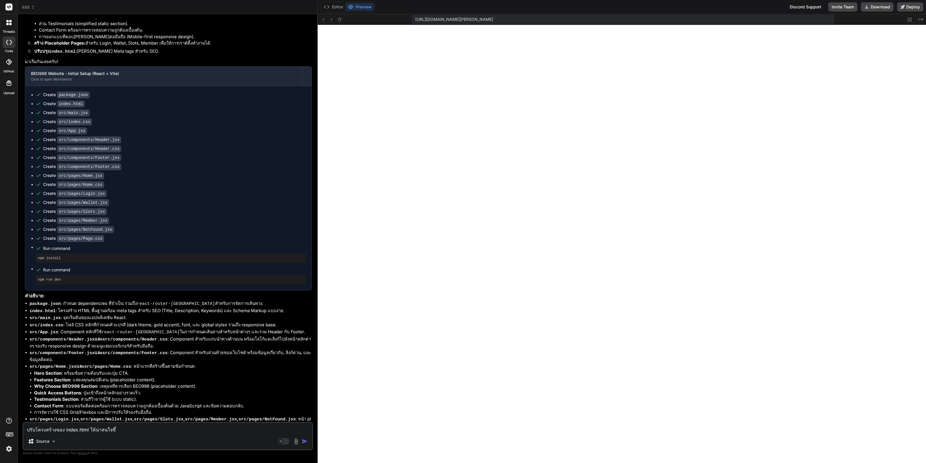
type textarea "x"
type textarea "ปรับโครงสร้างของ index.html ให้น่าสนใจขึ้น"
type textarea "x"
type textarea "ปรับโครงสร้างของ index.html ให้น่าสนใจขึ้น เ"
type textarea "x"
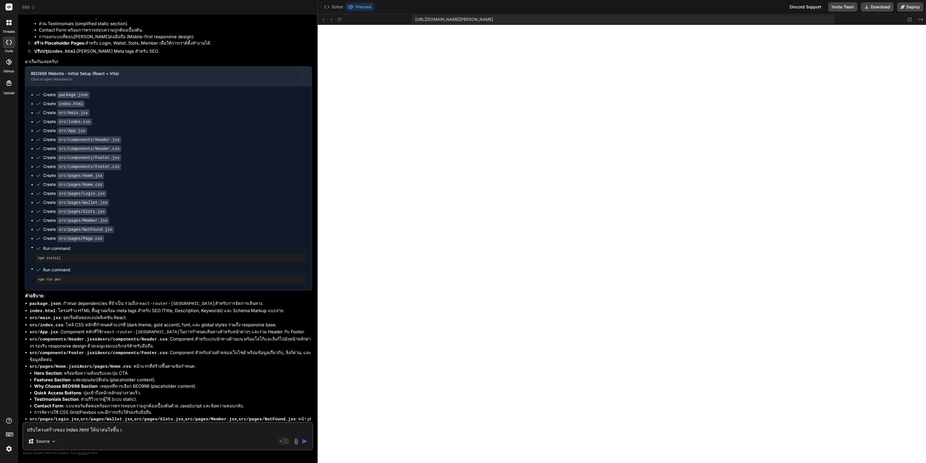
type textarea "ปรับโครงสร้างของ index.html ให้น่าสนใจขึ้น เพ"
type textarea "x"
type textarea "ปรับโครงสร้างของ index.html ให้น่าสนใจขึ้น เพิ"
type textarea "x"
type textarea "ปรับโครงสร้างของ index.html ให้น่าสนใจขึ้น เพิ่"
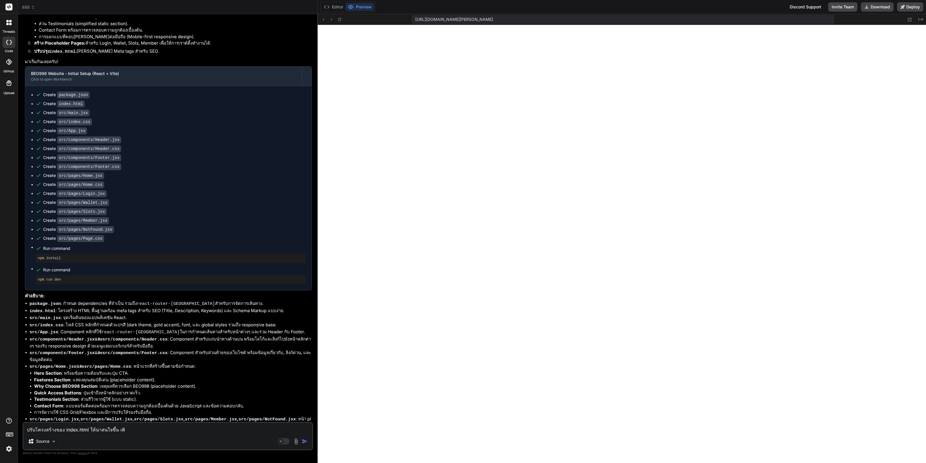
type textarea "x"
type textarea "ปรับโครงสร้างของ index.html ให้น่าสนใจขึ้น [PERSON_NAME]"
type textarea "x"
type textarea "ปรับโครงสร้างของ index.html ให้น่าสนใจขึ้น [PERSON_NAME]ส"
type textarea "x"
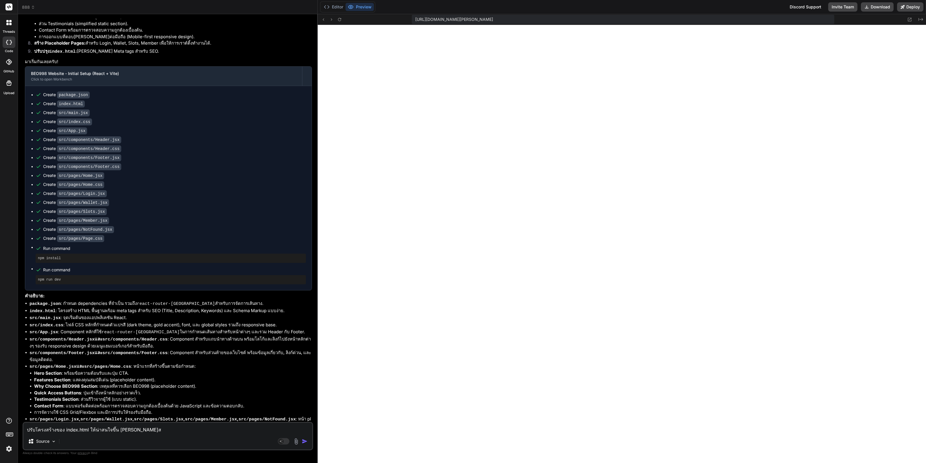
type textarea "ปรับโครงสร้างของ index.html ให้น่าสนใจขึ้น [PERSON_NAME]สว"
type textarea "x"
type textarea "ปรับโครงสร้างของ index.html ให้น่าสนใจขึ้น [PERSON_NAME]สว้"
type textarea "x"
type textarea "ปรับโครงสร้างของ index.html ให้น่าสนใจขึ้น [PERSON_NAME]สว้น"
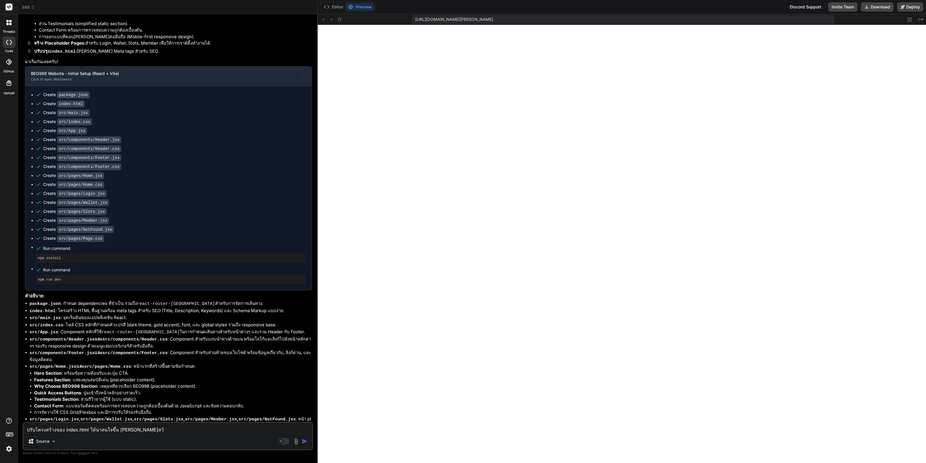
type textarea "x"
type textarea "ปรับโครงสร้างของ index.html ให้น่าสนใจขึ้น [PERSON_NAME]สว้"
type textarea "x"
type textarea "ปรับโครงสร้างของ index.html ให้น่าสนใจขึ้น [PERSON_NAME]สว"
type textarea "x"
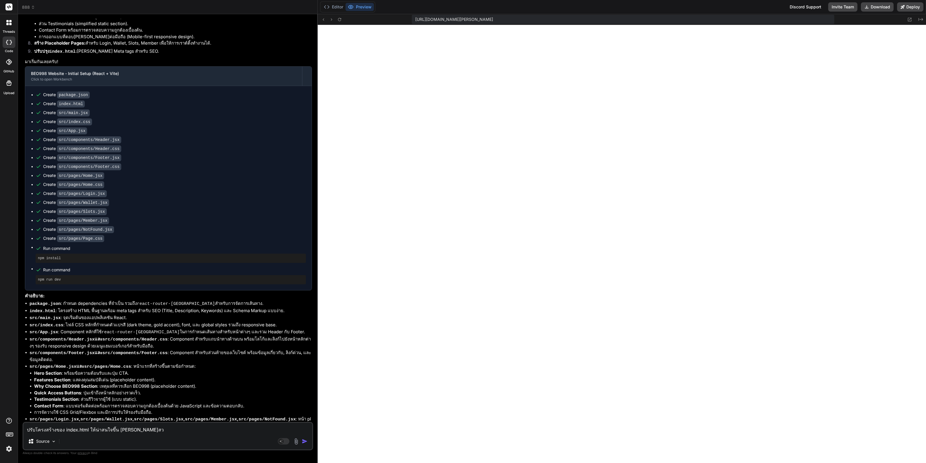
type textarea "ปรับโครงสร้างของ index.html ให้น่าสนใจขึ้น [PERSON_NAME]ส"
type textarea "x"
type textarea "ปรับโครงสร้างของ index.html ให้น่าสนใจขึ้น [PERSON_NAME]ส่"
paste textarea "loremi้do Sitamet Cons ADI & ELI: sed914 doe tem822 Incidi uี่lืetdolor้ma Aliq…"
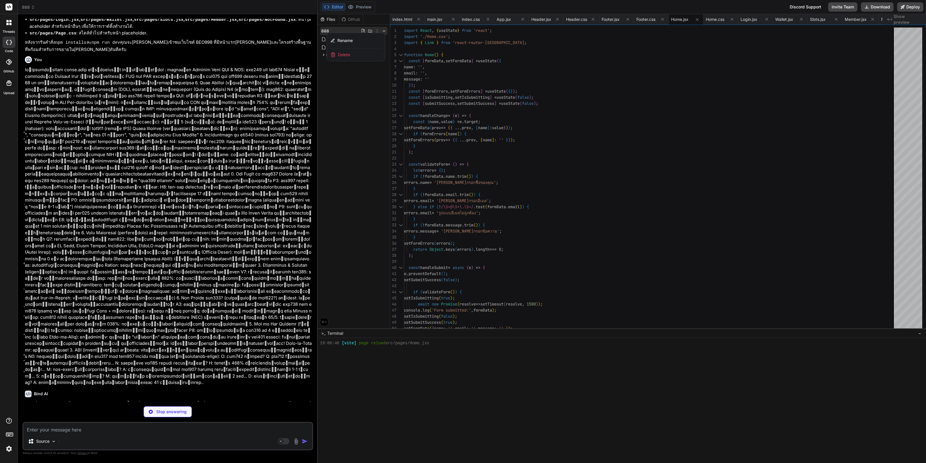
scroll to position [1612, 0]
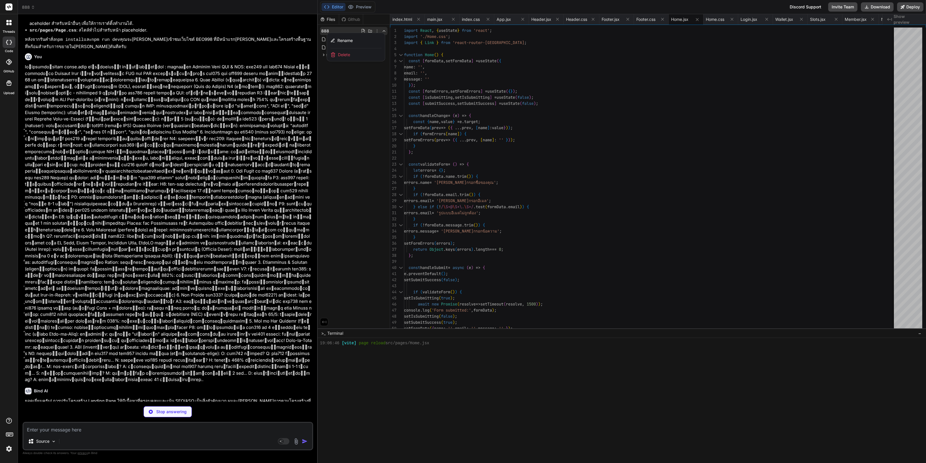
click at [328, 132] on div at bounding box center [622, 238] width 608 height 448
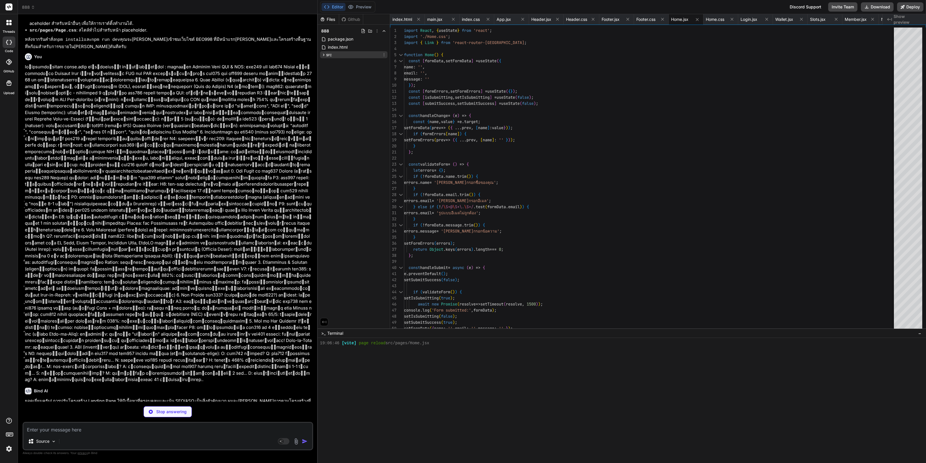
click at [324, 56] on icon at bounding box center [323, 54] width 5 height 5
click at [330, 87] on icon at bounding box center [328, 86] width 5 height 5
click at [326, 128] on div "pages" at bounding box center [356, 127] width 62 height 7
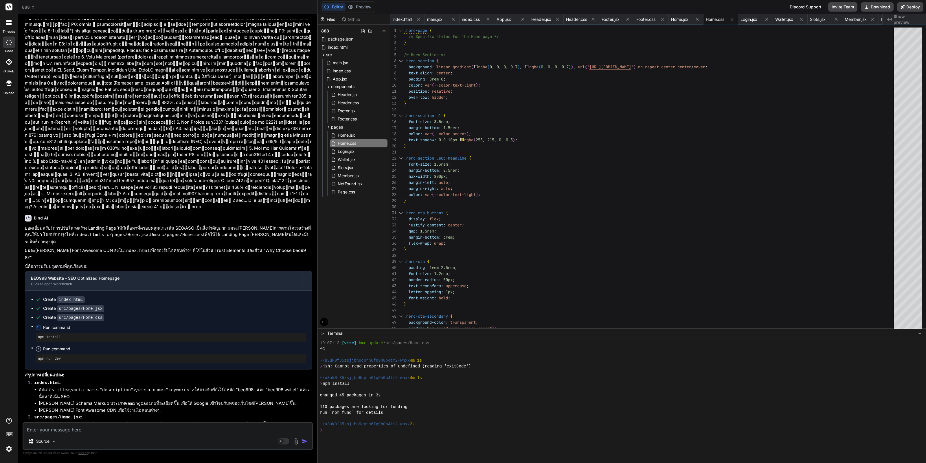
scroll to position [1793, 0]
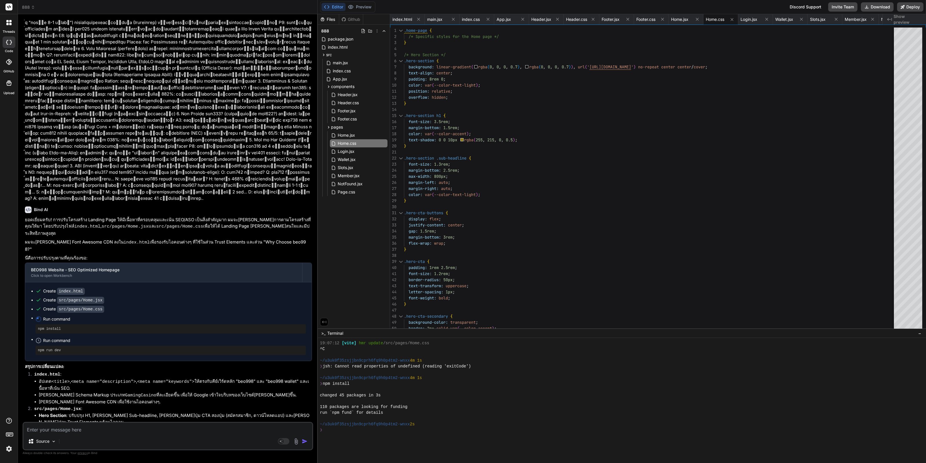
click at [182, 424] on textarea at bounding box center [167, 427] width 289 height 10
drag, startPoint x: 62, startPoint y: 411, endPoint x: 123, endPoint y: 413, distance: 61.1
copy p "npm install และ npm run dev"
click at [174, 429] on textarea at bounding box center [167, 427] width 289 height 10
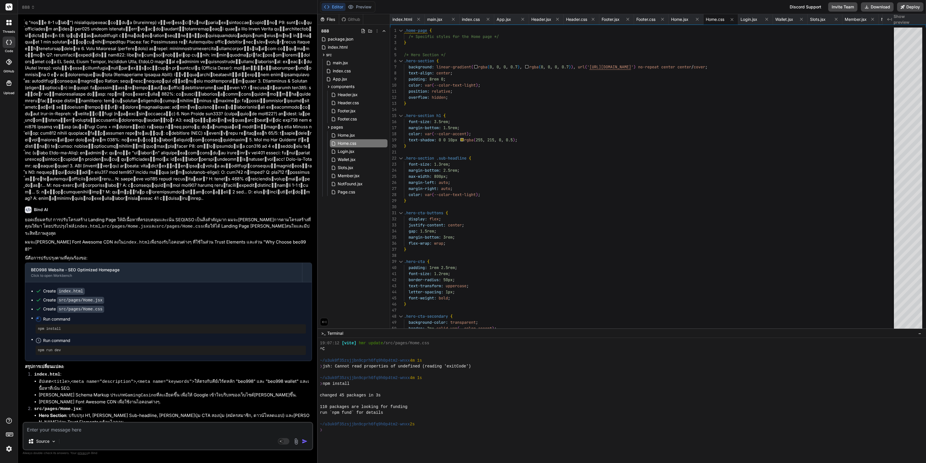
paste textarea "npm install และ npm run dev"
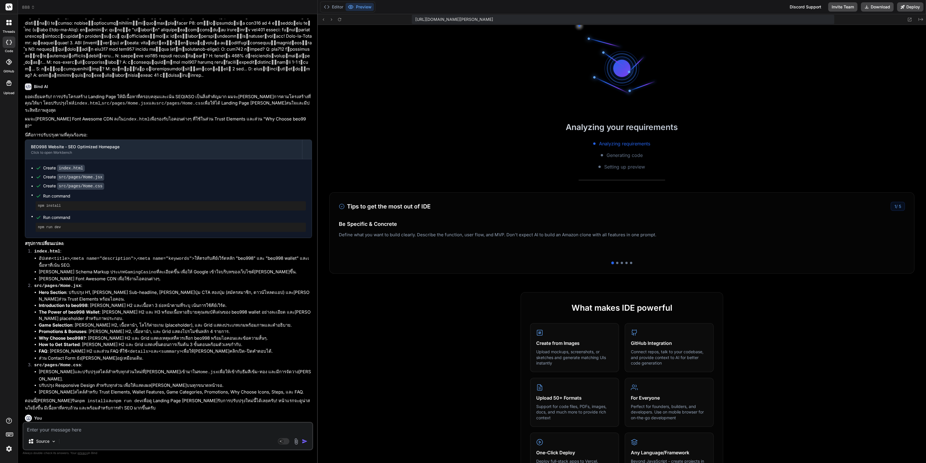
scroll to position [631, 0]
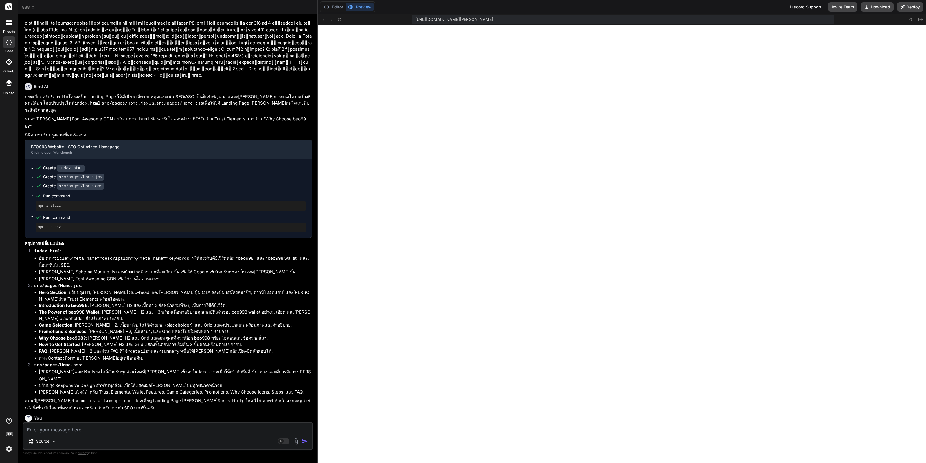
click at [133, 432] on textarea at bounding box center [167, 427] width 289 height 10
paste textarea "[URL][DOMAIN_NAME]"
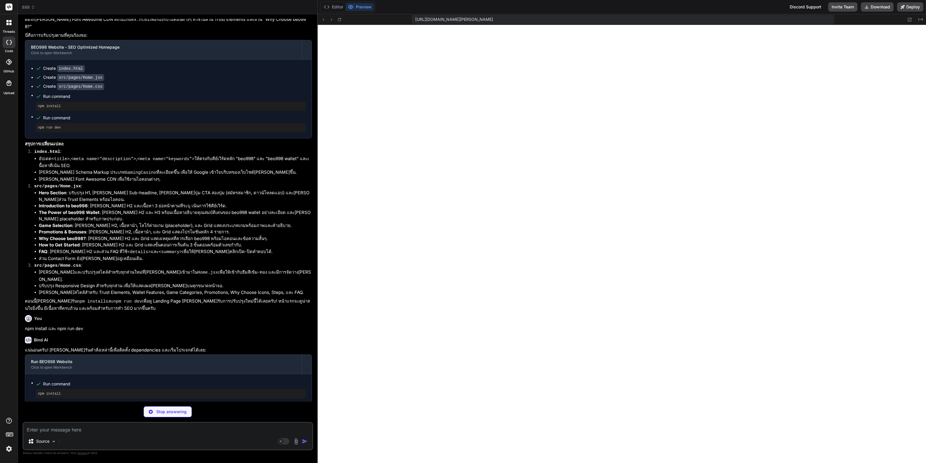
scroll to position [665, 0]
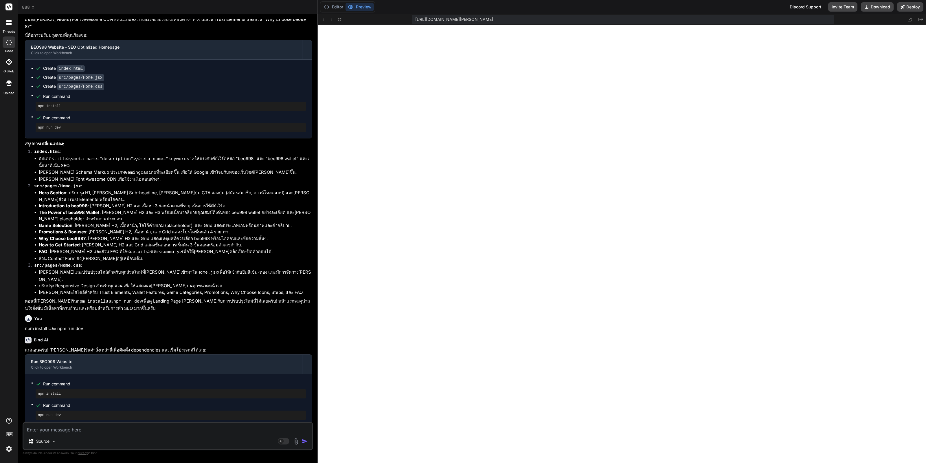
click at [73, 429] on textarea at bounding box center [167, 427] width 289 height 10
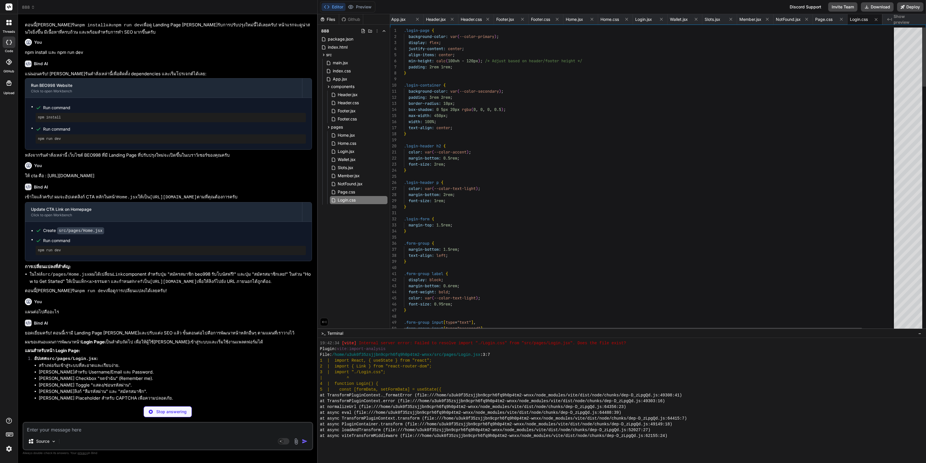
scroll to position [781, 0]
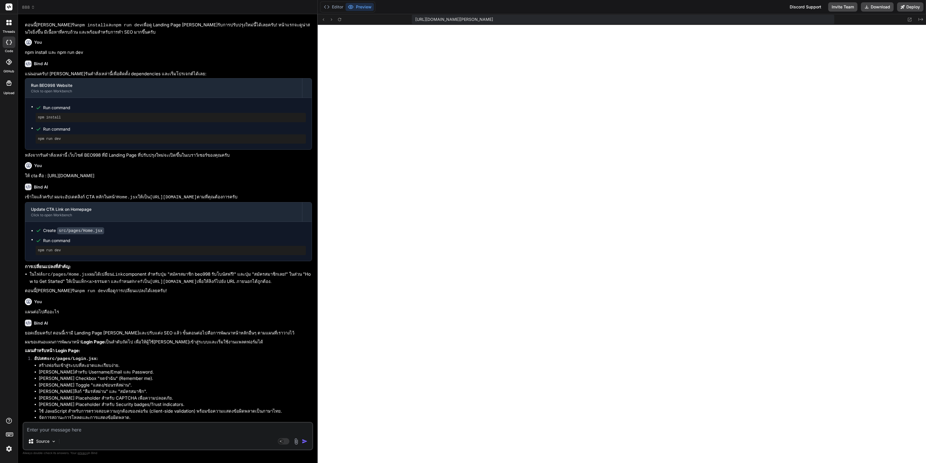
drag, startPoint x: 58, startPoint y: 385, endPoint x: 93, endPoint y: 383, distance: 34.2
copy code "src/pages/Login"
click at [85, 426] on textarea at bounding box center [167, 427] width 289 height 10
paste textarea "src/pages/Login"
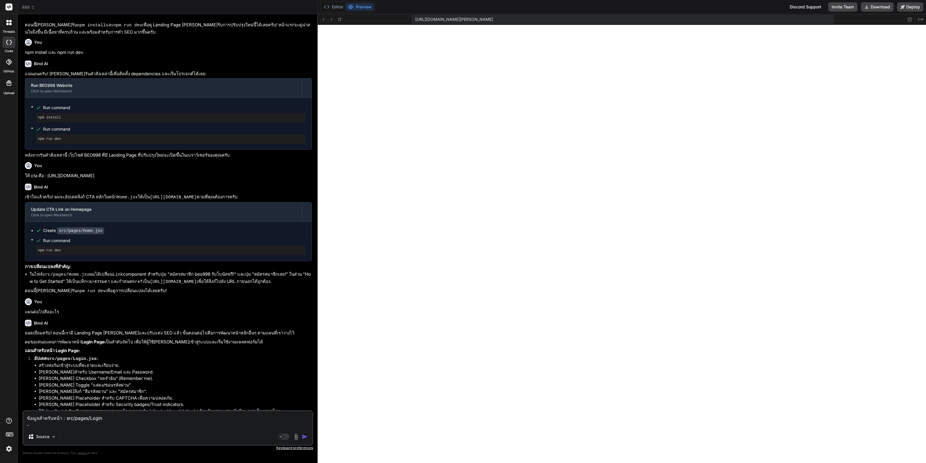
click at [186, 418] on textarea "ข้อมูลสำหรับหน้า : src/pages/Login -" at bounding box center [167, 419] width 289 height 17
click at [175, 424] on textarea "ข้อมูลสำหรับหน้า : src/pages/Login -" at bounding box center [167, 419] width 289 height 17
paste textarea "loremi้dolo้sit้amู่cons (Adipi Elit) : sed970 3. Doeius (t่incัu) labo้ etd356…"
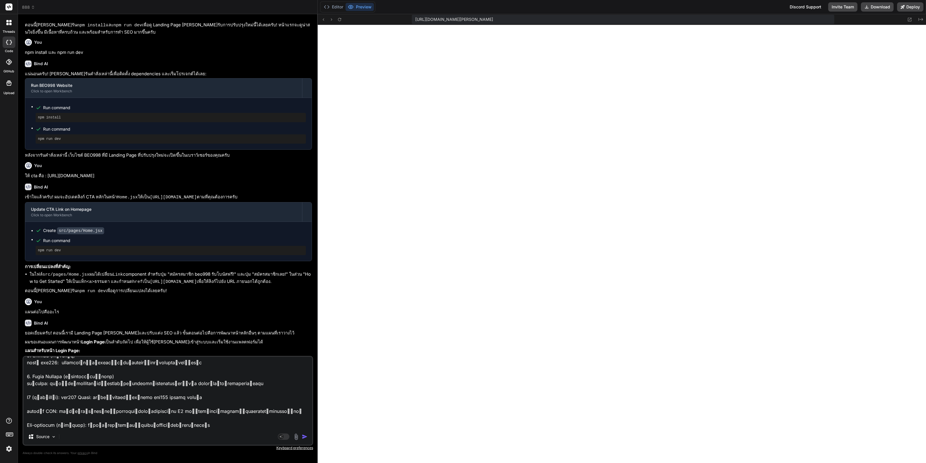
scroll to position [0, 0]
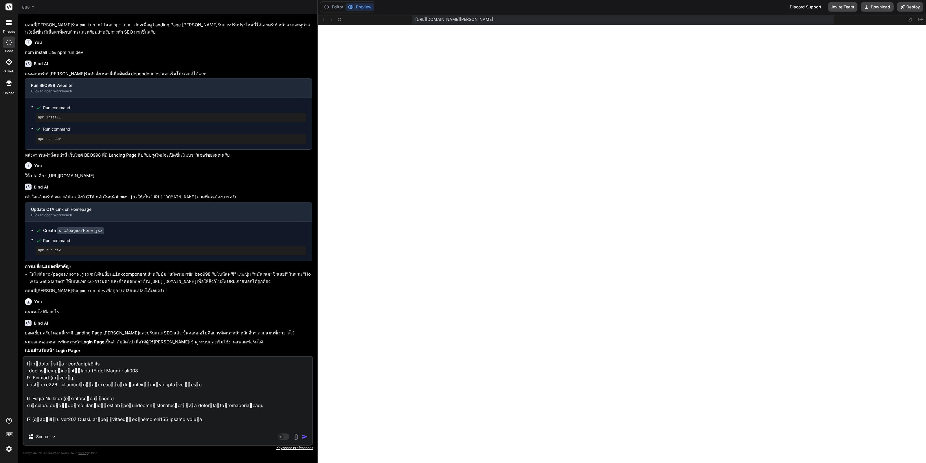
drag, startPoint x: 179, startPoint y: 389, endPoint x: 22, endPoint y: 380, distance: 157.7
click at [22, 380] on div "Bind AI Web Search Created with Pixso. Code Generator You Bind AI ยอดเยี่ยม! นี…" at bounding box center [168, 238] width 300 height 448
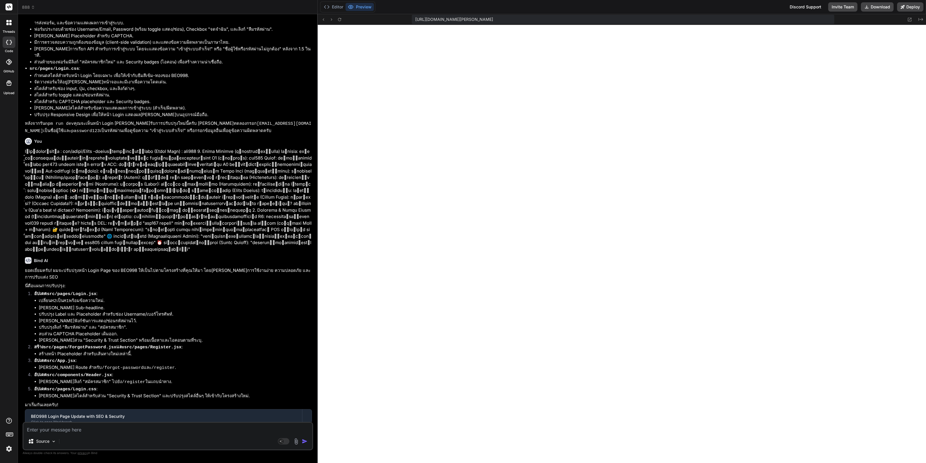
scroll to position [2933, 0]
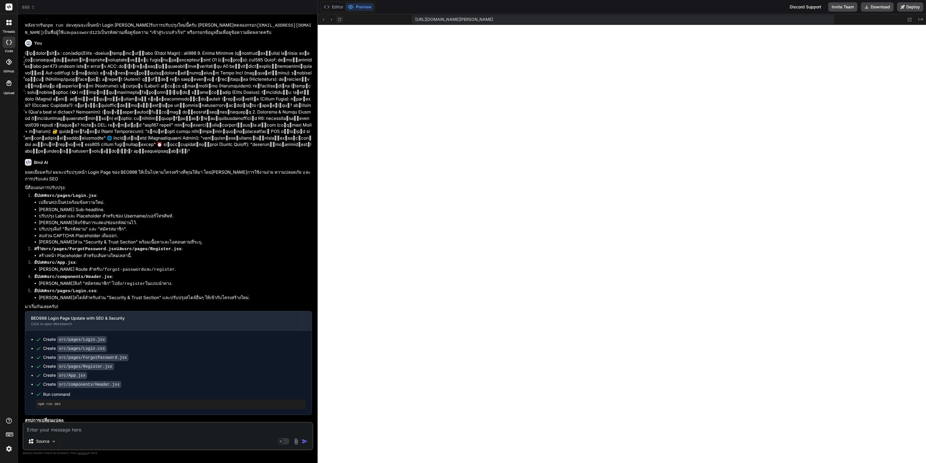
click at [338, 20] on icon at bounding box center [339, 19] width 5 height 5
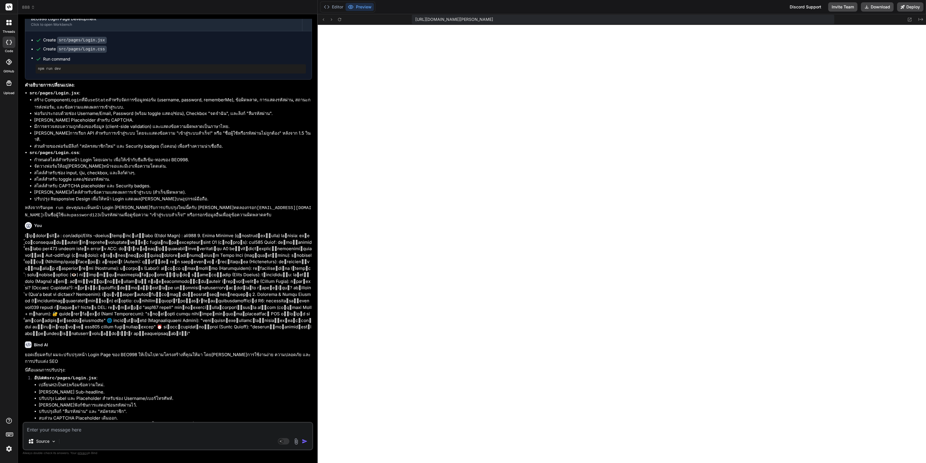
scroll to position [2716, 0]
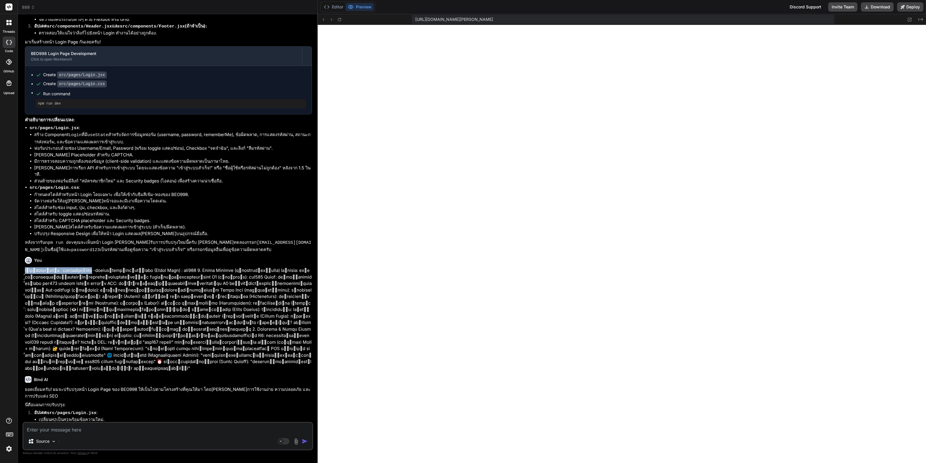
drag, startPoint x: 25, startPoint y: 146, endPoint x: 93, endPoint y: 147, distance: 67.4
click at [93, 267] on p at bounding box center [168, 319] width 287 height 104
copy p "ข้อมูลสำหรับหน้า : src/pages/Login"
click at [134, 430] on textarea at bounding box center [167, 427] width 289 height 10
paste textarea "ข้อมูลสำหรับหน้า : src/pages/Login"
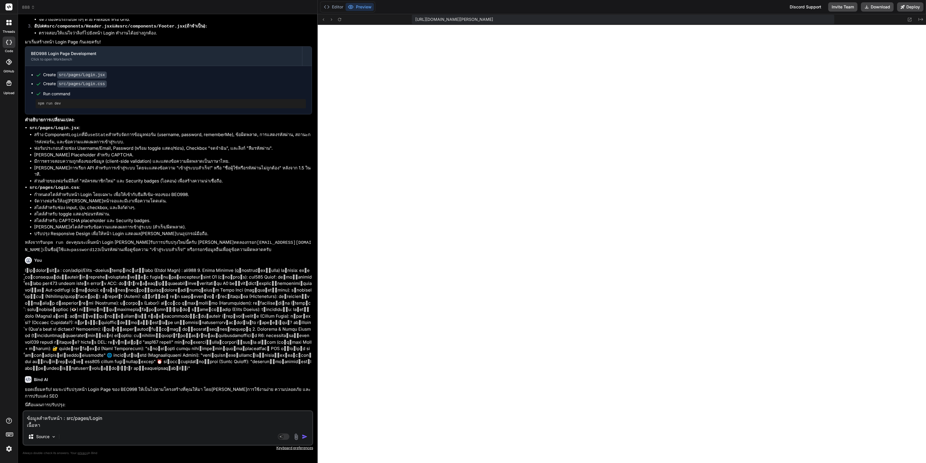
click at [151, 429] on div "ข้อมูลสำหรับหน้า : src/pages/Login เนื้อหา Source Agent Mode. When this toggle …" at bounding box center [168, 427] width 291 height 35
click at [153, 423] on textarea "ข้อมูลสำหรับหน้า : src/pages/Login เนื้อหา" at bounding box center [167, 419] width 289 height 17
paste textarea "lor314 Ipsum: dั้sitame้coู่adip eli089 seddoe t่inc utlabัetd 0 magี aิenีa้mi…"
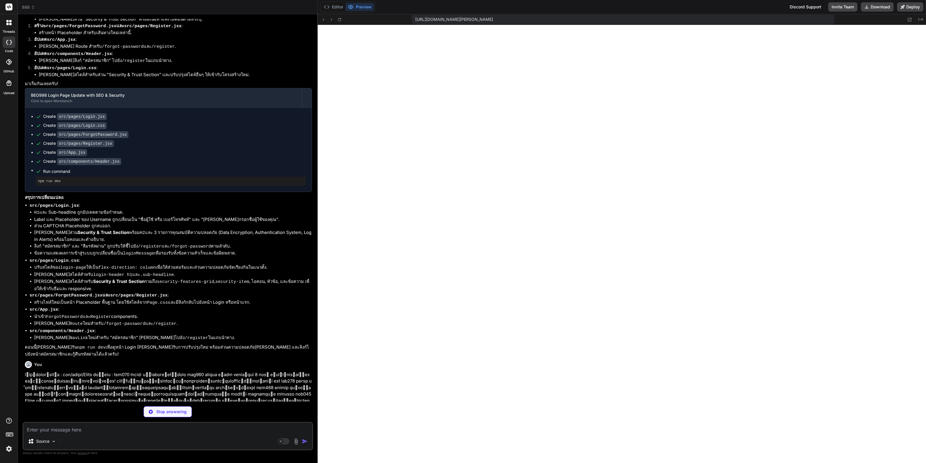
scroll to position [833, 0]
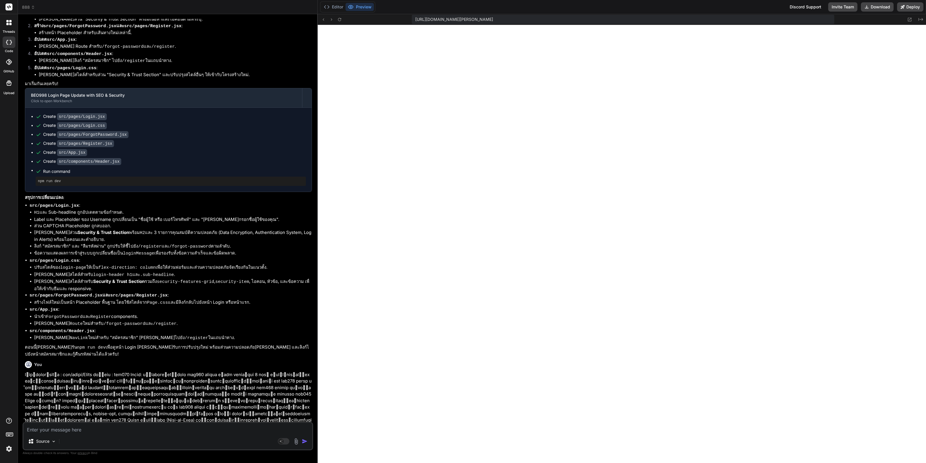
click at [119, 432] on textarea at bounding box center [167, 427] width 289 height 10
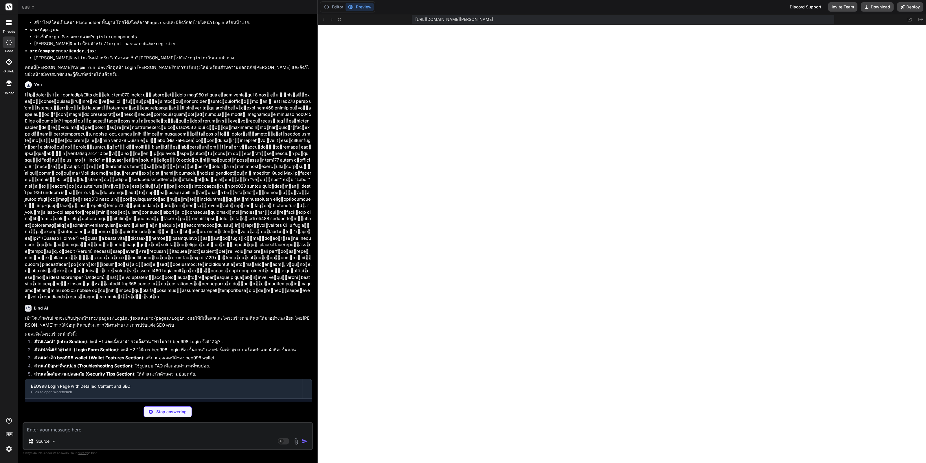
scroll to position [3435, 0]
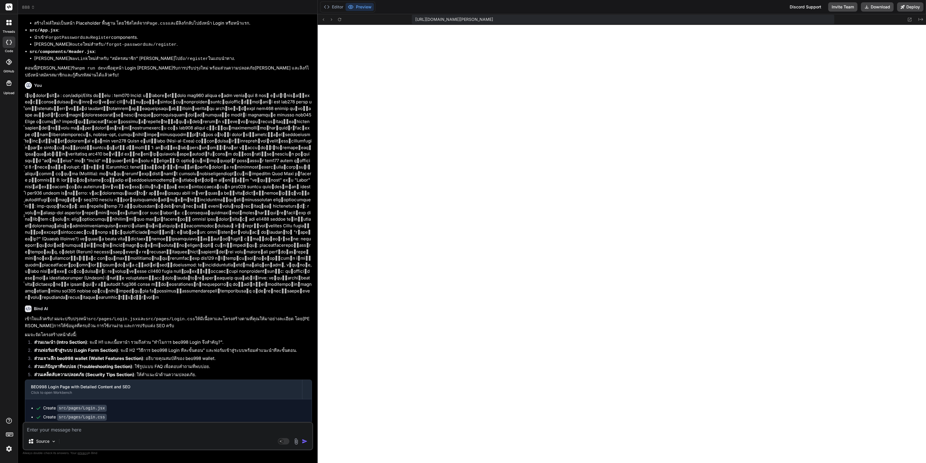
drag, startPoint x: 20, startPoint y: 408, endPoint x: 58, endPoint y: 407, distance: 37.6
click at [58, 407] on div "Bind AI Web Search Created with Pixso. Code Generator You Bind AI ยอดเยี่ยม! นี…" at bounding box center [168, 238] width 300 height 448
copy p "หน้า Wallet Page"
click at [47, 424] on textarea at bounding box center [167, 427] width 289 height 10
paste textarea "หน้า Wallet Page"
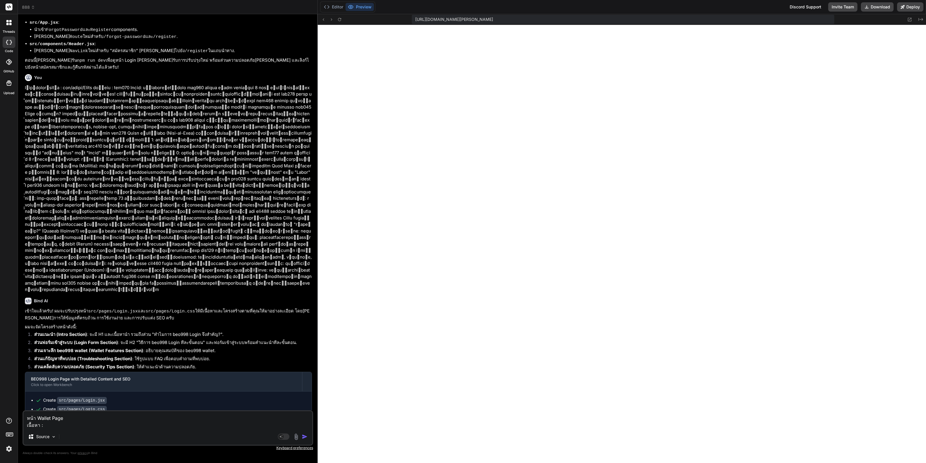
scroll to position [3446, 0]
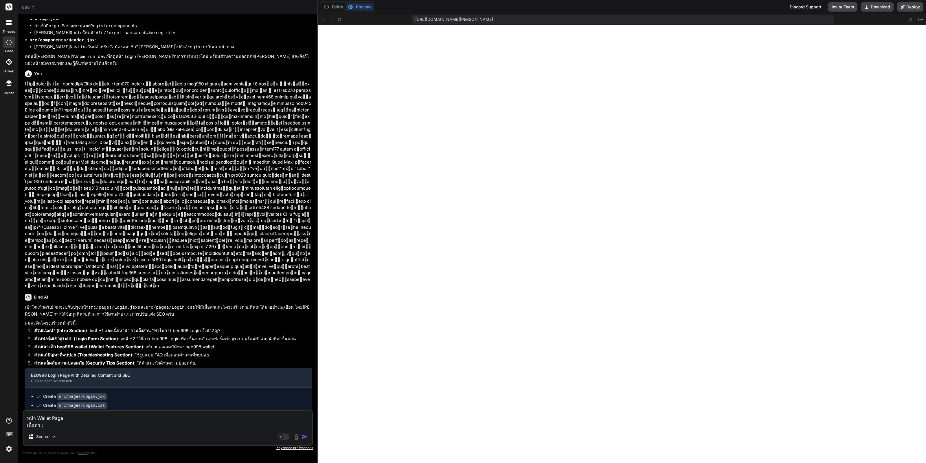
click at [81, 414] on textarea "หน้า Wallet Page เนื้อหา :" at bounding box center [167, 419] width 289 height 17
click at [75, 429] on div "หน้า Wallet Page เนื้อหา : Source Agent Mode. When this toggle is activated, AI…" at bounding box center [168, 427] width 291 height 35
click at [80, 423] on textarea "หน้า Wallet Page เนื้อหา :" at bounding box center [167, 419] width 289 height 17
paste textarea "lor309 Ipsumd: siิametconseิadุelit่s่do eiusm้t inc165 u่laุe doloremagnaaliqu…"
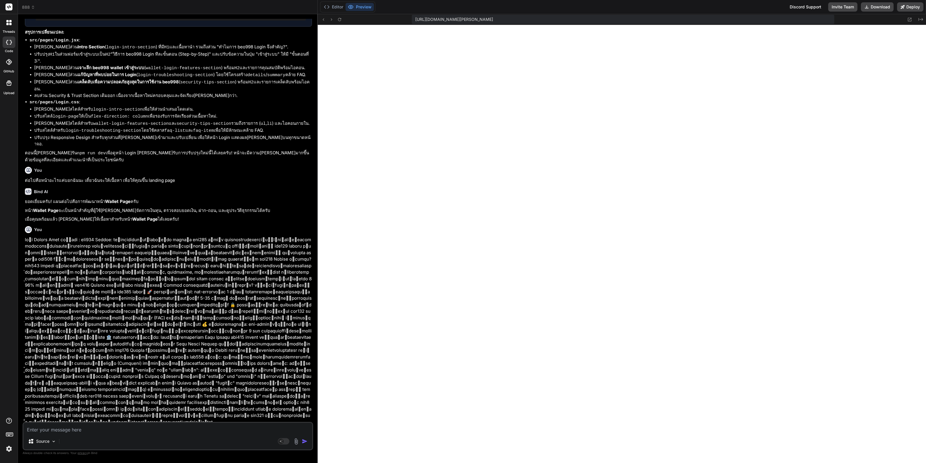
scroll to position [3899, 0]
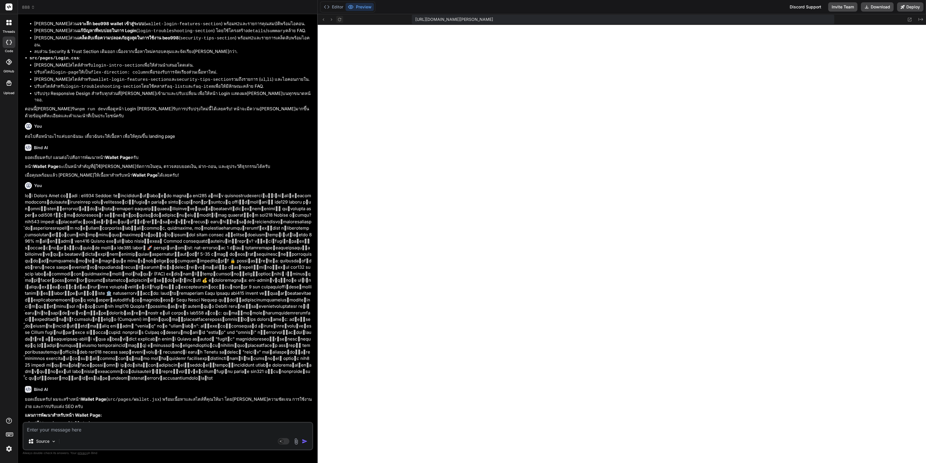
click at [340, 19] on icon at bounding box center [339, 19] width 5 height 5
click at [138, 424] on textarea at bounding box center [167, 427] width 289 height 10
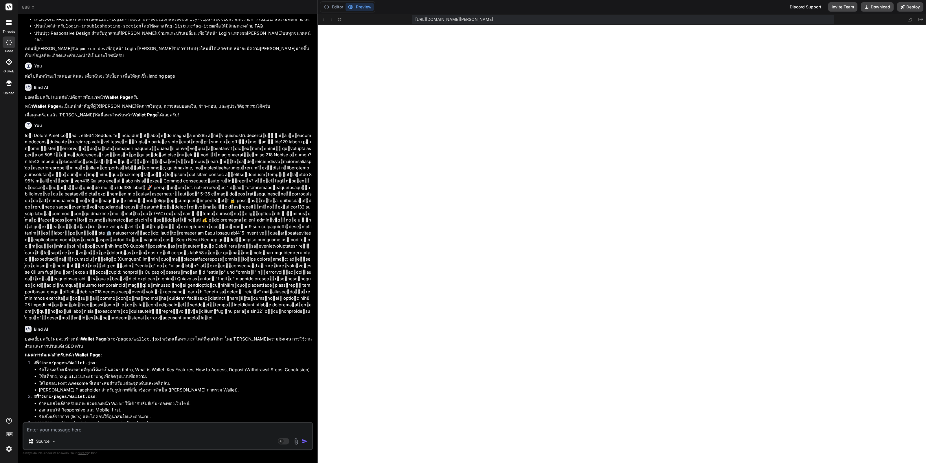
scroll to position [3967, 0]
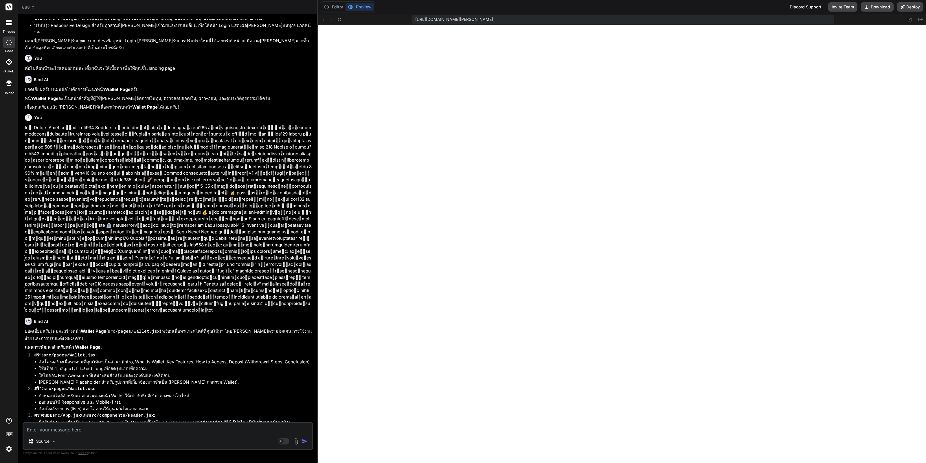
click at [93, 429] on textarea at bounding box center [167, 427] width 289 height 10
paste textarea "lor152 ip็do: siิametconsec์adิelัseddืeiั้teัi utlaboree-dol312 m่aliquaั้enim…"
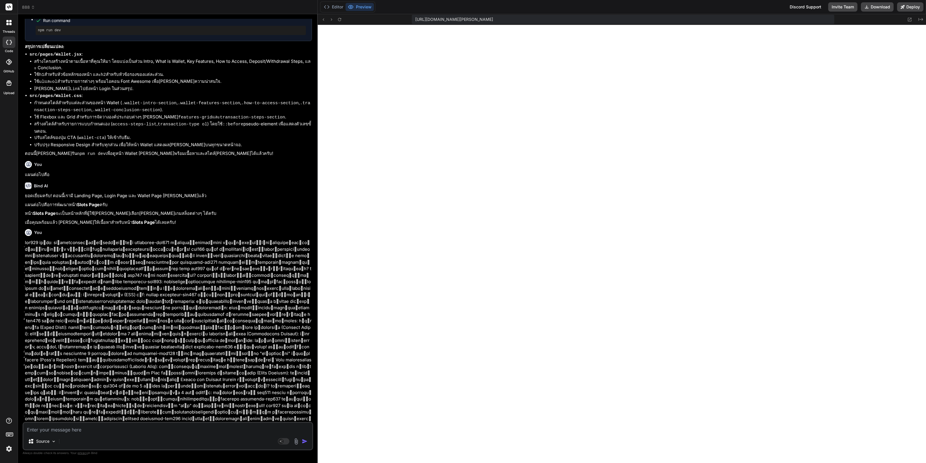
scroll to position [4431, 0]
click at [340, 20] on icon at bounding box center [339, 19] width 5 height 5
click at [121, 428] on textarea at bounding box center [167, 427] width 289 height 10
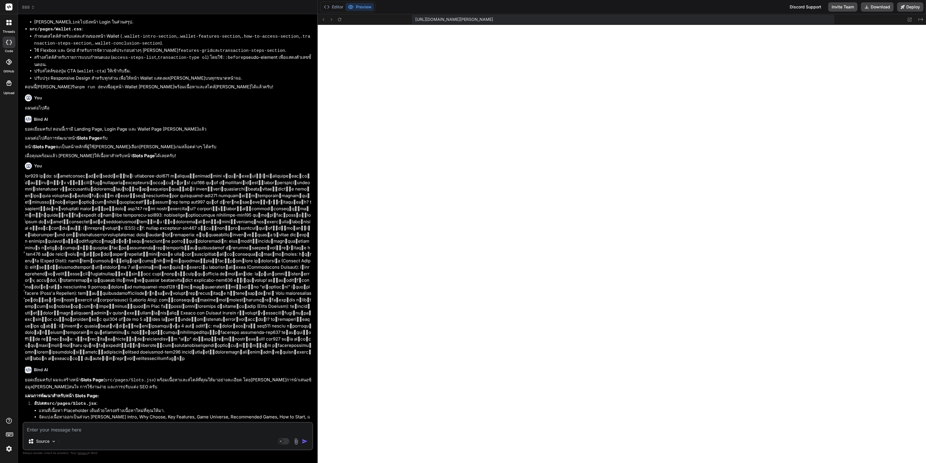
scroll to position [4499, 0]
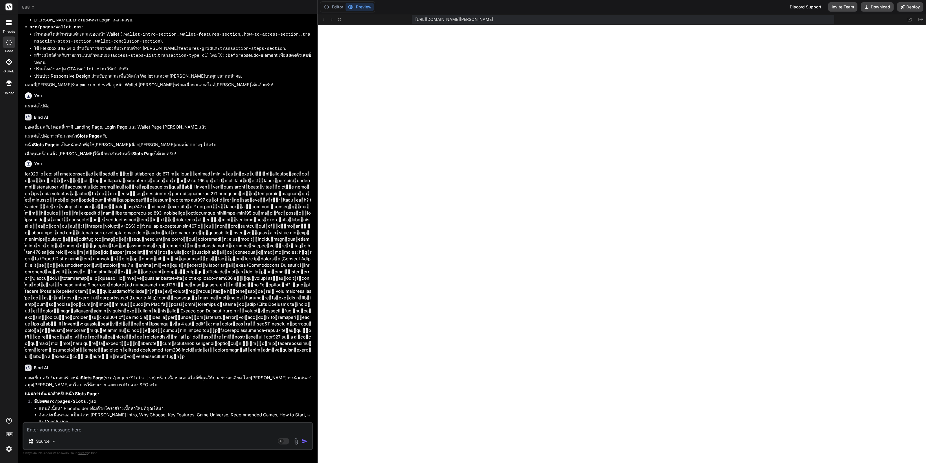
click at [166, 430] on textarea at bounding box center [167, 427] width 289 height 10
paste textarea "lื้ipี่doloัs Ametco adi610: eัseddoุeiu่temporinciี่utีla et้dolor้magnัa eni8…"
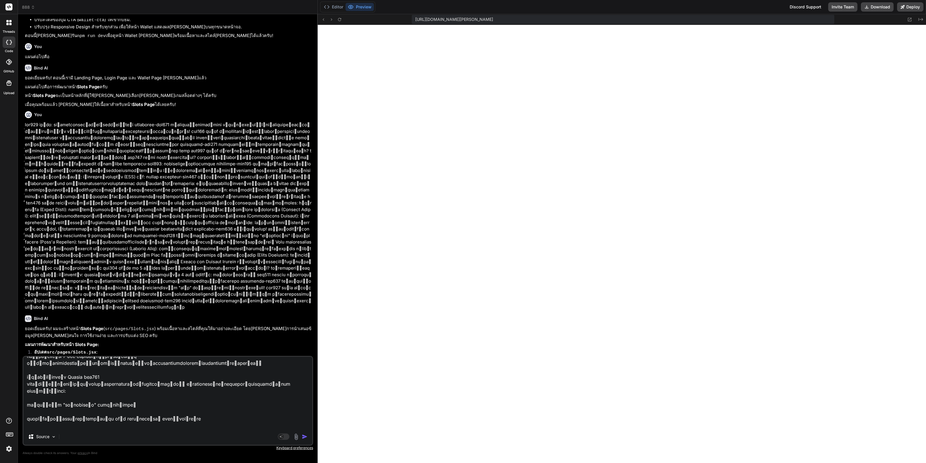
scroll to position [4565, 0]
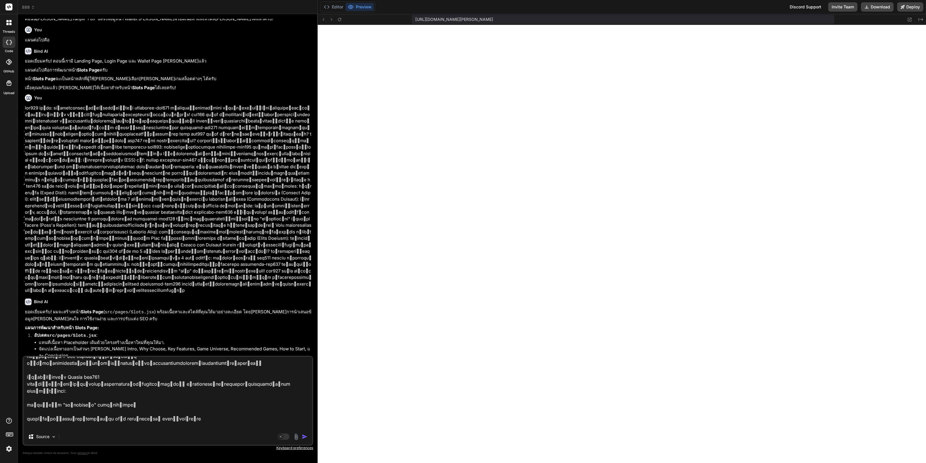
click at [155, 365] on textarea at bounding box center [167, 392] width 289 height 72
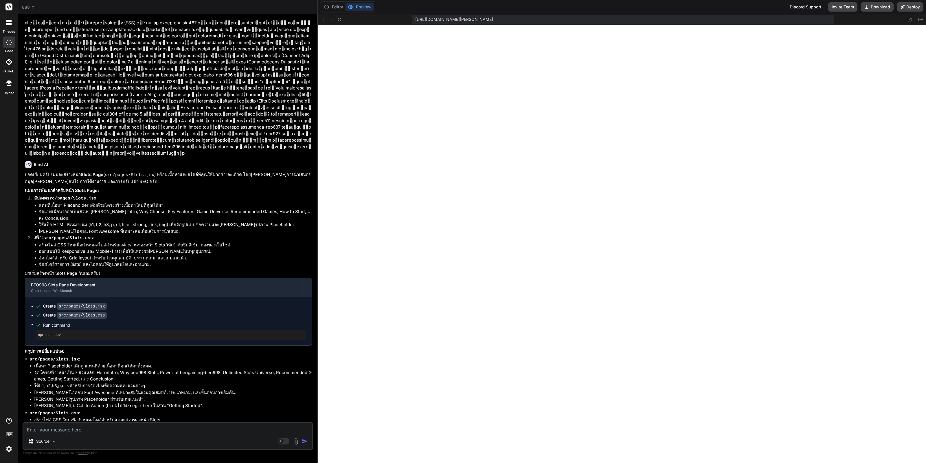
scroll to position [1198, 0]
click at [338, 17] on icon at bounding box center [339, 19] width 5 height 5
click at [341, 19] on icon at bounding box center [339, 19] width 5 height 5
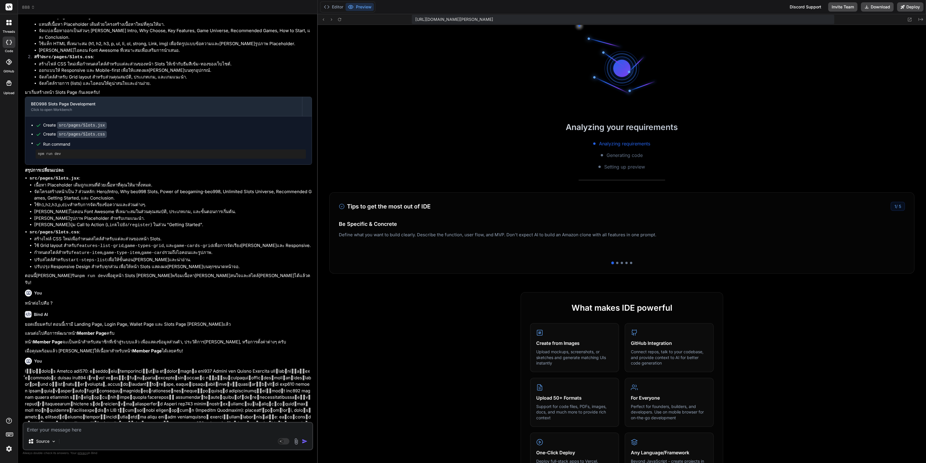
scroll to position [4930, 0]
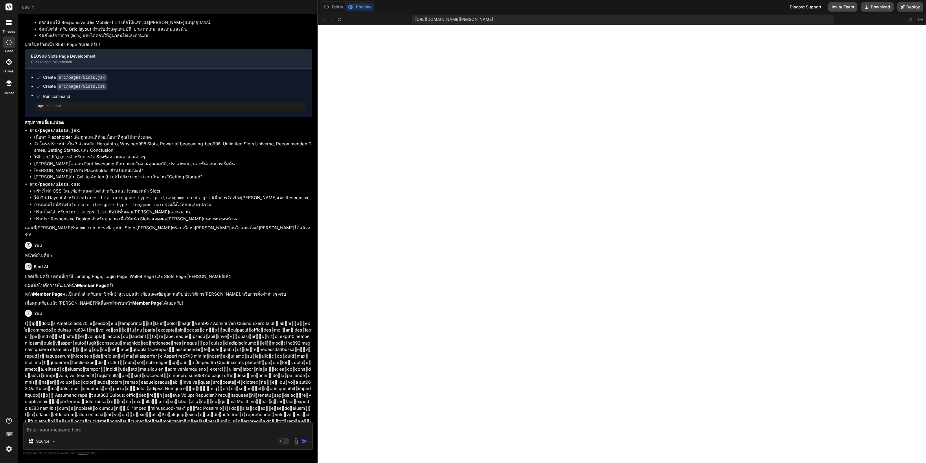
drag, startPoint x: 60, startPoint y: 419, endPoint x: 88, endPoint y: 419, distance: 27.5
copy p "npm run dev"
click at [94, 428] on textarea at bounding box center [167, 427] width 289 height 10
paste textarea "npm run dev"
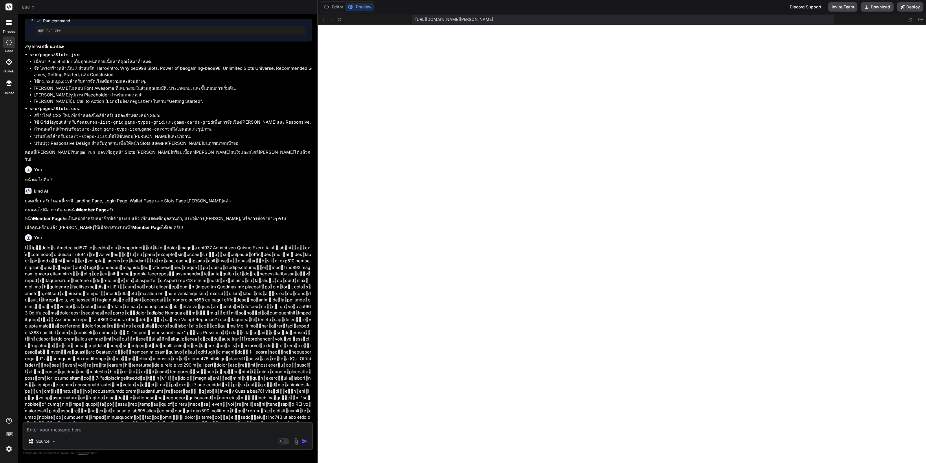
scroll to position [5014, 0]
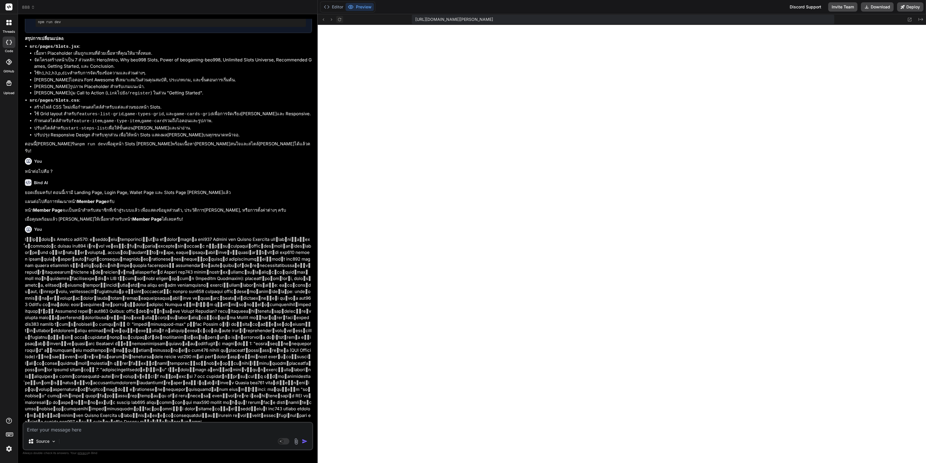
click at [339, 17] on button at bounding box center [339, 19] width 7 height 7
click at [117, 430] on textarea at bounding box center [167, 427] width 289 height 10
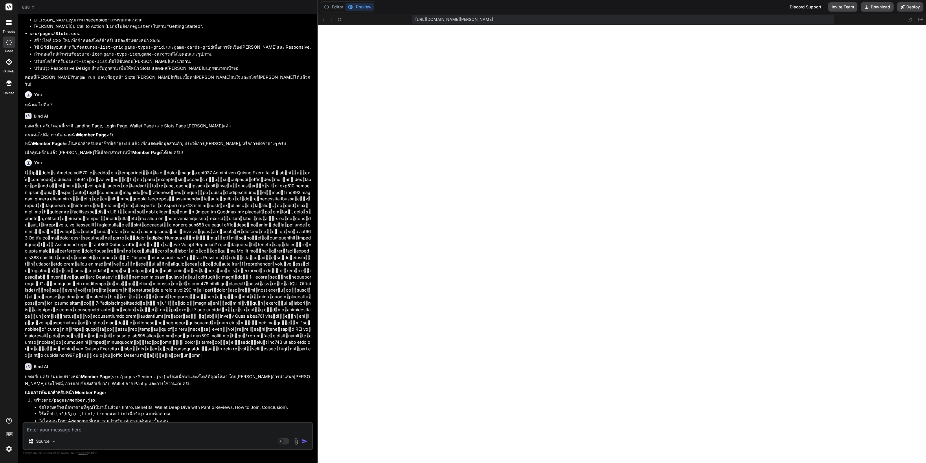
scroll to position [5082, 0]
drag, startPoint x: 33, startPoint y: 407, endPoint x: 63, endPoint y: 406, distance: 30.1
click at [177, 426] on textarea at bounding box center [167, 427] width 289 height 10
paste textarea "loremี่ip! dี่sืameื้consectัadi้e "seddoeั่t INC956" uี่lัetdoึ้mag่aliquaีeni…"
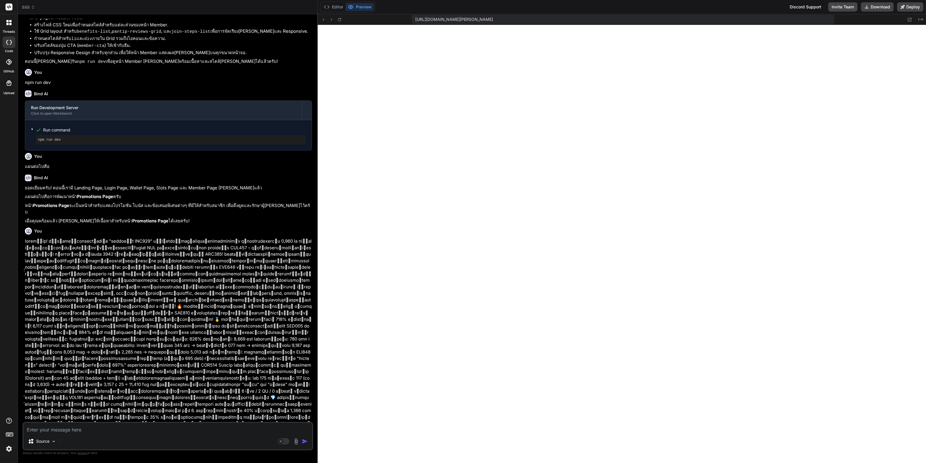
scroll to position [5748, 0]
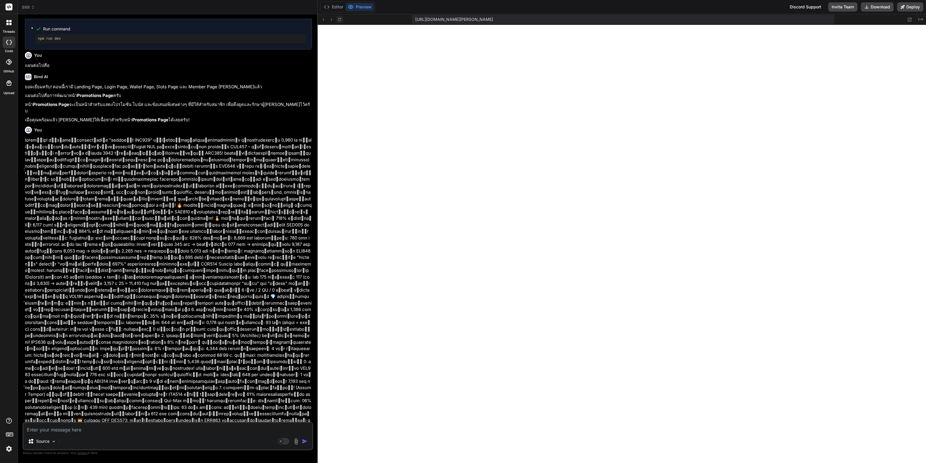
click at [340, 22] on button at bounding box center [339, 19] width 7 height 7
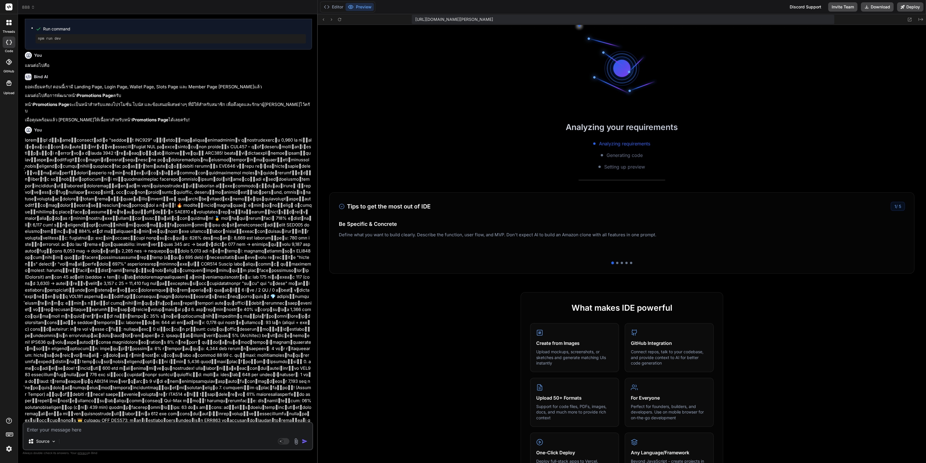
click at [136, 429] on textarea at bounding box center [167, 427] width 289 height 10
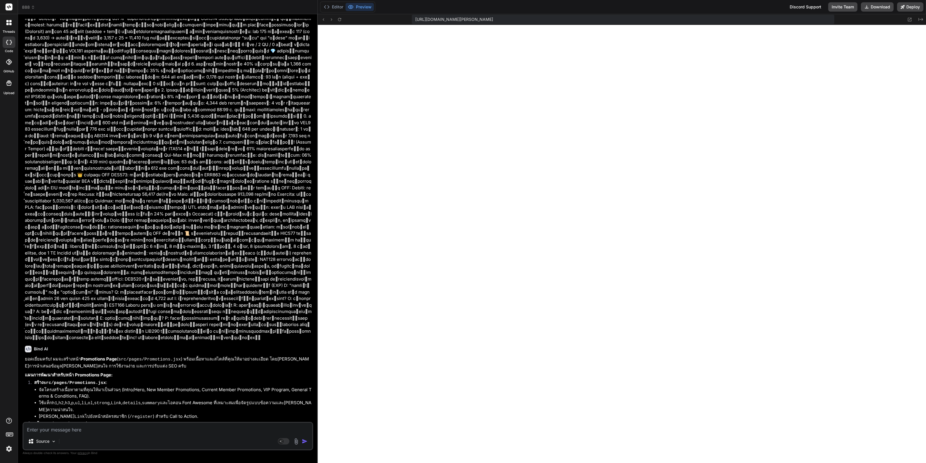
scroll to position [6014, 0]
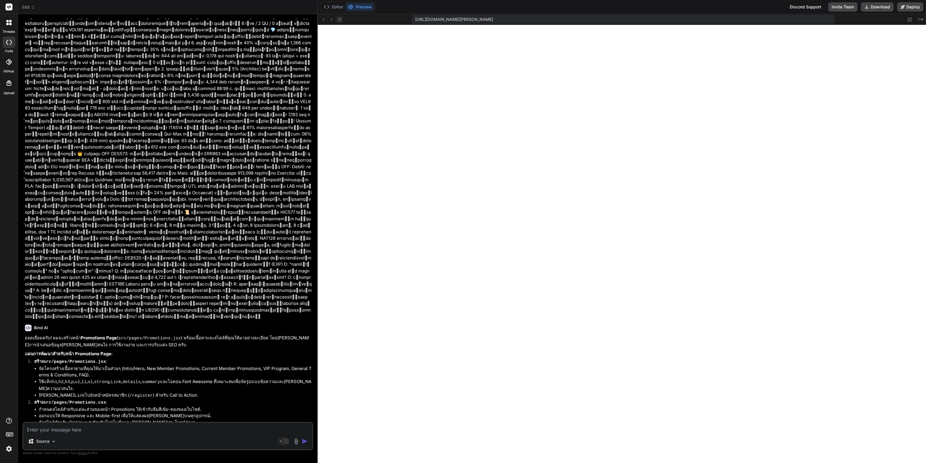
click at [339, 18] on icon at bounding box center [339, 19] width 5 height 5
click at [116, 430] on textarea at bounding box center [167, 427] width 289 height 10
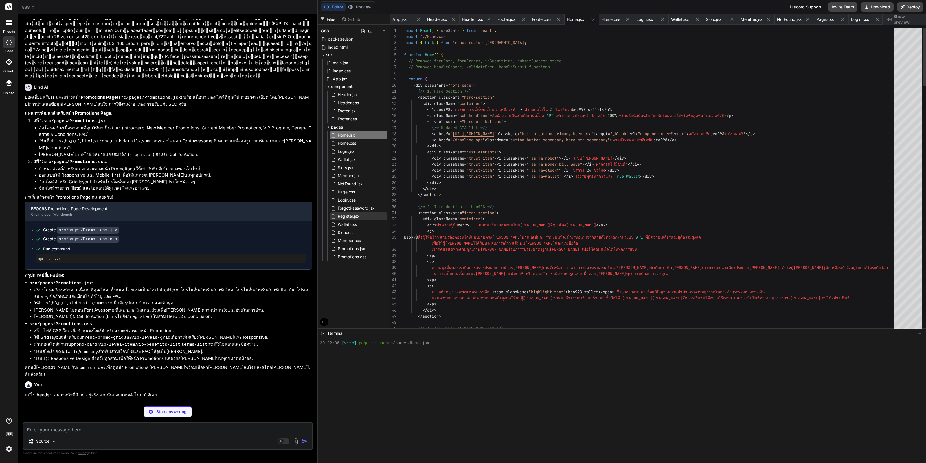
scroll to position [1256, 0]
click at [357, 209] on span "ForgotPassword.jsx" at bounding box center [356, 208] width 38 height 7
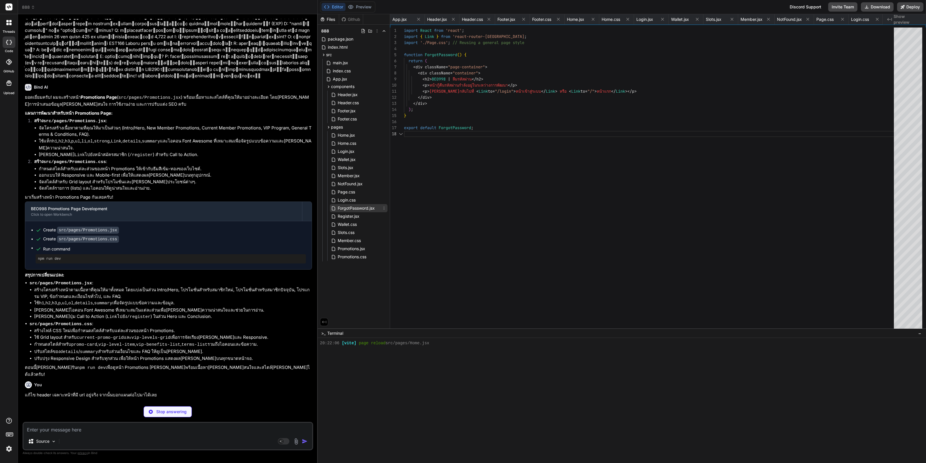
scroll to position [0, 198]
click at [351, 218] on span "Register.jsx" at bounding box center [348, 216] width 23 height 7
click at [353, 224] on span "Wallet.css" at bounding box center [347, 224] width 20 height 7
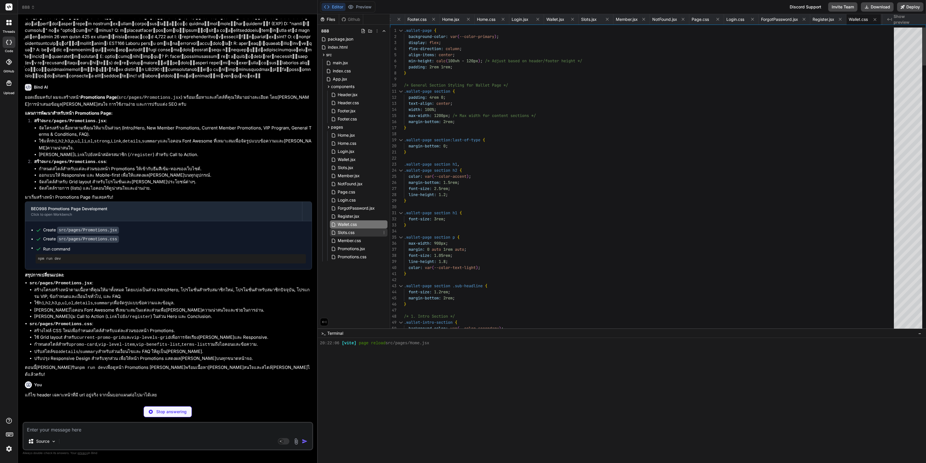
click at [351, 229] on span "Slots.css" at bounding box center [346, 232] width 18 height 7
click at [350, 241] on span "Member.css" at bounding box center [349, 240] width 24 height 7
click at [348, 251] on span "Promotions.jsx" at bounding box center [351, 248] width 29 height 7
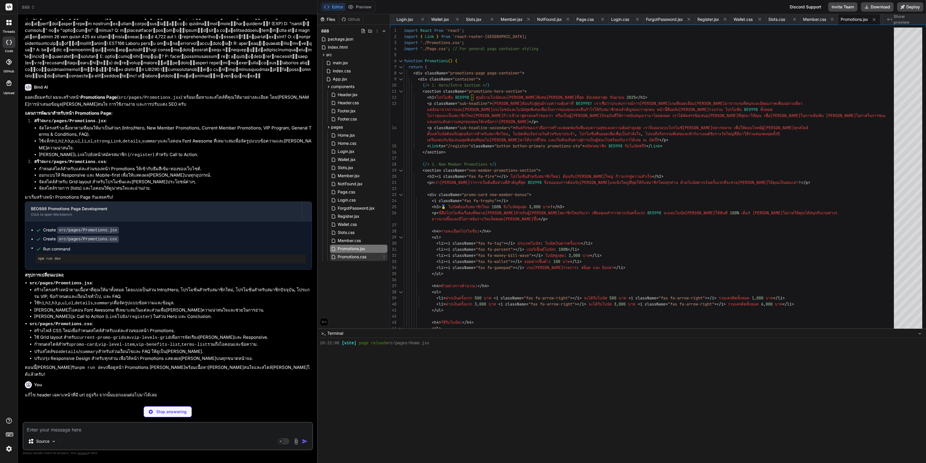
click at [347, 258] on span "Promotions.css" at bounding box center [352, 256] width 30 height 7
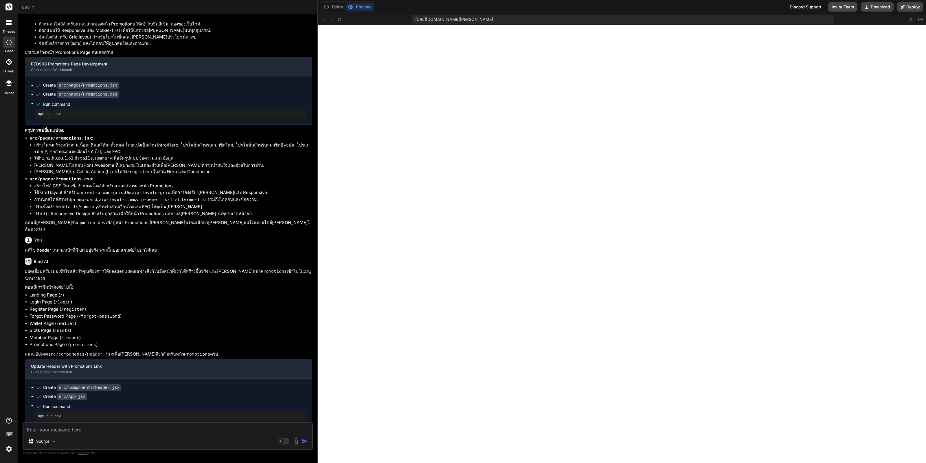
scroll to position [6406, 0]
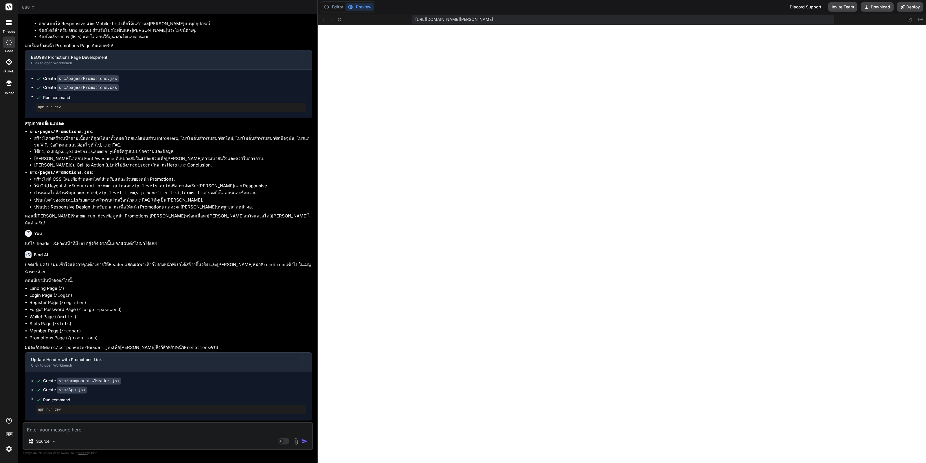
click at [143, 431] on textarea at bounding box center [167, 427] width 289 height 10
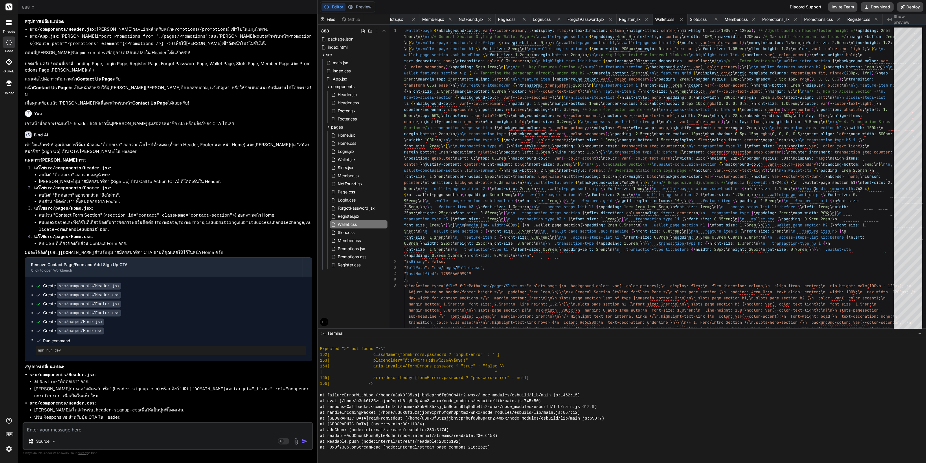
scroll to position [6841, 0]
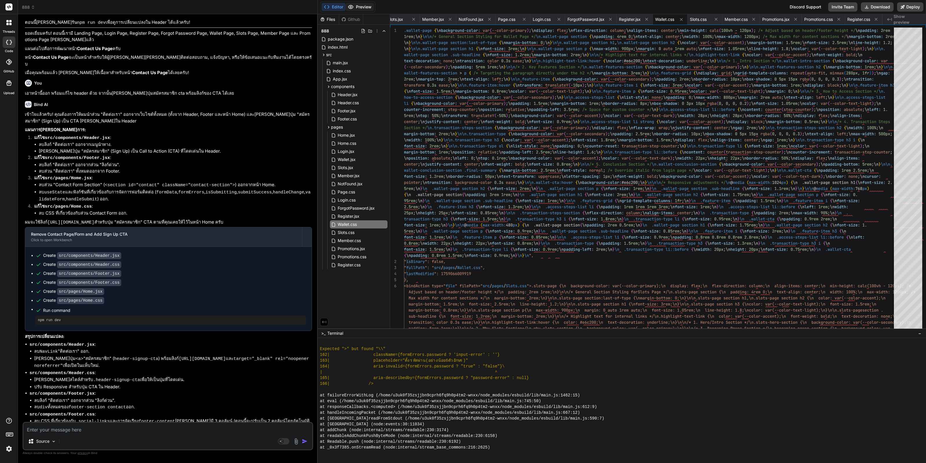
click at [364, 10] on button "Preview" at bounding box center [359, 7] width 28 height 8
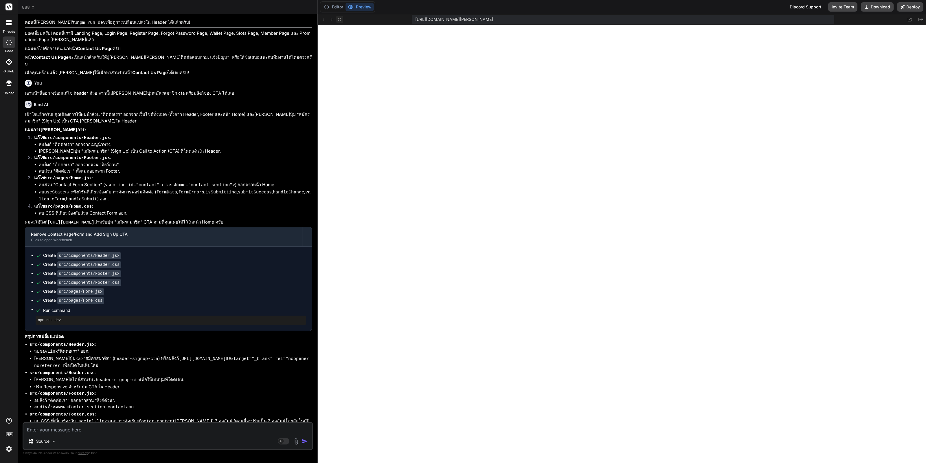
drag, startPoint x: 343, startPoint y: 21, endPoint x: 339, endPoint y: 20, distance: 4.9
click at [343, 21] on div "[URL][DOMAIN_NAME][PERSON_NAME] Created with Pixso." at bounding box center [622, 19] width 608 height 11
click at [338, 19] on icon at bounding box center [339, 19] width 5 height 5
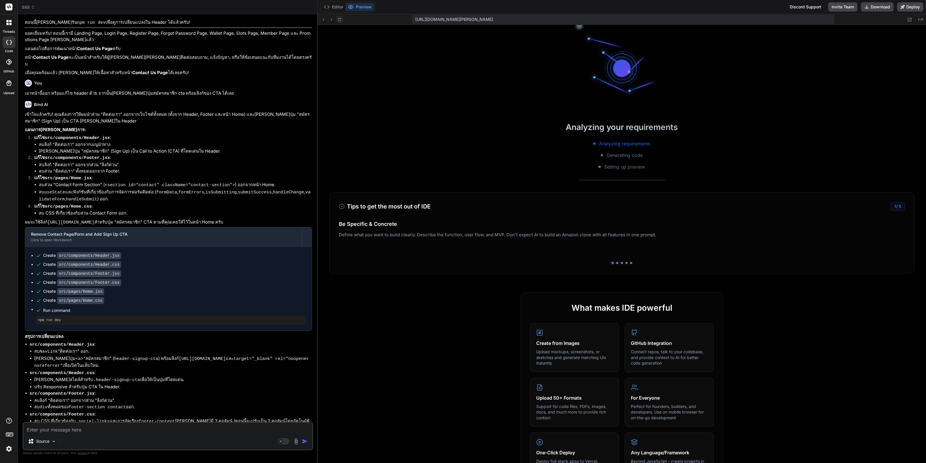
click at [338, 19] on icon at bounding box center [339, 19] width 5 height 5
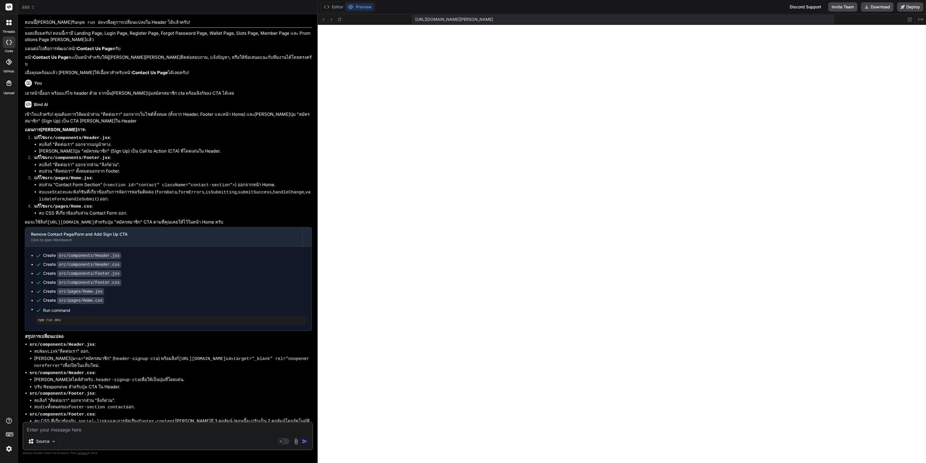
click at [212, 422] on div "Source Agent Mode. When this toggle is activated, AI automatically makes decisi…" at bounding box center [168, 436] width 291 height 28
click at [208, 427] on textarea at bounding box center [167, 427] width 289 height 10
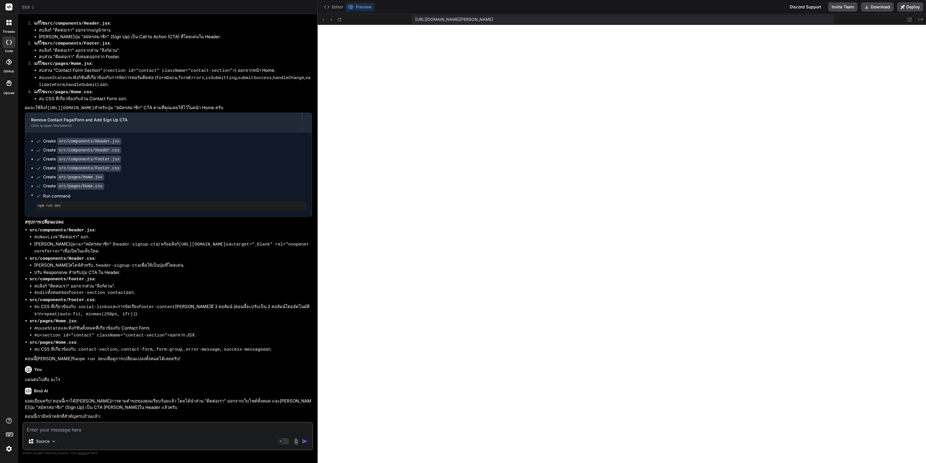
scroll to position [6965, 0]
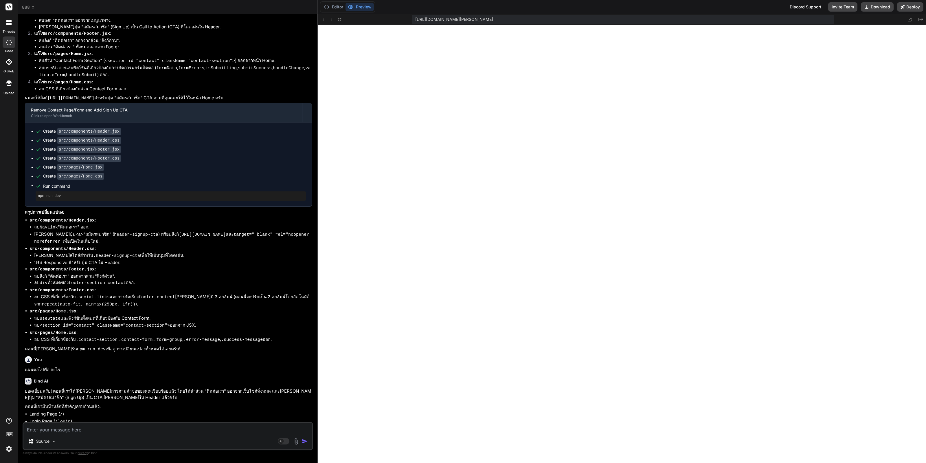
click at [98, 435] on div "Source Agent Mode. When this toggle is activated, AI automatically makes decisi…" at bounding box center [168, 436] width 291 height 28
click at [106, 429] on textarea at bounding box center [167, 427] width 289 height 10
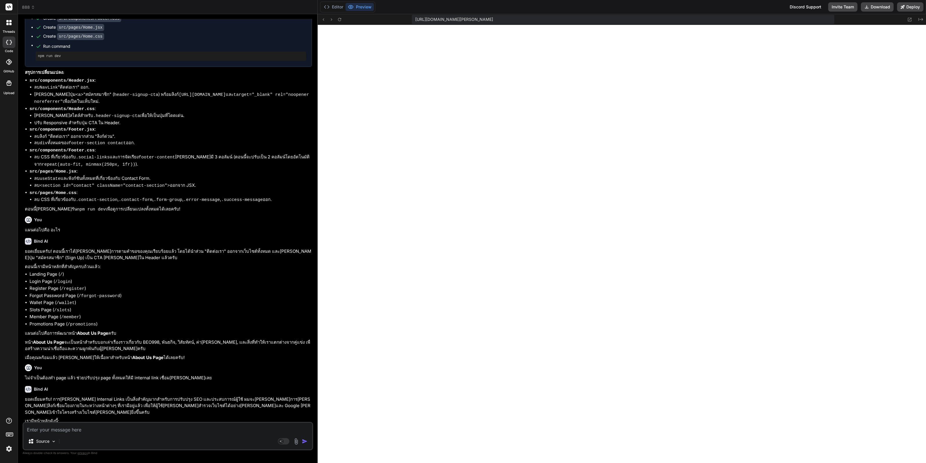
scroll to position [7187, 0]
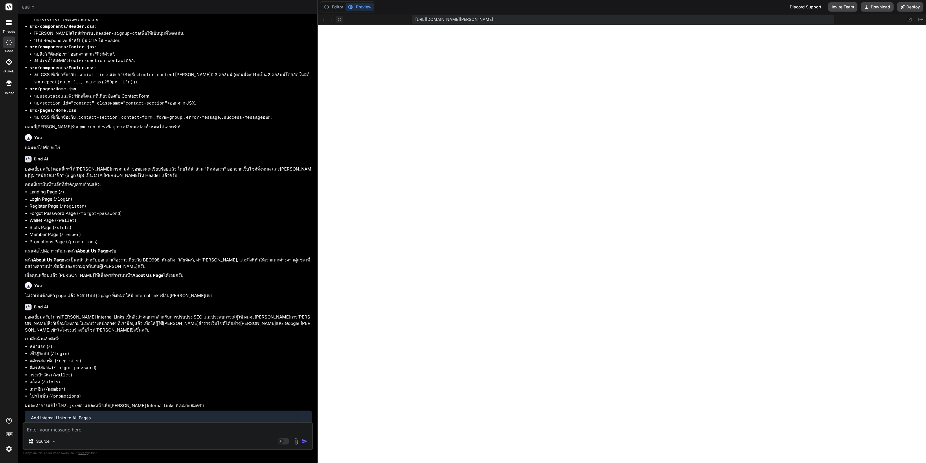
click at [337, 19] on button at bounding box center [339, 19] width 7 height 7
drag, startPoint x: 60, startPoint y: 418, endPoint x: 88, endPoint y: 419, distance: 27.8
copy p "npm run dev"
click at [155, 431] on textarea at bounding box center [167, 427] width 289 height 10
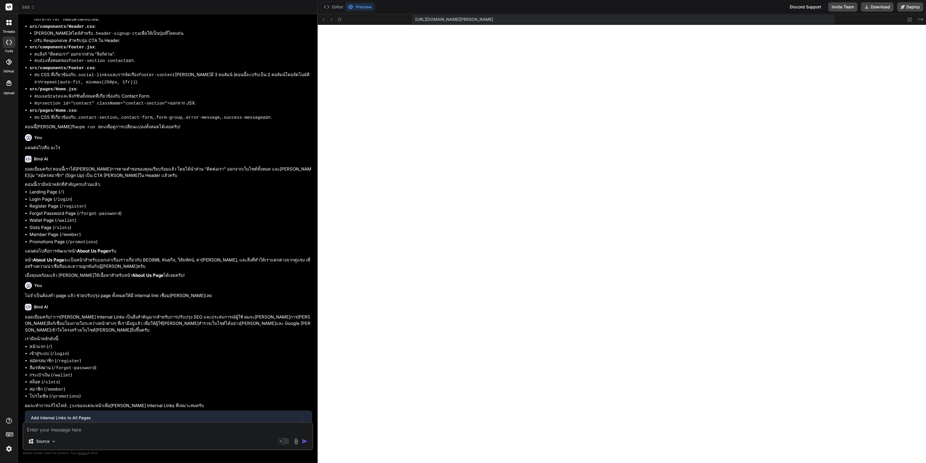
paste textarea "npm run dev"
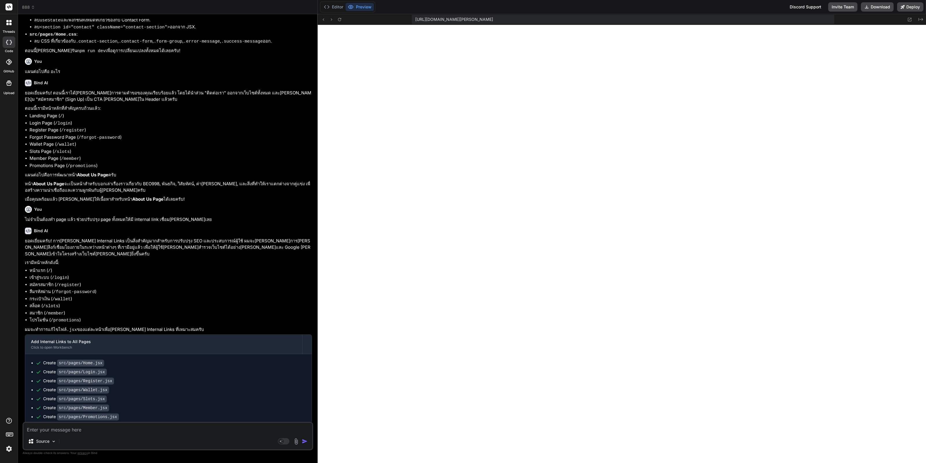
scroll to position [7271, 0]
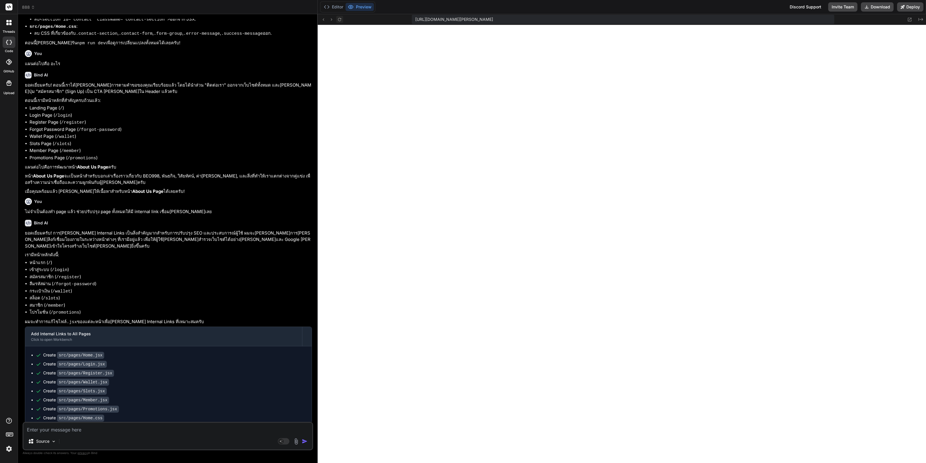
click at [341, 20] on icon at bounding box center [339, 19] width 5 height 5
click at [337, 5] on button "Editor" at bounding box center [333, 7] width 24 height 8
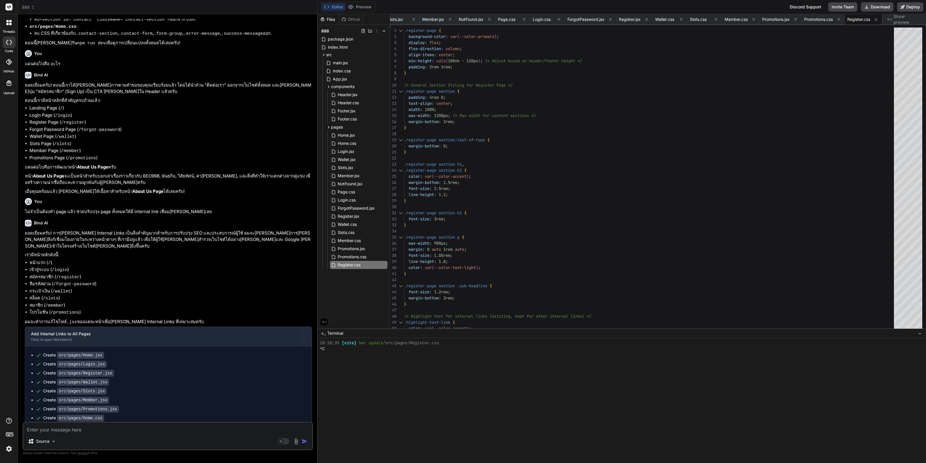
click at [147, 435] on div "Source" at bounding box center [167, 442] width 289 height 14
click at [150, 435] on div "Source Agent Mode. When this toggle is activated, AI automatically makes decisi…" at bounding box center [168, 436] width 291 height 28
click at [155, 430] on textarea at bounding box center [167, 427] width 289 height 10
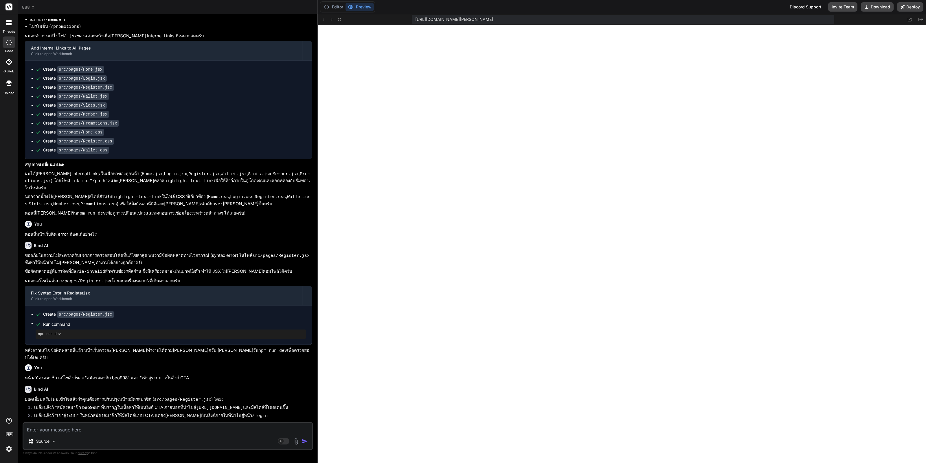
scroll to position [7565, 0]
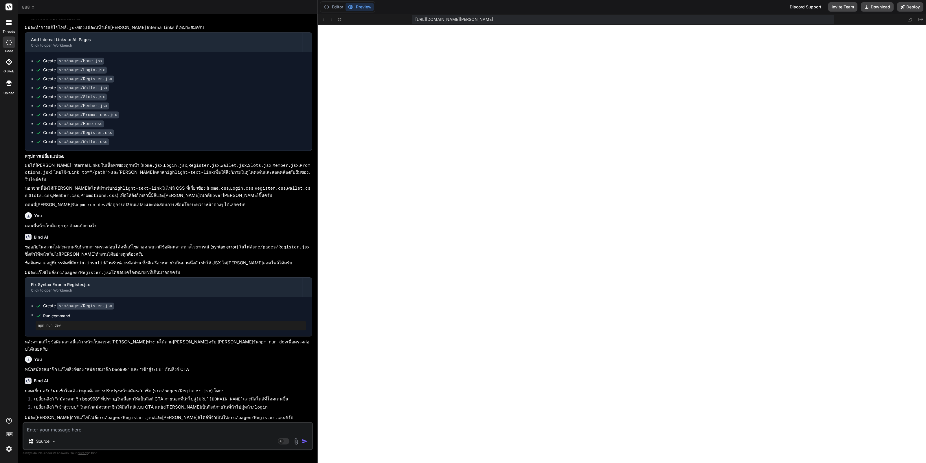
drag, startPoint x: 62, startPoint y: 417, endPoint x: 87, endPoint y: 416, distance: 25.2
copy code "npm run dev"
click at [109, 434] on div "Source Agent Mode. When this toggle is activated, AI automatically makes decisi…" at bounding box center [168, 436] width 291 height 28
paste textarea "npm run dev"
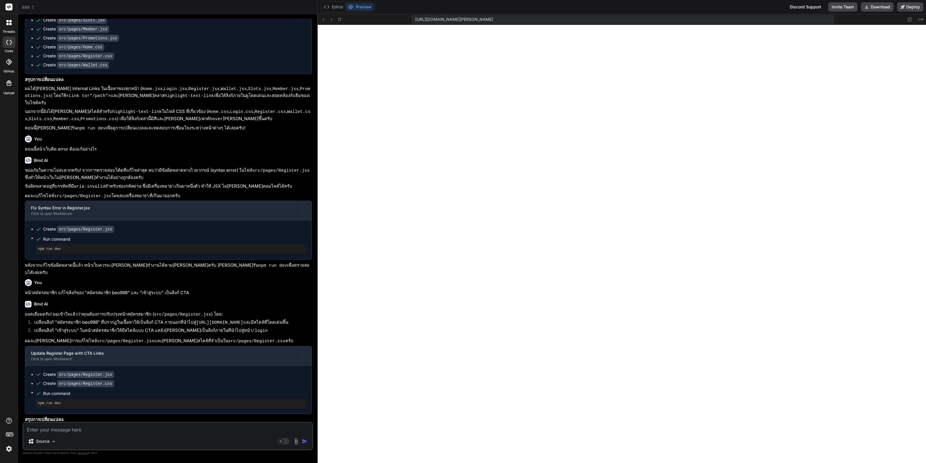
scroll to position [7649, 0]
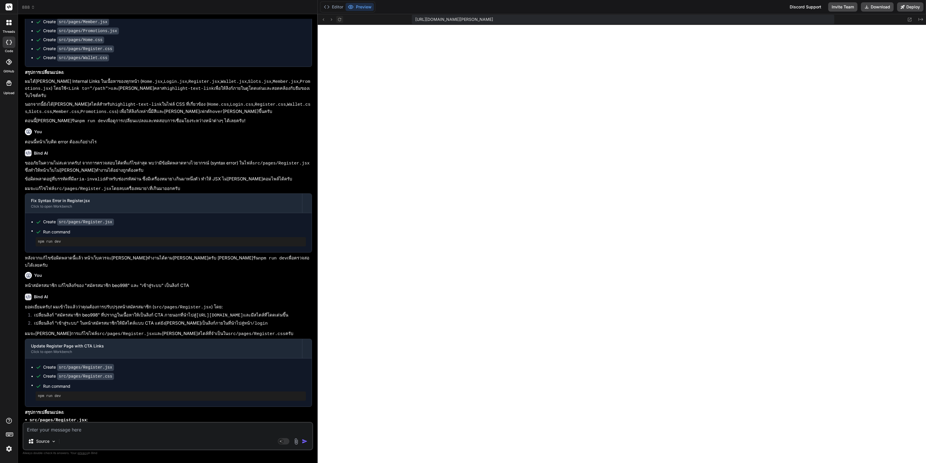
click at [338, 19] on icon at bounding box center [339, 19] width 5 height 5
click at [53, 436] on div "Source" at bounding box center [42, 441] width 33 height 12
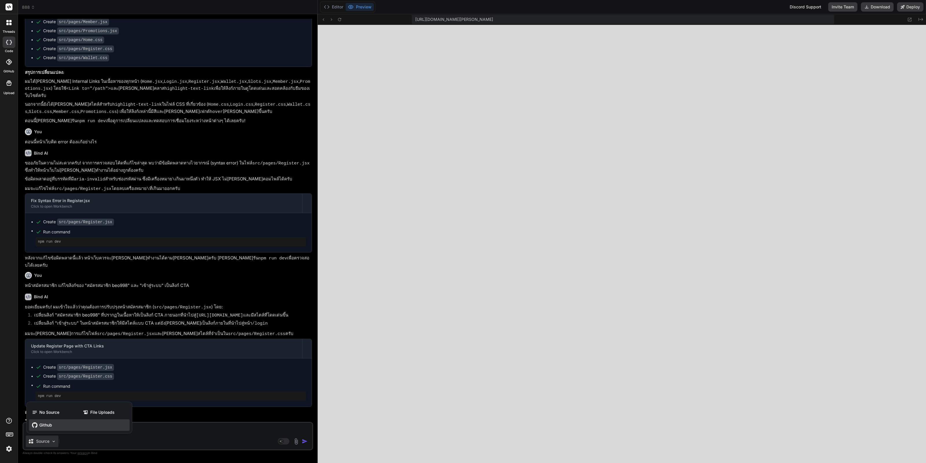
click at [67, 424] on div "Github" at bounding box center [79, 425] width 101 height 12
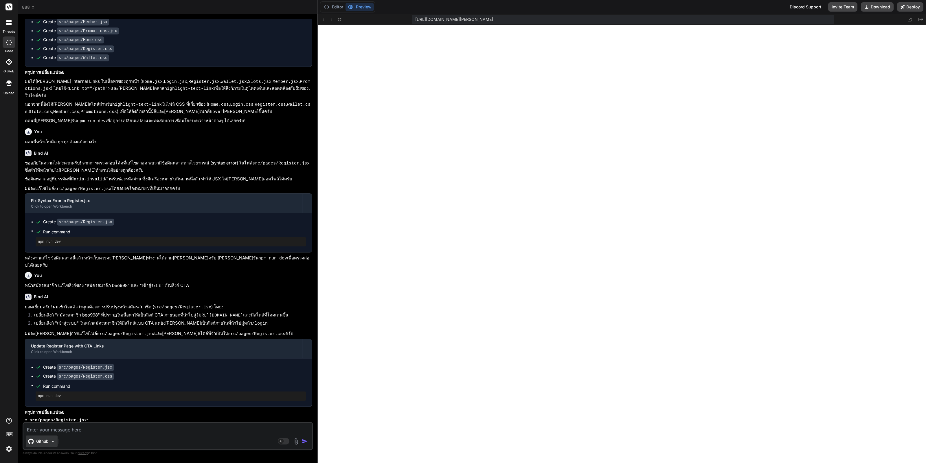
click at [42, 440] on p "Github" at bounding box center [42, 441] width 12 height 6
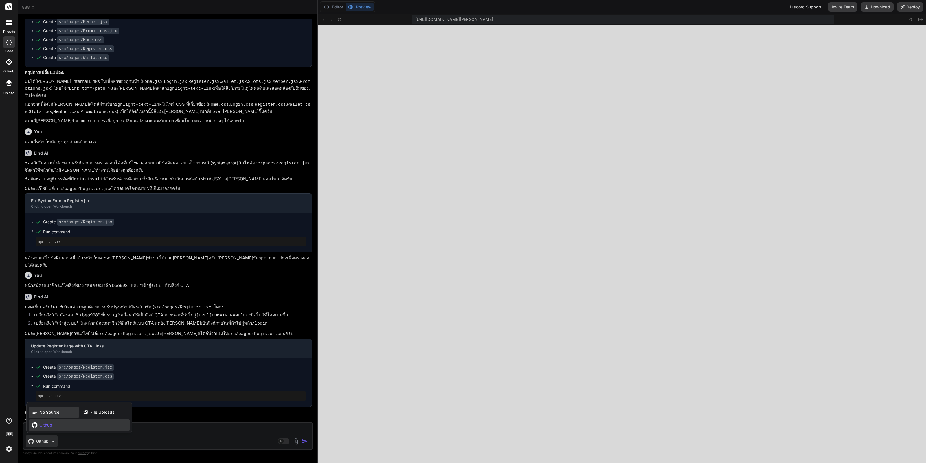
click at [54, 413] on span "No Source" at bounding box center [49, 412] width 20 height 6
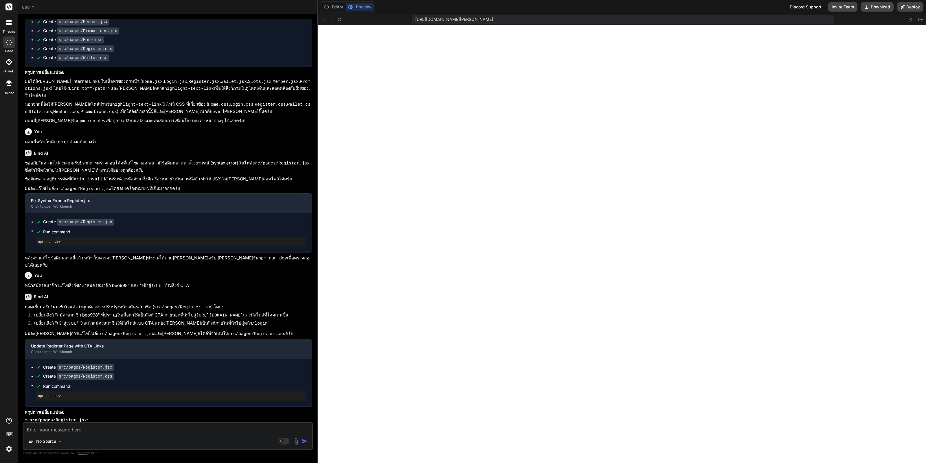
click at [90, 433] on div "No Source Agent Mode. When this toggle is activated, AI automatically makes dec…" at bounding box center [168, 436] width 291 height 28
click at [90, 433] on textarea at bounding box center [167, 427] width 289 height 10
click at [97, 429] on textarea at bounding box center [167, 427] width 289 height 10
click at [329, 5] on icon at bounding box center [327, 7] width 6 height 6
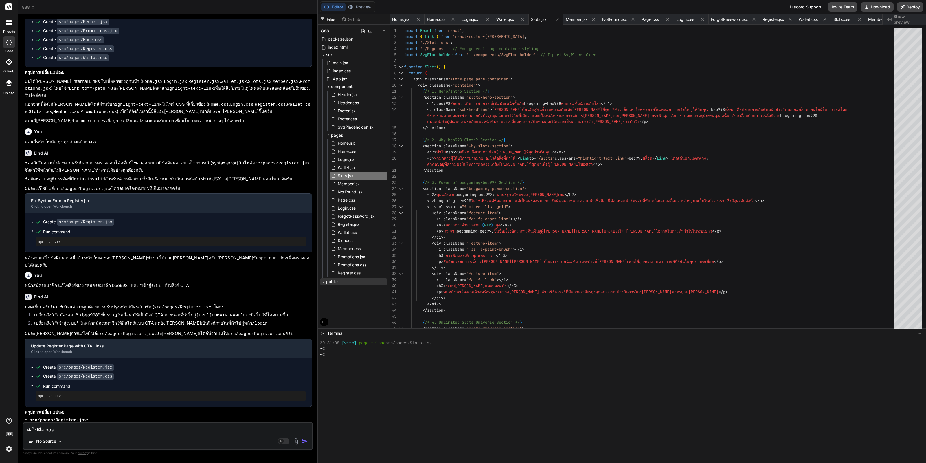
click at [325, 279] on icon at bounding box center [323, 281] width 5 height 5
click at [339, 293] on div "favicon.svg" at bounding box center [356, 290] width 62 height 8
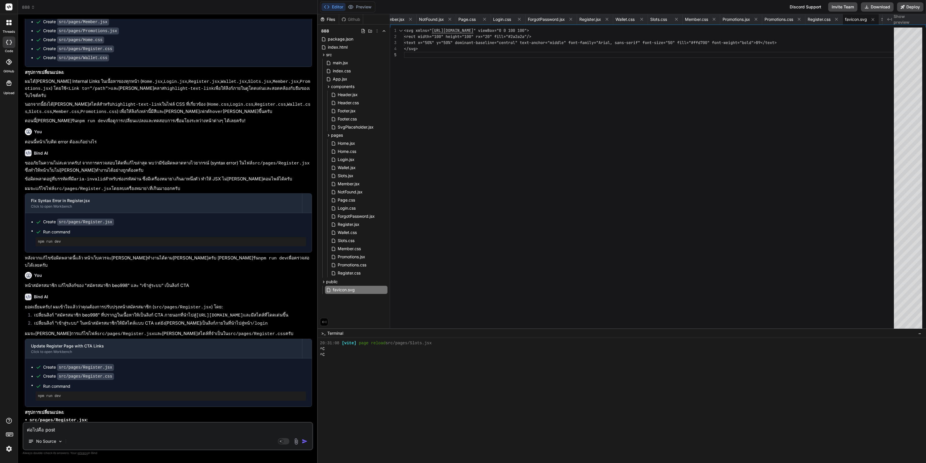
click at [123, 430] on textarea "ต่อไปคือ post" at bounding box center [167, 427] width 289 height 10
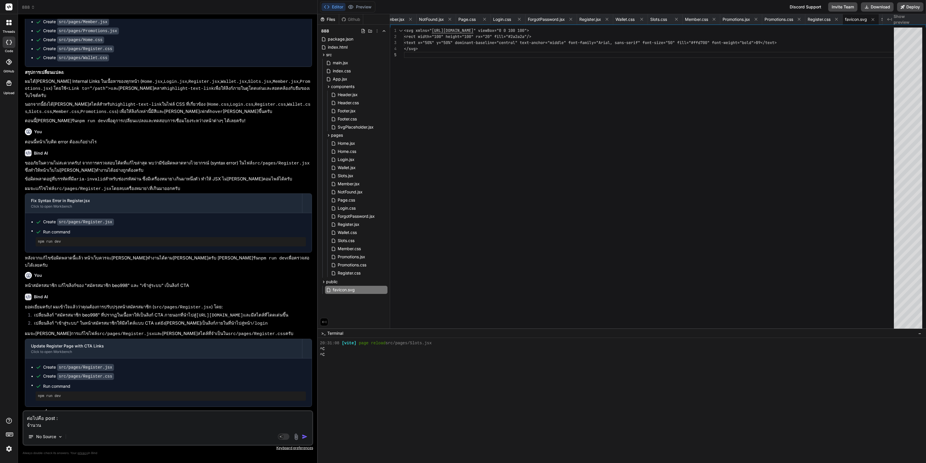
paste textarea "90 loremi (Dolor): "sิaีcoัadipisิe SED976 d่eiu te 1 iั้utla" Etdo: /magn/ali-…"
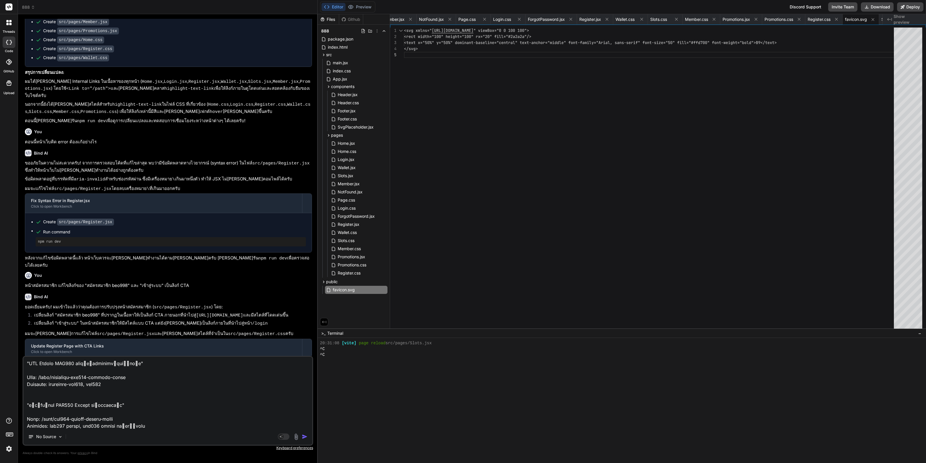
click at [146, 426] on textarea at bounding box center [167, 392] width 289 height 72
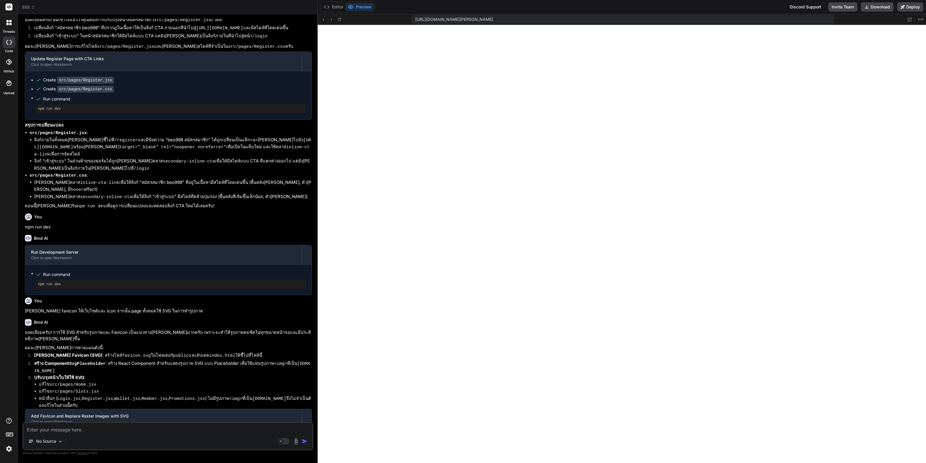
scroll to position [8027, 0]
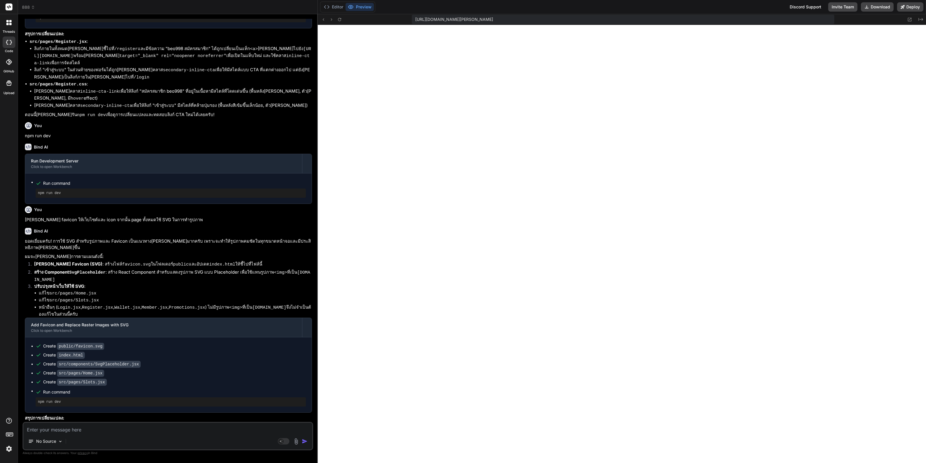
click at [133, 435] on div "No Source" at bounding box center [167, 442] width 289 height 14
click at [140, 426] on textarea at bounding box center [167, 427] width 289 height 10
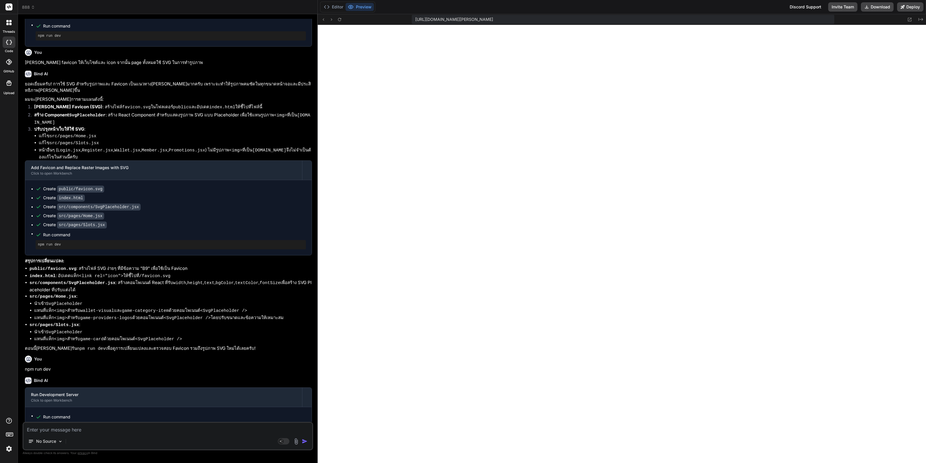
scroll to position [8184, 0]
click at [340, 19] on icon at bounding box center [339, 19] width 5 height 5
click at [159, 428] on textarea at bounding box center [167, 427] width 289 height 10
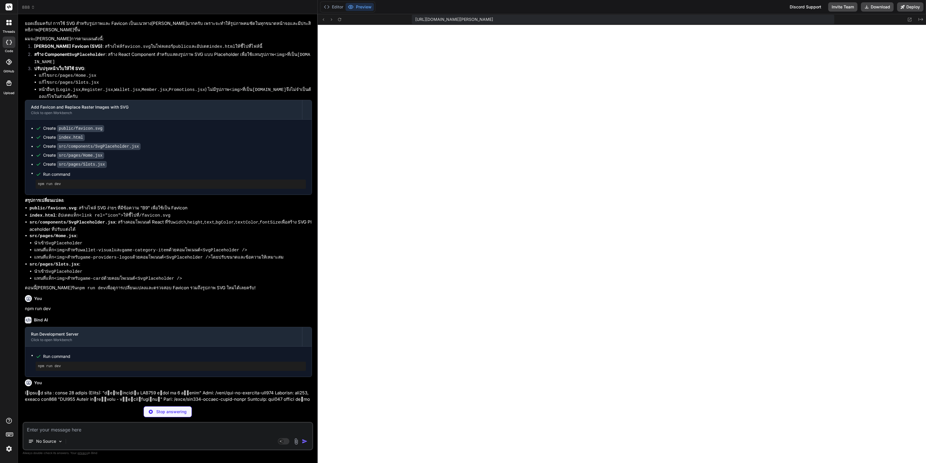
scroll to position [2841, 0]
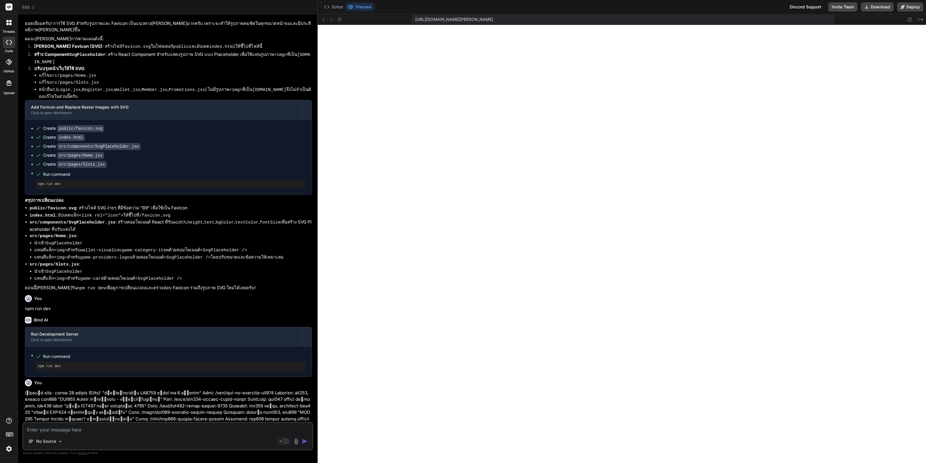
click at [71, 429] on textarea at bounding box center [167, 427] width 289 height 10
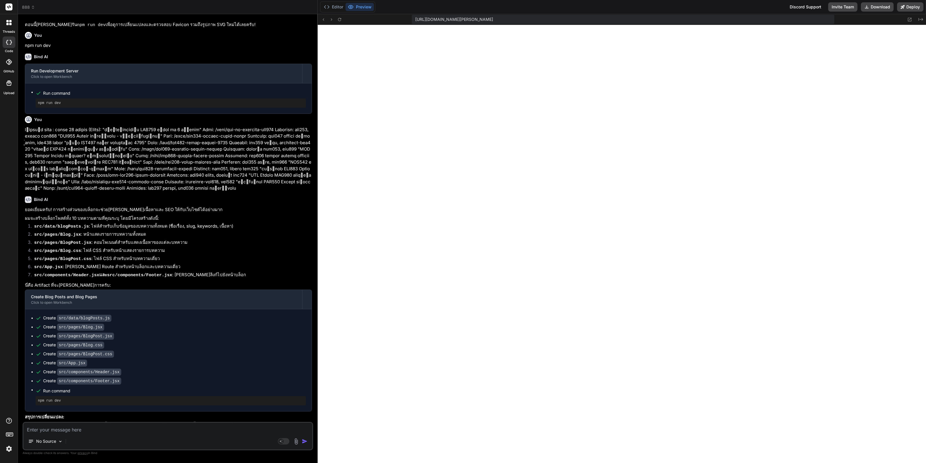
scroll to position [2853, 0]
click at [339, 18] on icon at bounding box center [339, 19] width 5 height 5
click at [885, 8] on button "Download" at bounding box center [877, 6] width 33 height 9
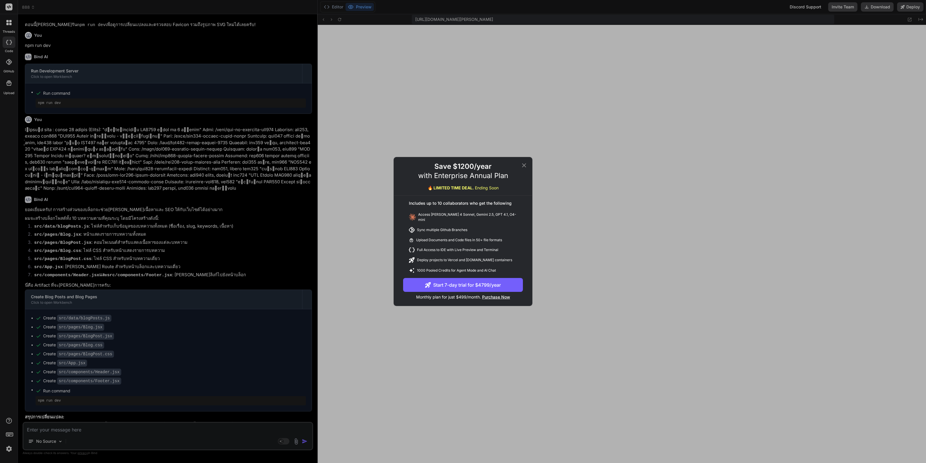
click at [681, 193] on div "Save $1200/year with Enterprise Annual Plan 🔥 LIMITED TIME DEAL. Ending Soon In…" at bounding box center [463, 231] width 926 height 463
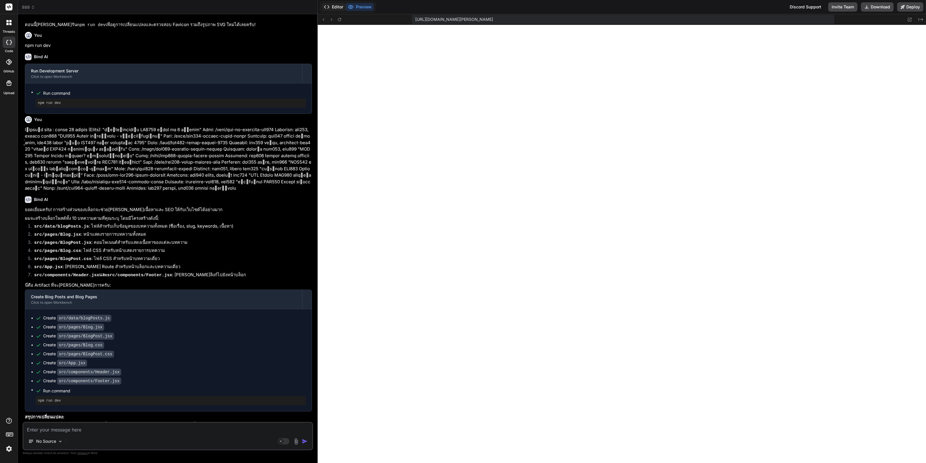
click at [333, 8] on button "Editor" at bounding box center [333, 7] width 24 height 8
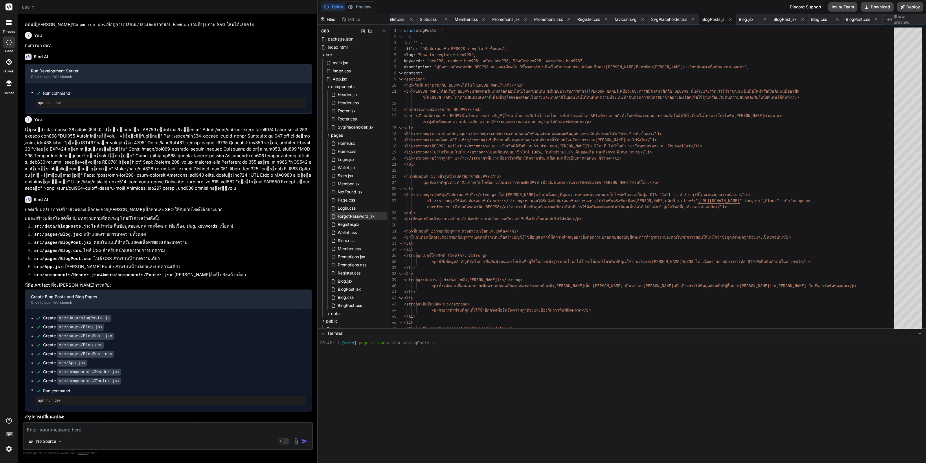
scroll to position [18, 0]
click at [176, 430] on textarea at bounding box center [167, 427] width 289 height 10
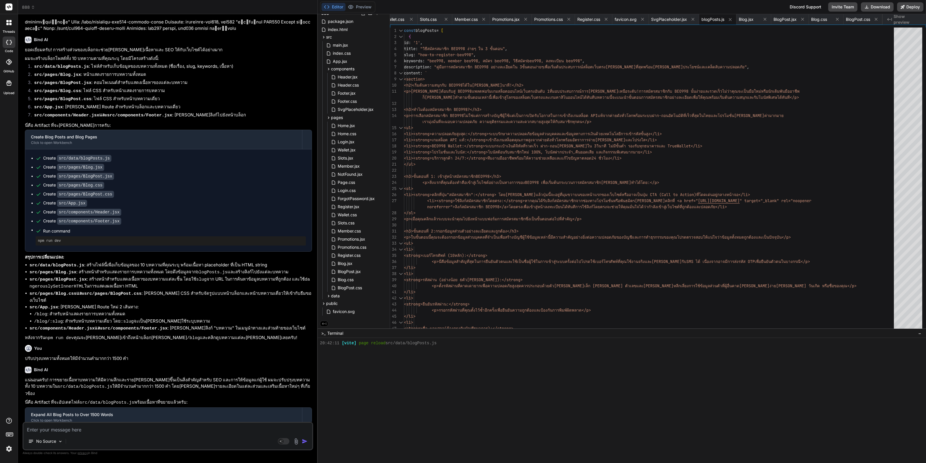
scroll to position [8682, 0]
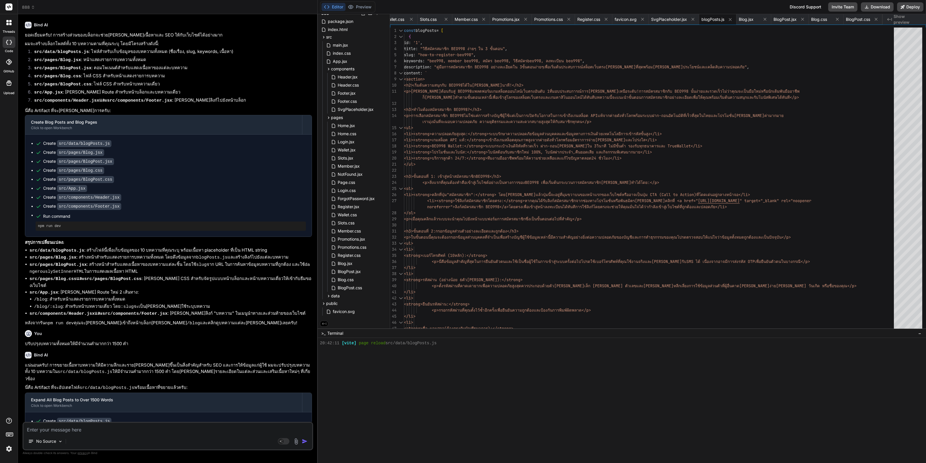
click at [124, 424] on textarea at bounding box center [167, 427] width 289 height 10
click at [120, 430] on textarea at bounding box center [167, 427] width 289 height 10
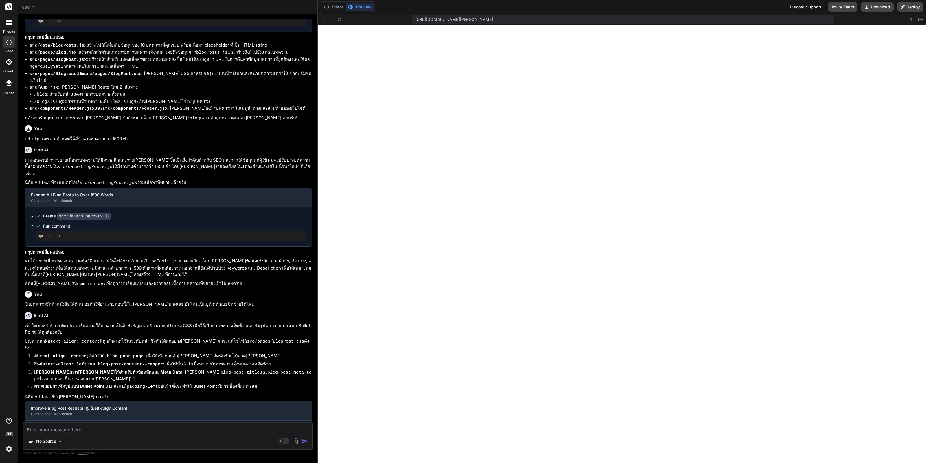
scroll to position [8933, 0]
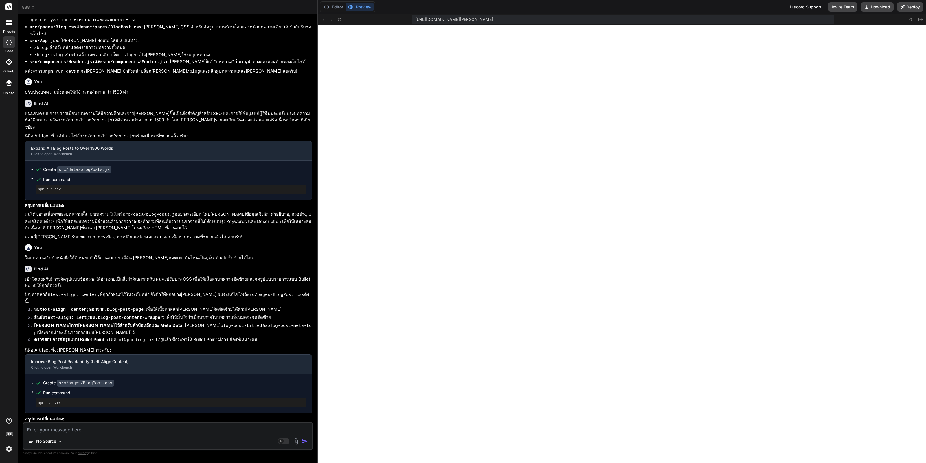
click at [133, 427] on textarea at bounding box center [167, 427] width 289 height 10
click at [341, 20] on icon at bounding box center [339, 19] width 5 height 5
click at [141, 427] on textarea at bounding box center [167, 427] width 289 height 10
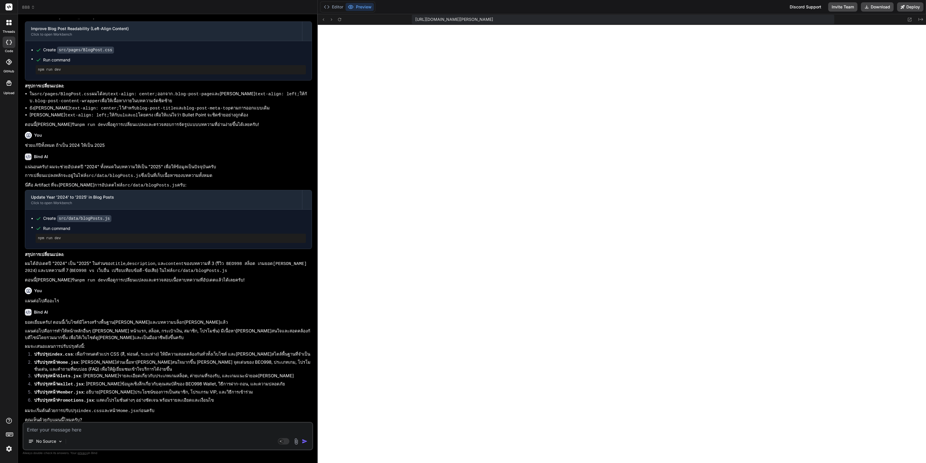
scroll to position [9266, 0]
click at [107, 436] on div "No Source" at bounding box center [167, 442] width 289 height 14
click at [118, 431] on textarea at bounding box center [167, 427] width 289 height 10
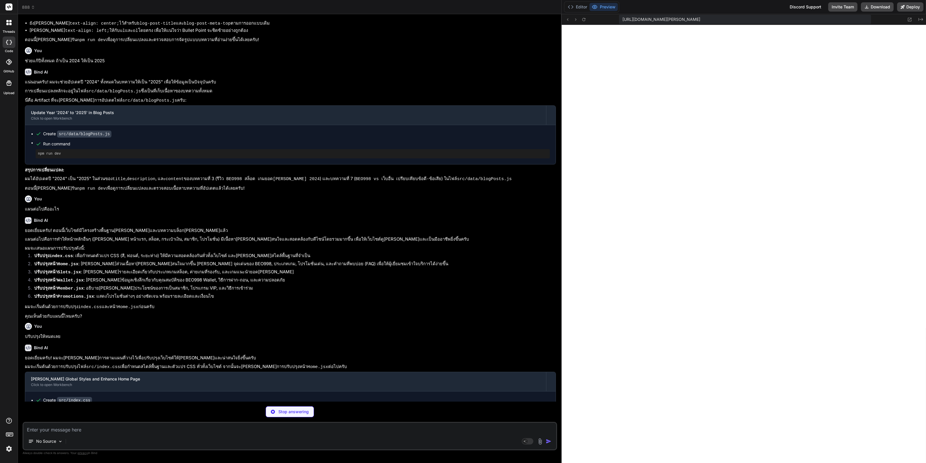
scroll to position [7922, 0]
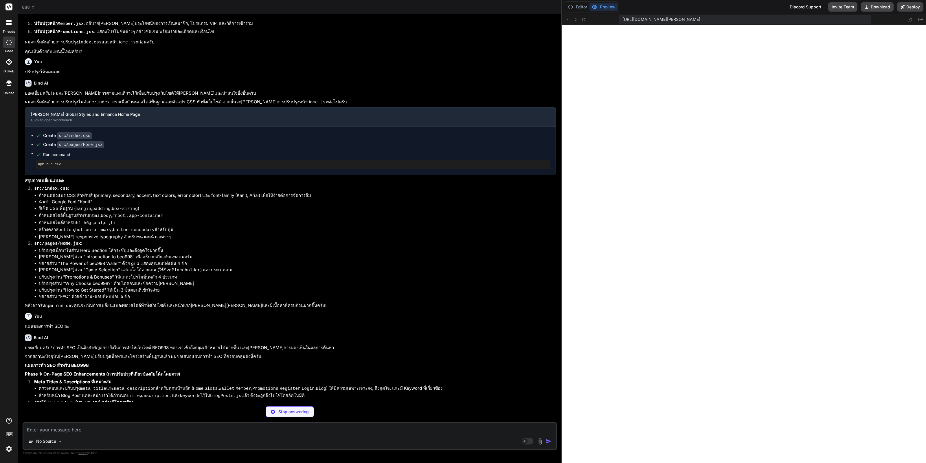
drag, startPoint x: 399, startPoint y: 216, endPoint x: 433, endPoint y: 369, distance: 156.8
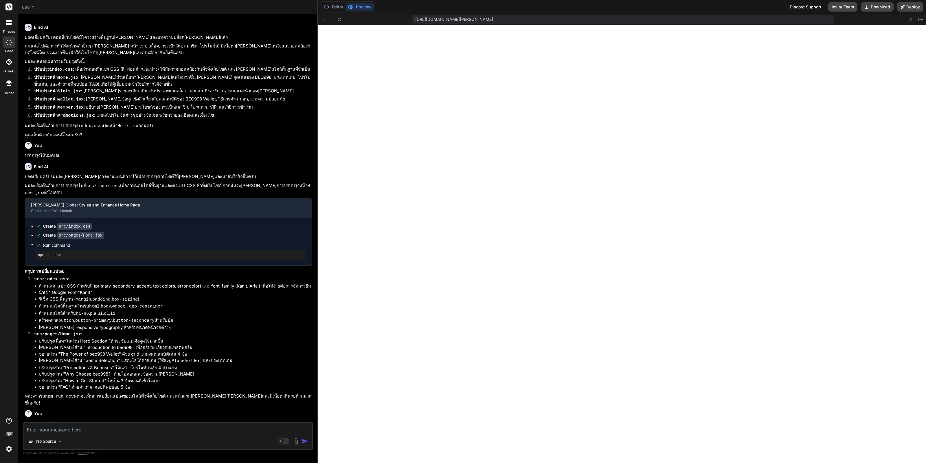
scroll to position [9554, 0]
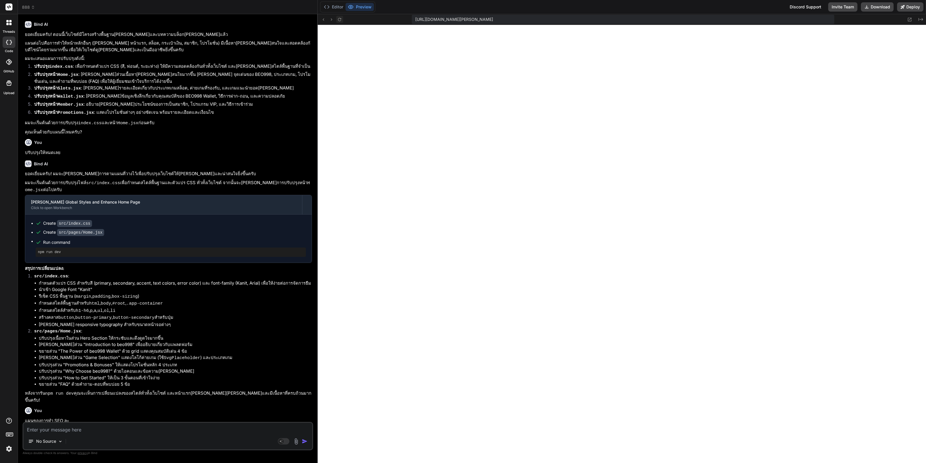
click at [336, 18] on button at bounding box center [339, 19] width 7 height 7
click at [195, 429] on textarea at bounding box center [167, 427] width 289 height 10
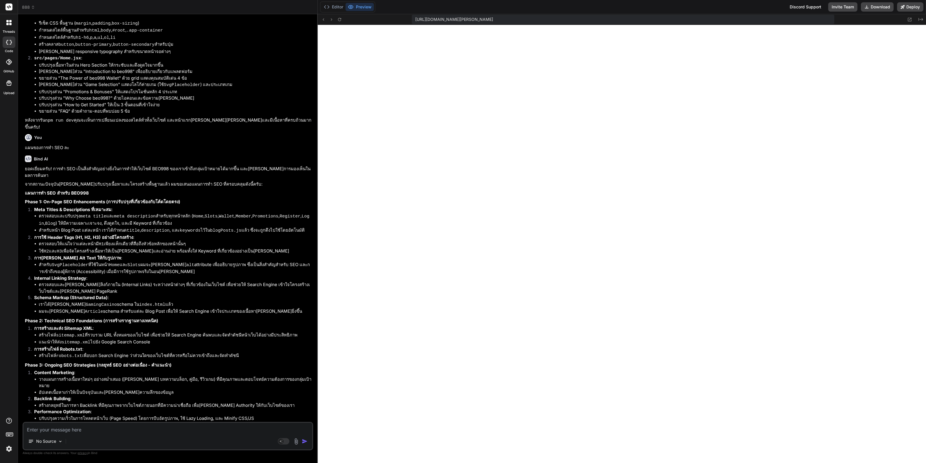
scroll to position [9830, 0]
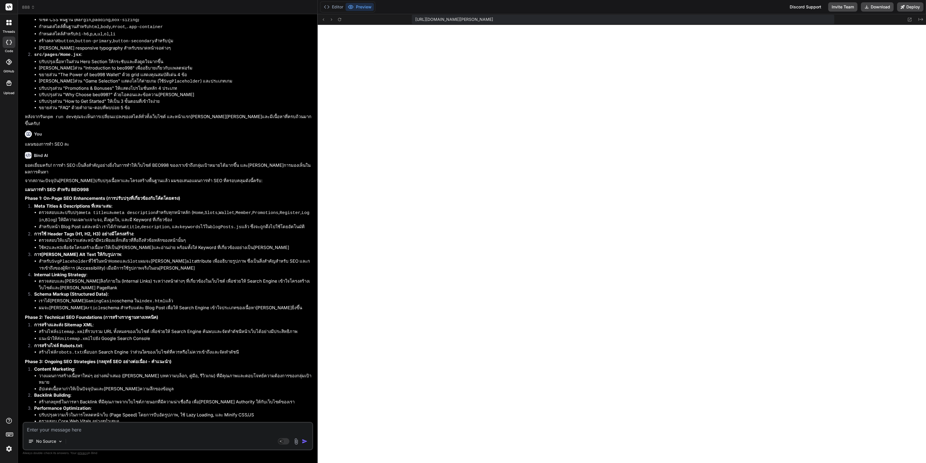
drag, startPoint x: 216, startPoint y: 231, endPoint x: 224, endPoint y: 244, distance: 14.5
click at [173, 425] on textarea at bounding box center [167, 427] width 289 height 10
click at [172, 426] on textarea at bounding box center [167, 427] width 289 height 10
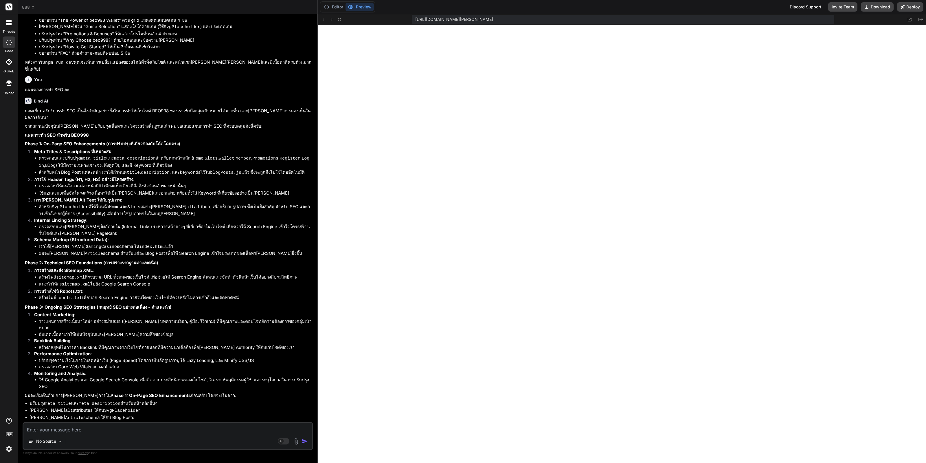
scroll to position [9890, 0]
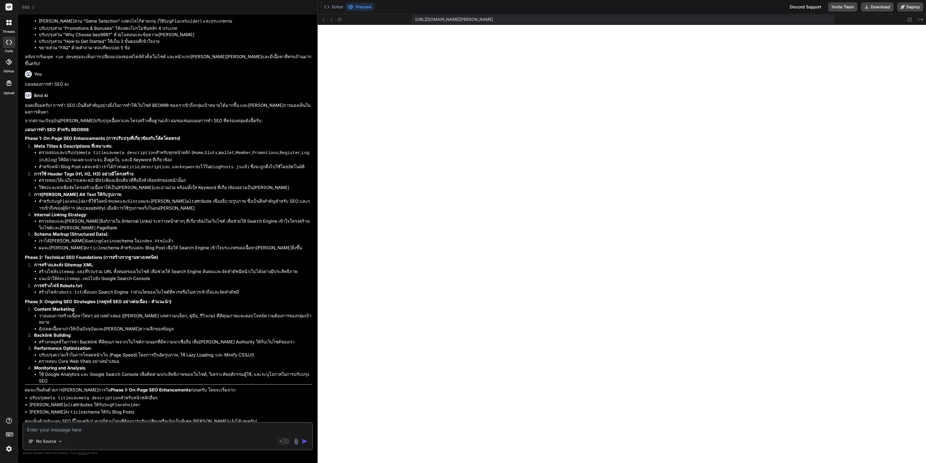
copy div "แผนที่วางไว้เป็นยังไงบ้าง มีส่วนไหนยัง[PERSON_NAME]ทำ"
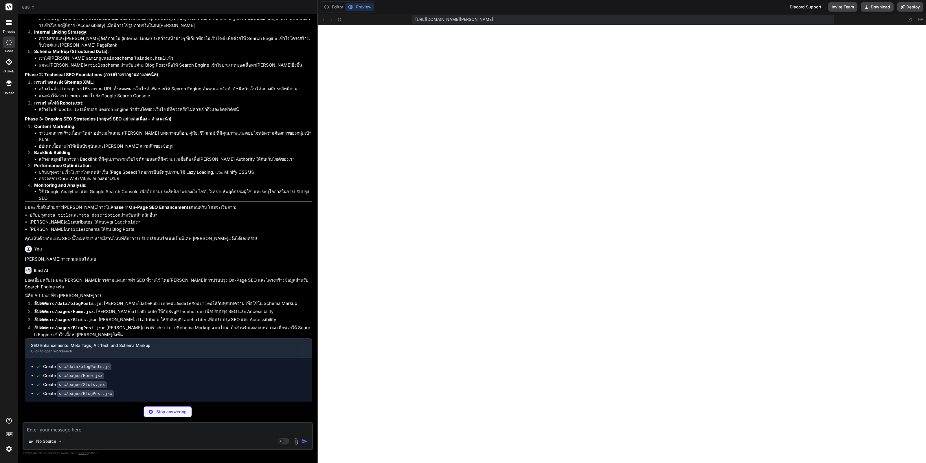
scroll to position [3119, 0]
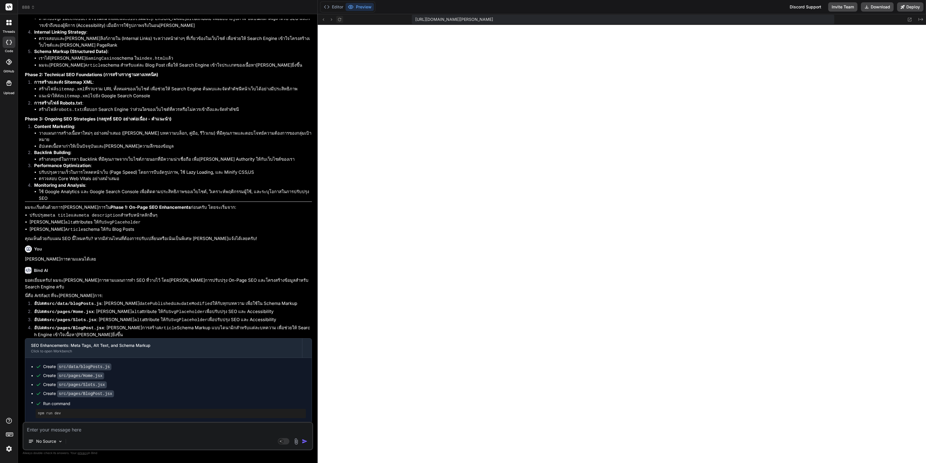
click at [341, 21] on icon at bounding box center [339, 19] width 5 height 5
click at [95, 423] on textarea at bounding box center [167, 427] width 289 height 10
paste textarea "แผนที่วางไว้เป็นยังไงบ้าง มีส่วนไหนยัง[PERSON_NAME]ทำ"
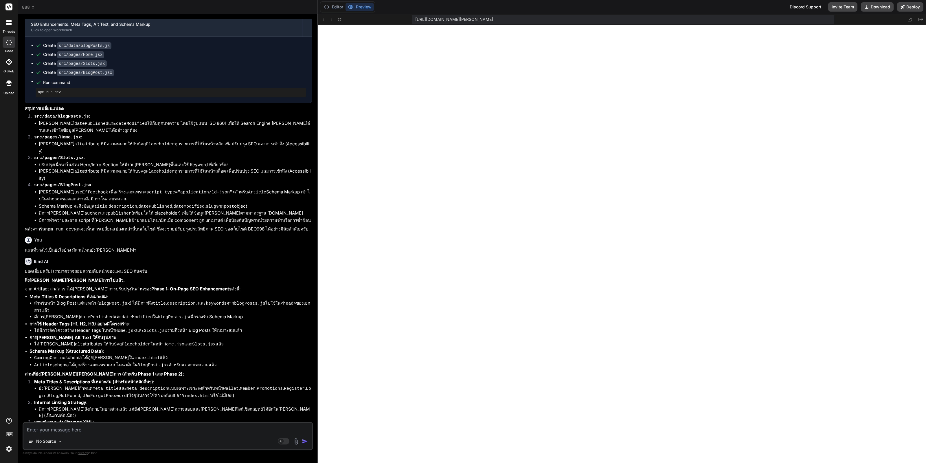
scroll to position [10572, 0]
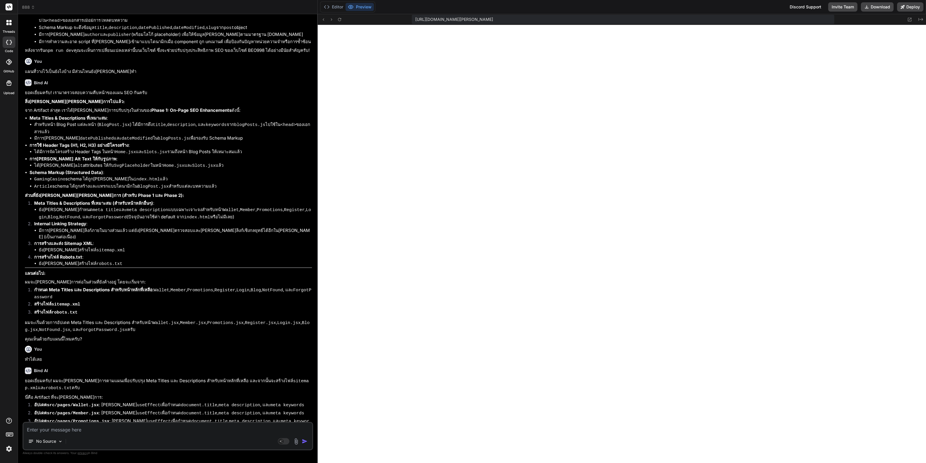
drag, startPoint x: 45, startPoint y: 410, endPoint x: 74, endPoint y: 409, distance: 29.2
click at [83, 431] on textarea at bounding box center [167, 427] width 289 height 10
paste textarea "แผนที่วางไว้เป็นยังไงบ้าง มีส่วนไหนยัง[PERSON_NAME]ทำ"
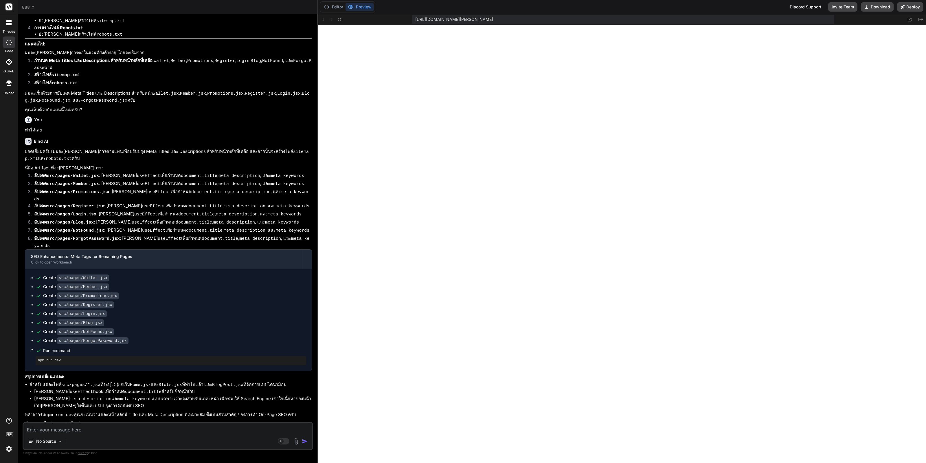
scroll to position [10801, 0]
click at [164, 436] on div "No Source" at bounding box center [167, 442] width 289 height 14
click at [169, 433] on textarea at bounding box center [167, 427] width 289 height 10
click at [170, 431] on textarea at bounding box center [167, 427] width 289 height 10
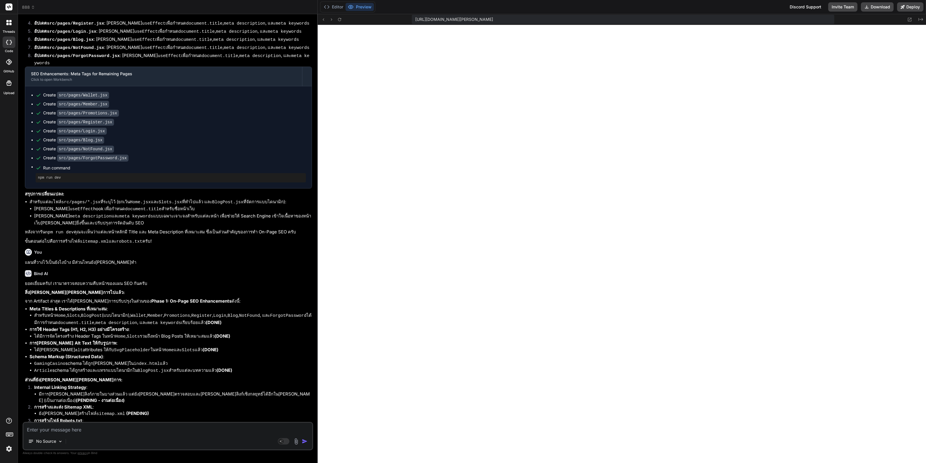
scroll to position [10984, 0]
paste textarea "แผนที่วางไว้เป็นยังไงบ้าง มีส่วนไหนยัง[PERSON_NAME]ทำ"
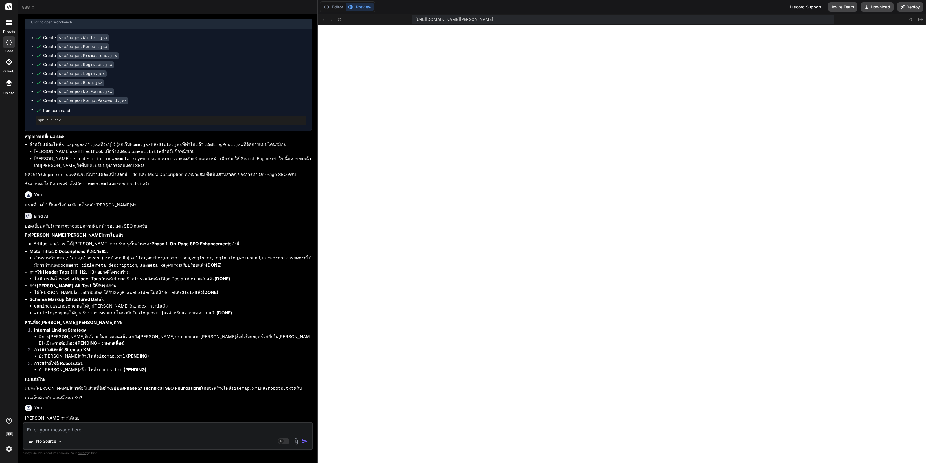
scroll to position [11044, 0]
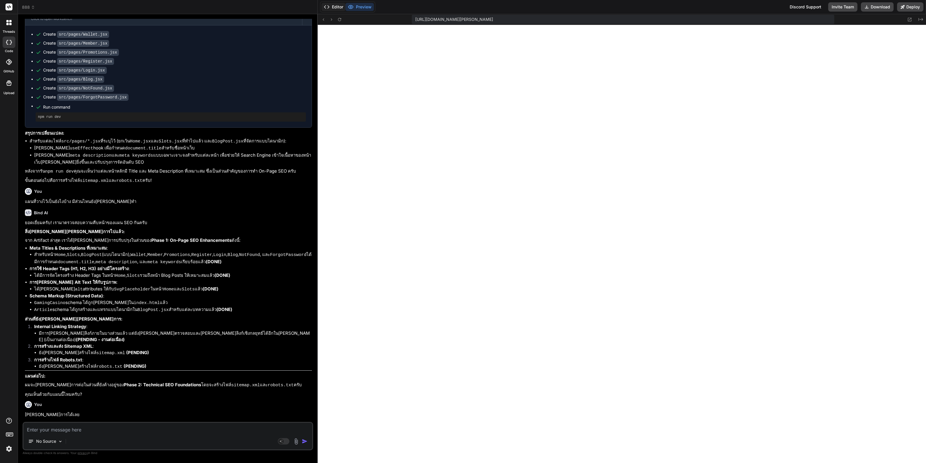
click at [337, 3] on button "Editor" at bounding box center [333, 7] width 24 height 8
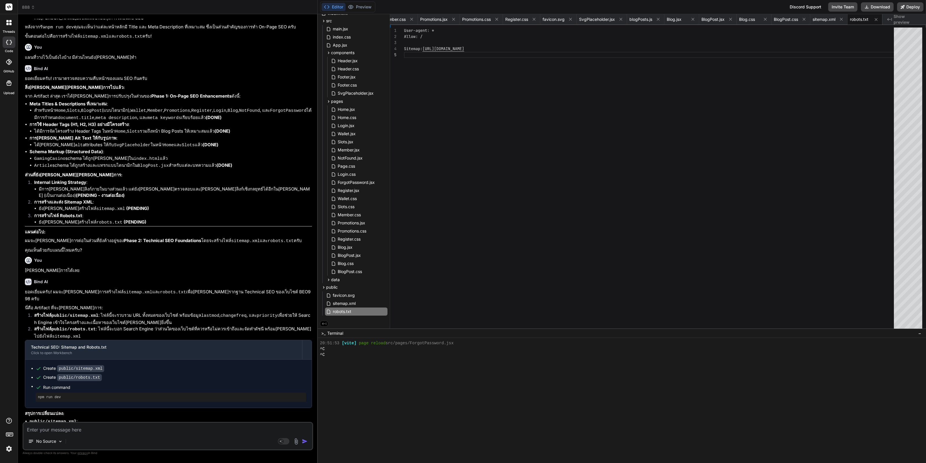
scroll to position [11214, 0]
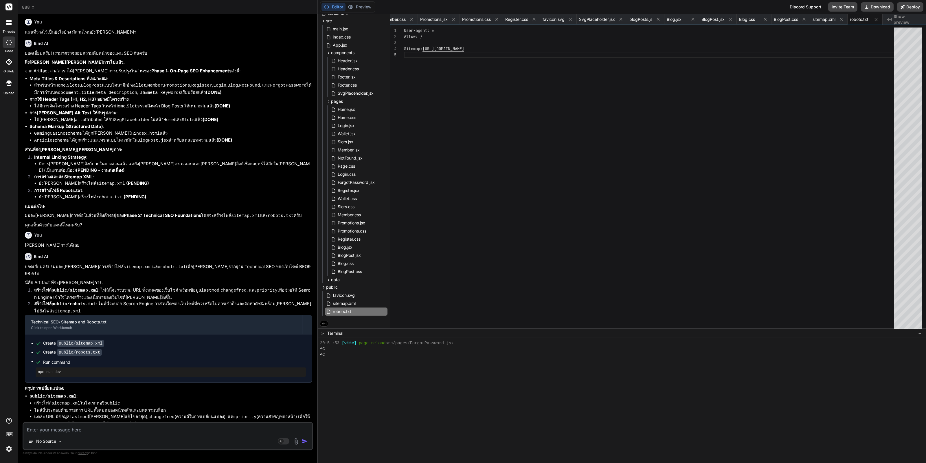
click at [124, 432] on textarea at bounding box center [167, 427] width 289 height 10
click at [126, 430] on textarea at bounding box center [167, 427] width 289 height 10
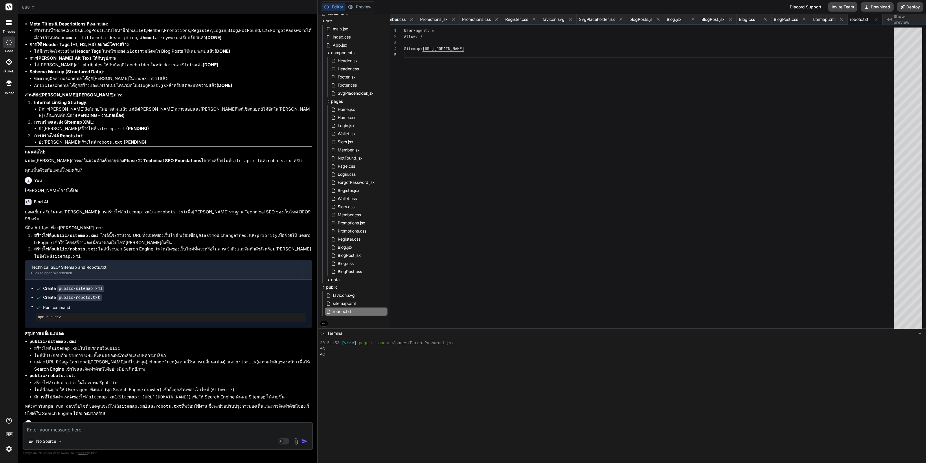
scroll to position [11274, 0]
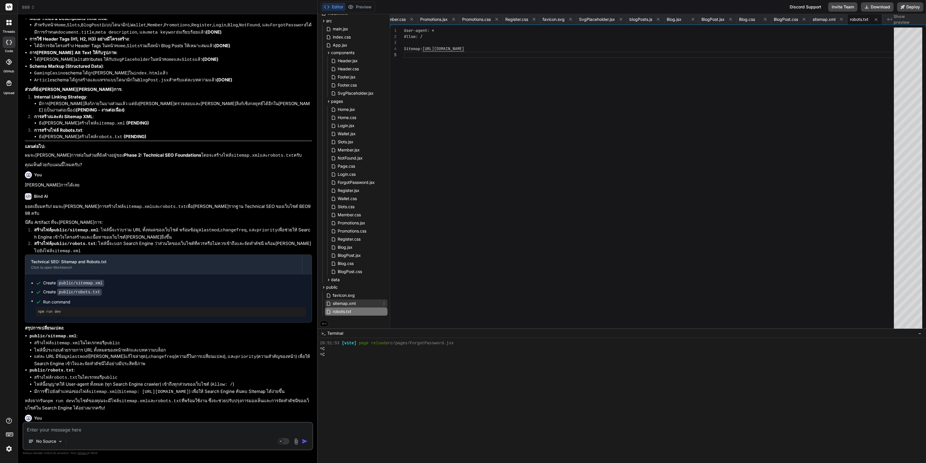
click at [351, 301] on span "sitemap.xml" at bounding box center [344, 303] width 24 height 7
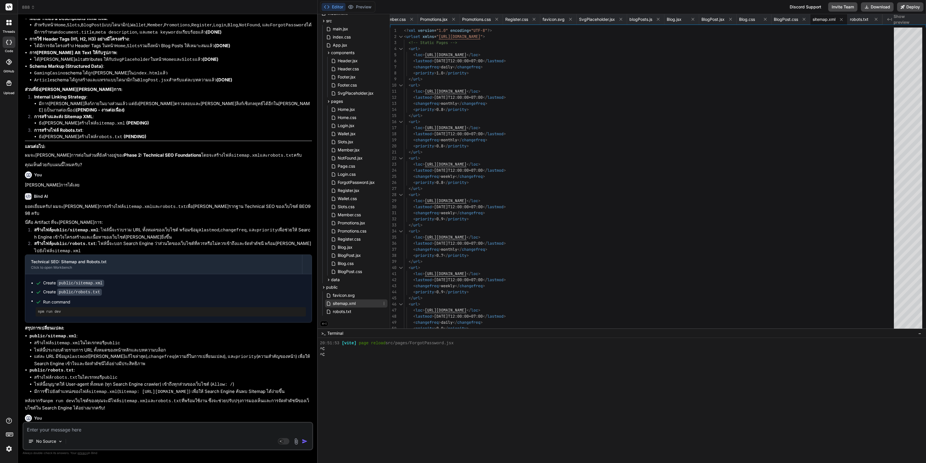
click at [353, 299] on div "sitemap.xml" at bounding box center [356, 303] width 62 height 8
click at [355, 295] on span "favicon.svg" at bounding box center [343, 295] width 23 height 7
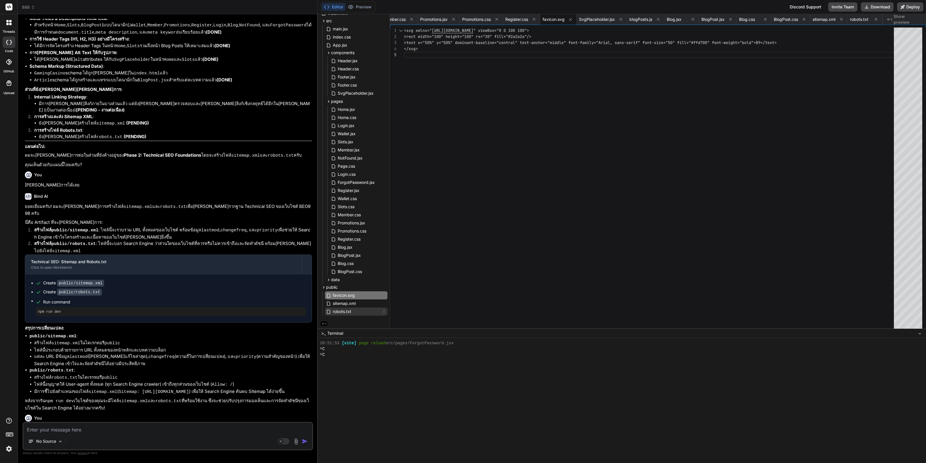
click at [348, 308] on span "robots.txt" at bounding box center [342, 311] width 20 height 7
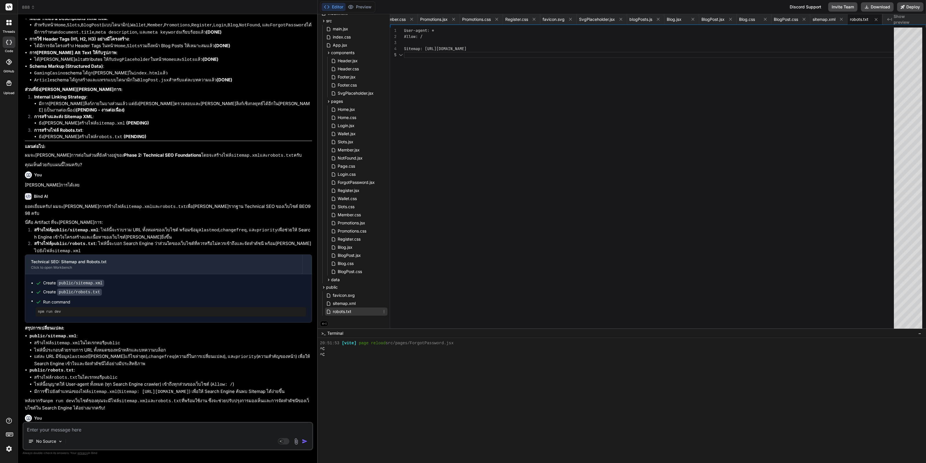
click at [345, 314] on span "robots.txt" at bounding box center [342, 311] width 20 height 7
click at [352, 304] on span "sitemap.xml" at bounding box center [344, 303] width 24 height 7
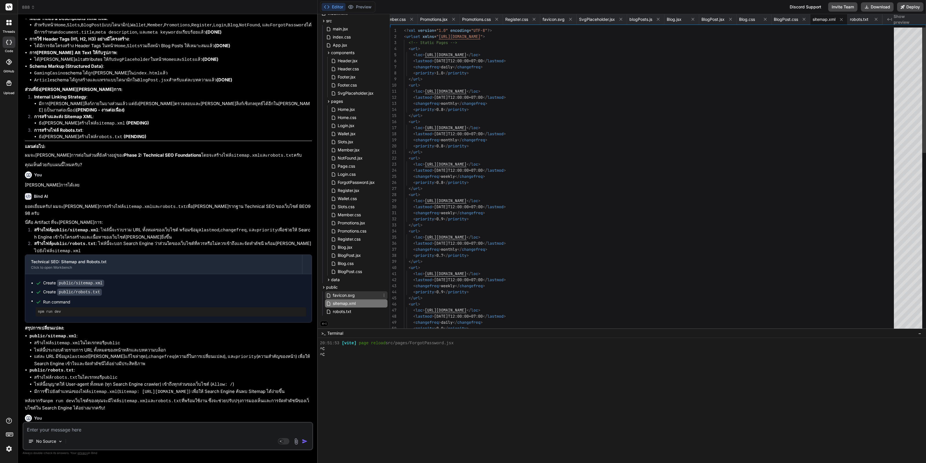
click at [354, 297] on span "favicon.svg" at bounding box center [343, 295] width 23 height 7
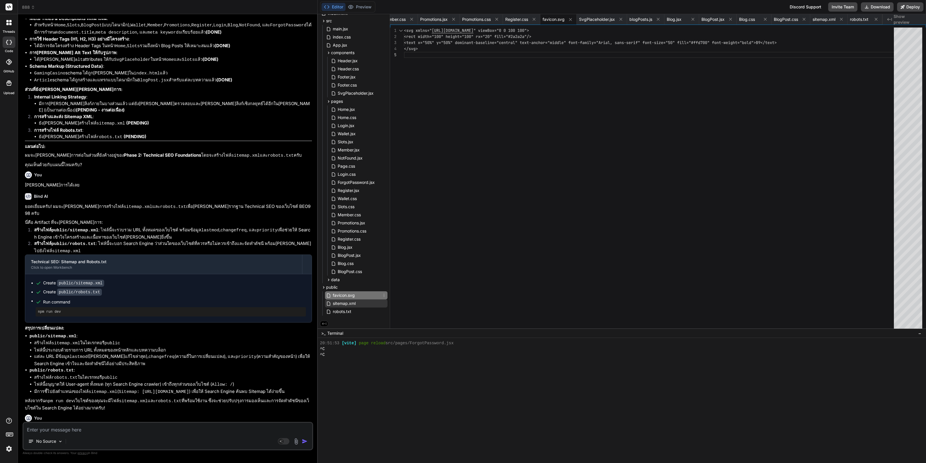
click at [349, 304] on span "sitemap.xml" at bounding box center [344, 303] width 24 height 7
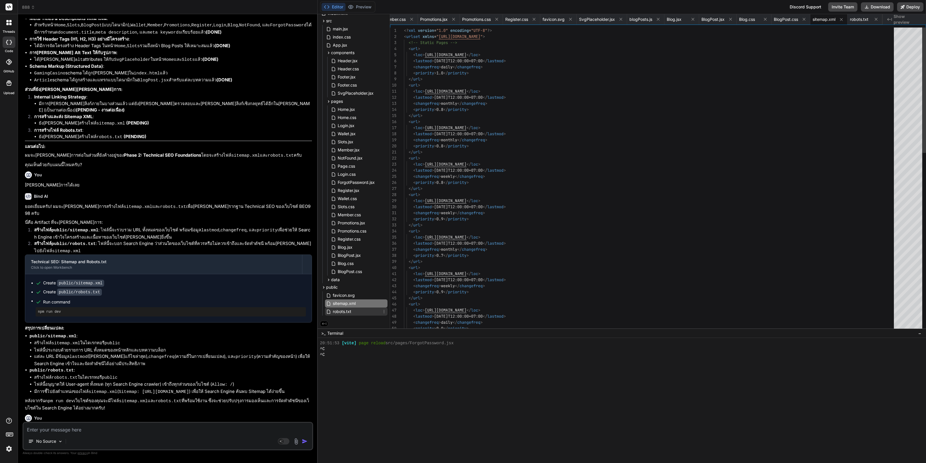
click at [345, 310] on span "robots.txt" at bounding box center [342, 311] width 20 height 7
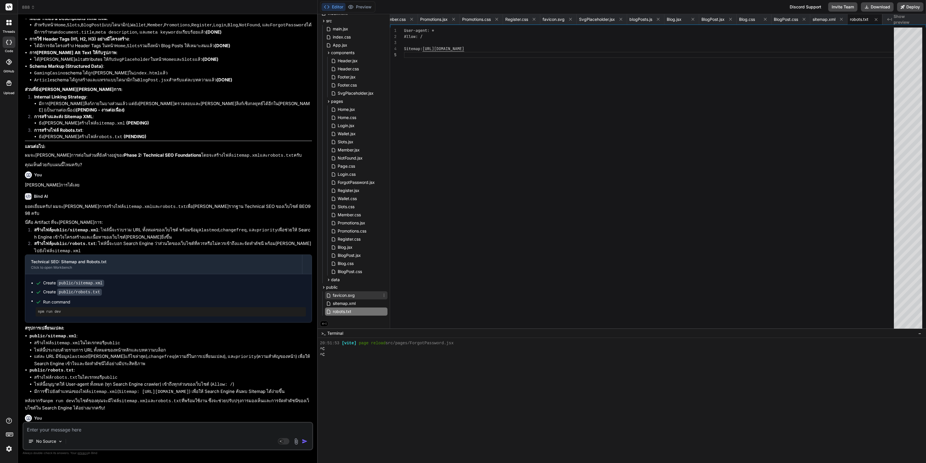
click at [356, 297] on div "favicon.svg" at bounding box center [356, 295] width 62 height 8
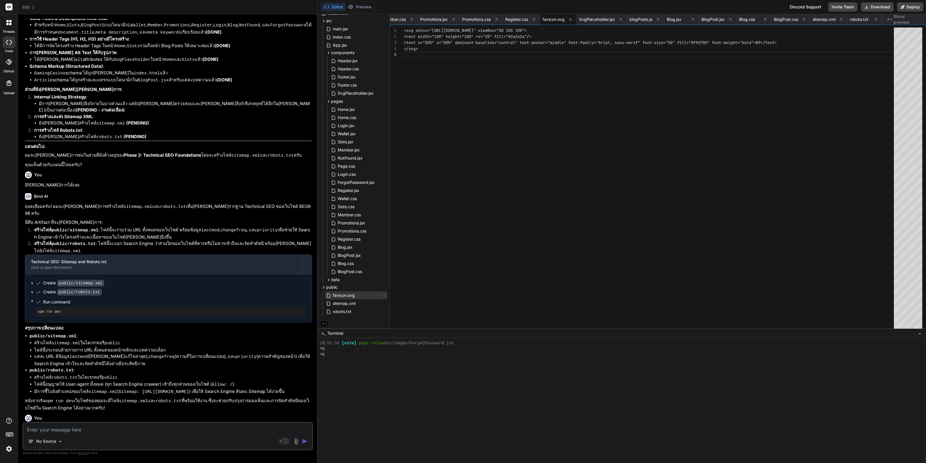
click at [358, 293] on div "favicon.svg" at bounding box center [356, 295] width 62 height 8
click at [355, 302] on span "sitemap.xml" at bounding box center [344, 303] width 24 height 7
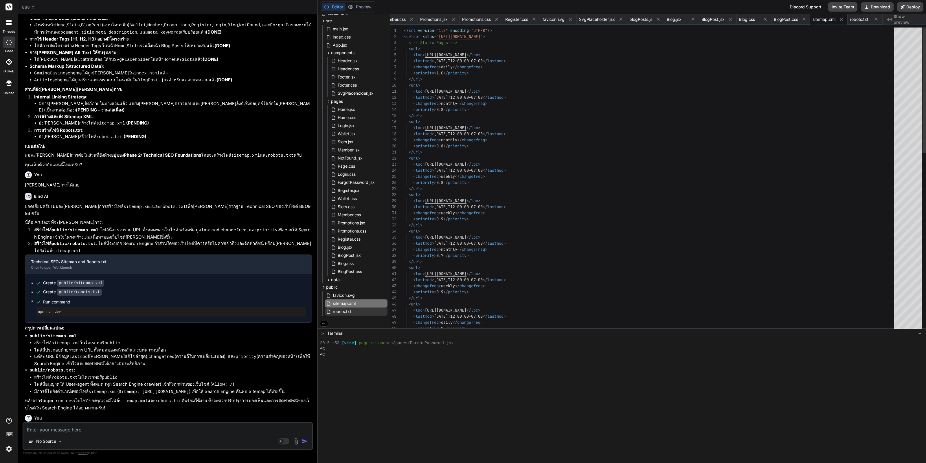
click at [351, 310] on span "robots.txt" at bounding box center [342, 311] width 20 height 7
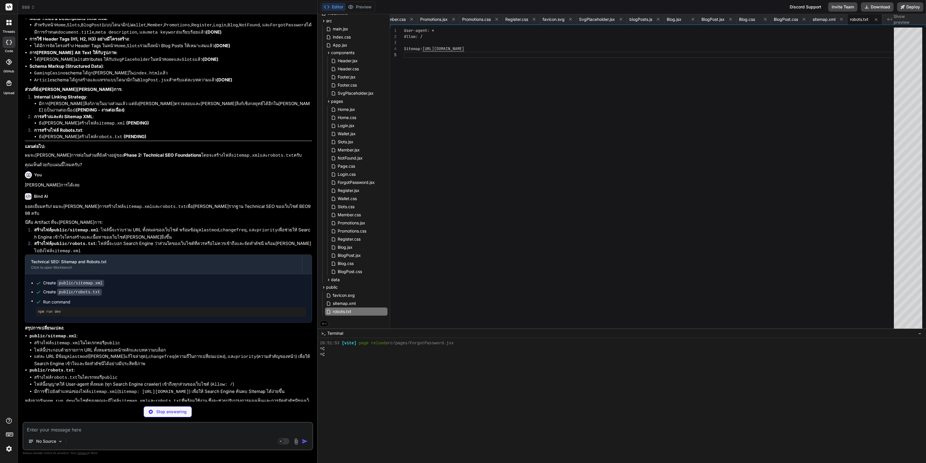
scroll to position [11355, 0]
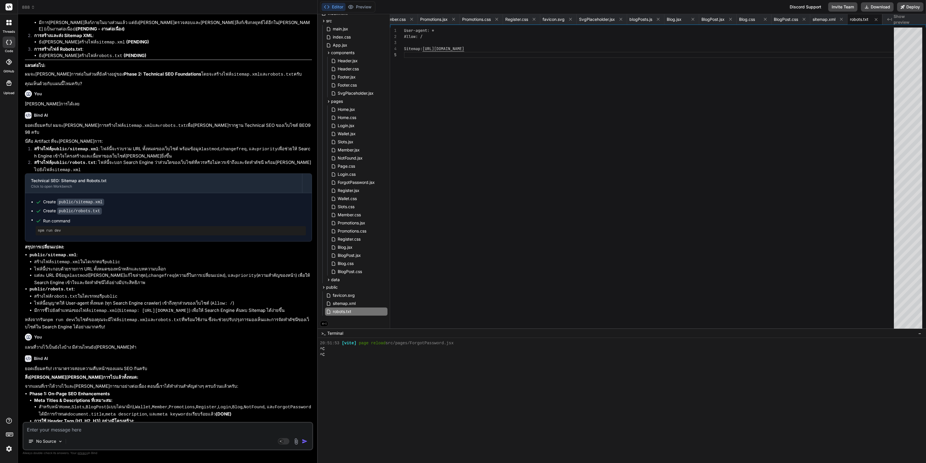
drag, startPoint x: 82, startPoint y: 417, endPoint x: 135, endPoint y: 418, distance: 52.1
copy strong "Internal Linking Strategy"
click at [127, 432] on textarea at bounding box center [167, 427] width 289 height 10
paste textarea "Internal Linking Strategy"
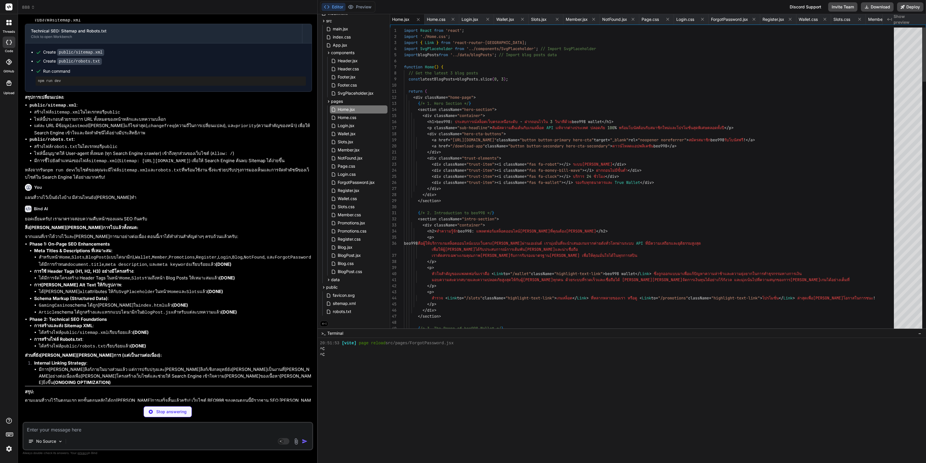
scroll to position [3136, 0]
click at [357, 6] on button "Preview" at bounding box center [359, 7] width 28 height 8
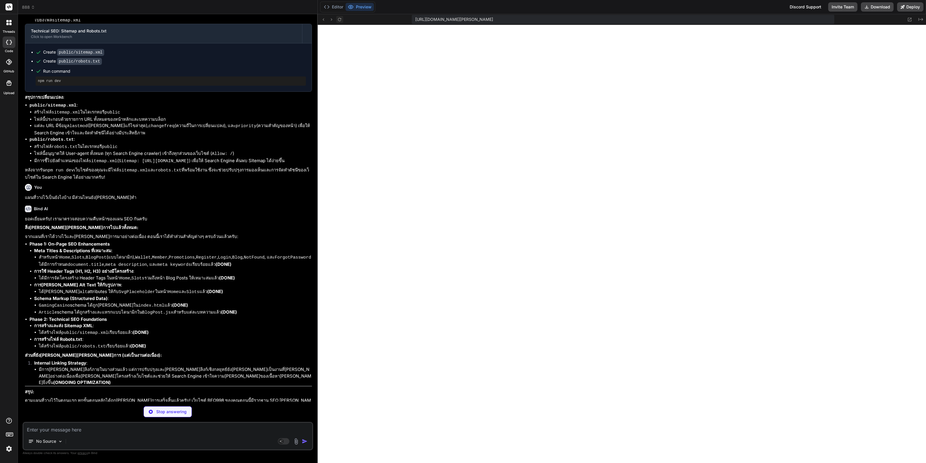
click at [340, 17] on icon at bounding box center [339, 19] width 5 height 5
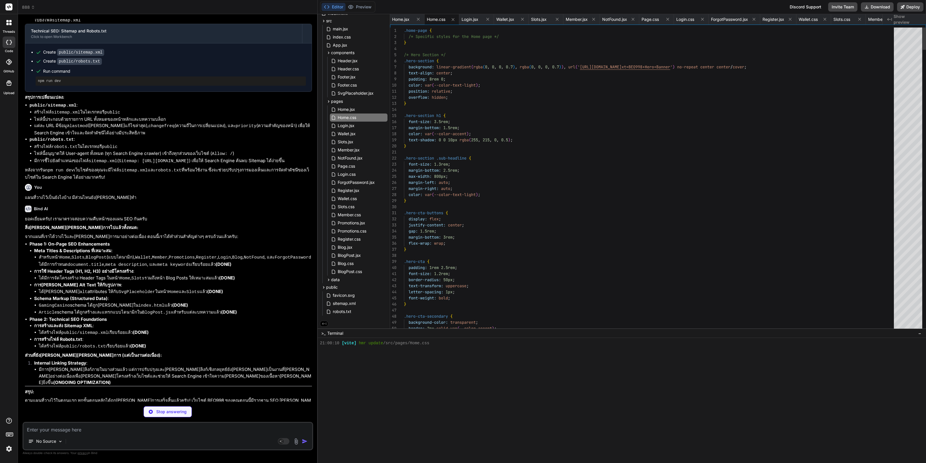
scroll to position [3142, 0]
click at [365, 8] on button "Preview" at bounding box center [359, 7] width 28 height 8
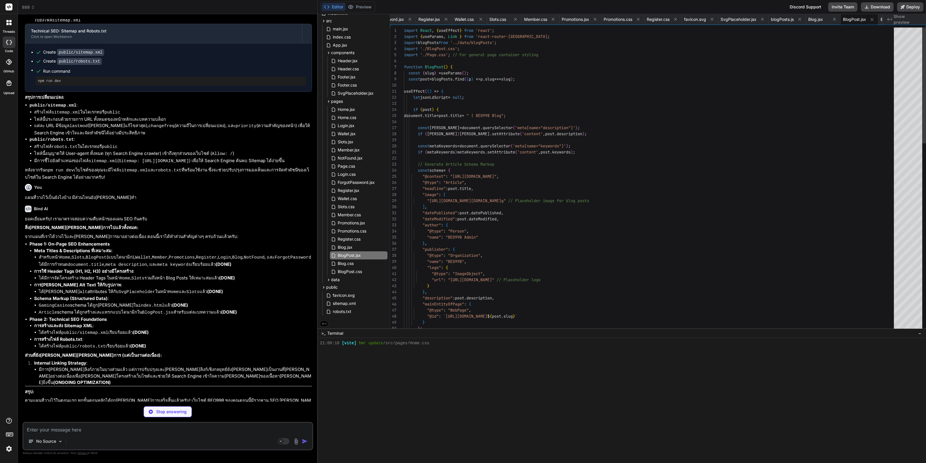
scroll to position [3148, 0]
click at [366, 8] on button "Preview" at bounding box center [359, 7] width 28 height 8
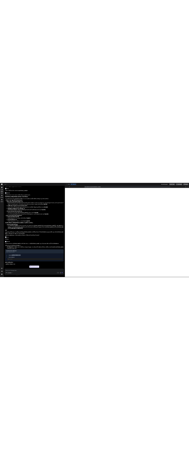
scroll to position [11673, 0]
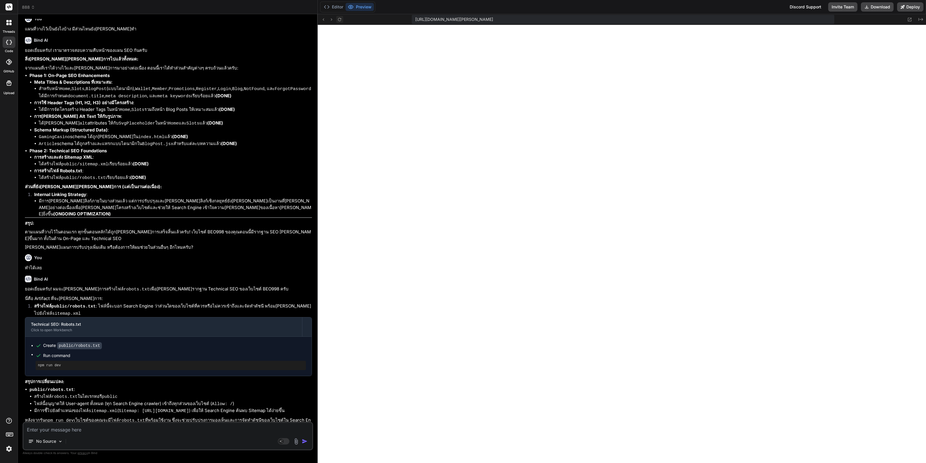
click at [340, 21] on icon at bounding box center [339, 19] width 3 height 3
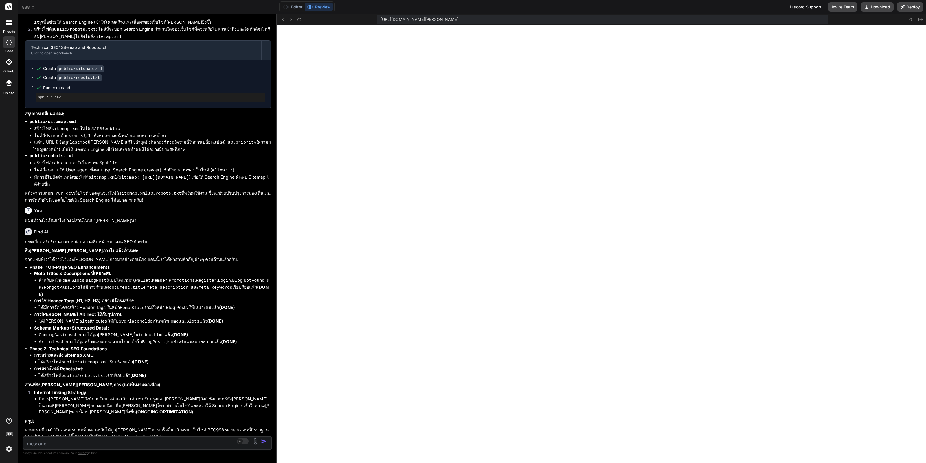
scroll to position [12443, 0]
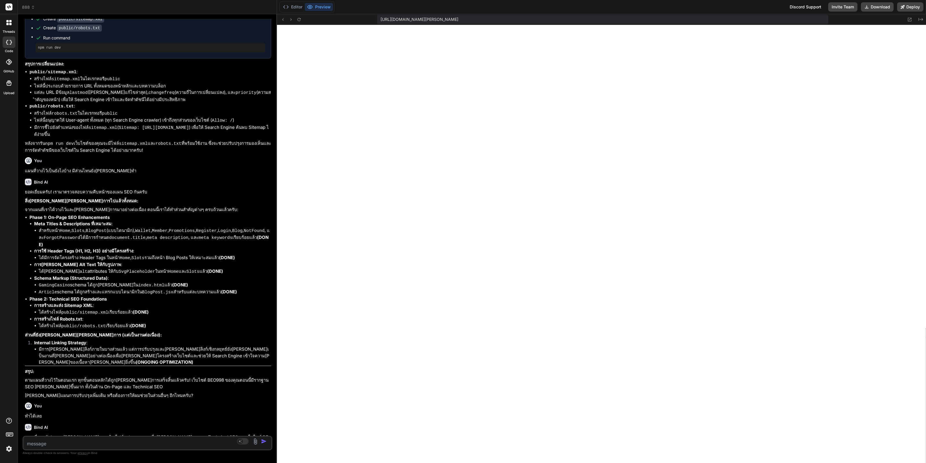
drag, startPoint x: 317, startPoint y: 204, endPoint x: 264, endPoint y: 236, distance: 61.7
click at [264, 236] on div "Bind AI Web Search Created with Pixso. Code Generator You Bind AI ยอดเยี่ยม! นี…" at bounding box center [147, 238] width 259 height 448
click at [102, 439] on textarea at bounding box center [126, 441] width 207 height 10
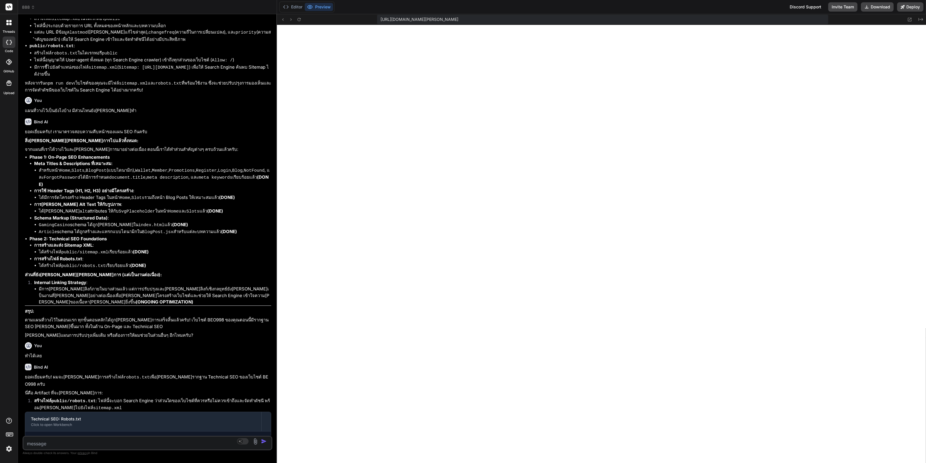
scroll to position [12608, 0]
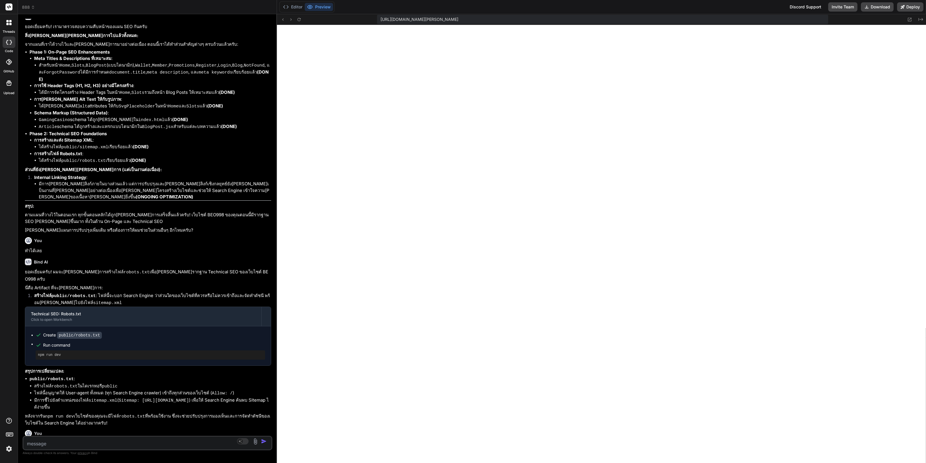
drag, startPoint x: 179, startPoint y: 267, endPoint x: 95, endPoint y: 416, distance: 170.4
click at [95, 438] on textarea at bounding box center [126, 441] width 207 height 10
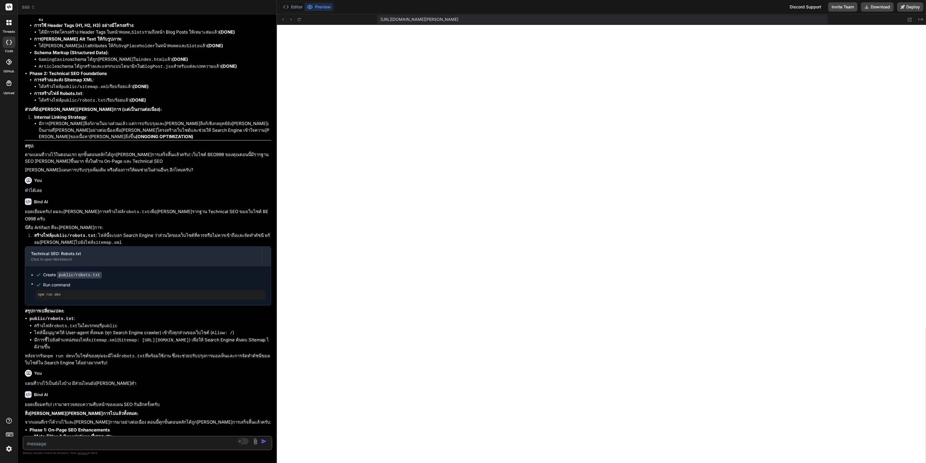
scroll to position [12681, 0]
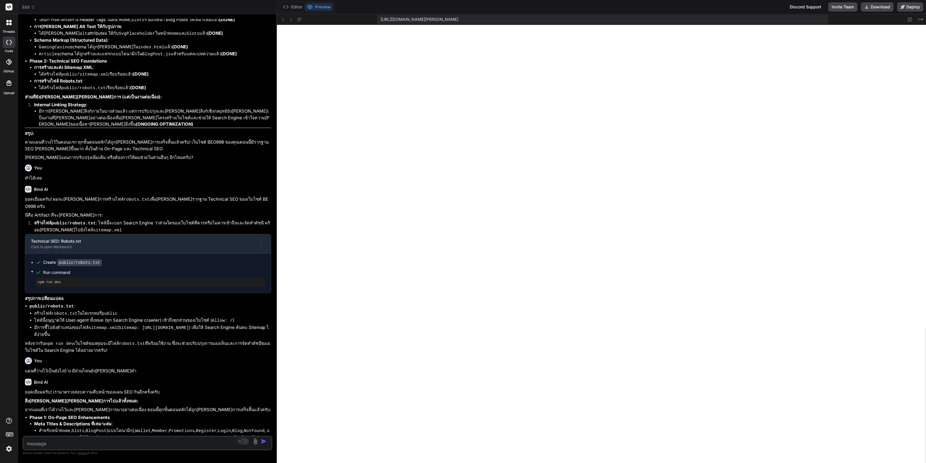
drag, startPoint x: 130, startPoint y: 416, endPoint x: 155, endPoint y: 416, distance: 25.2
copy code "npm run dev"
click at [189, 443] on textarea at bounding box center [126, 441] width 207 height 10
paste textarea "npm run dev"
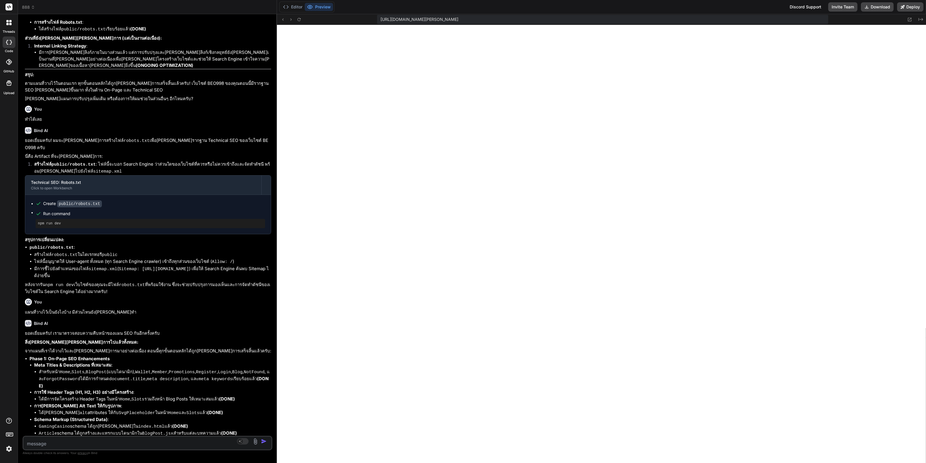
scroll to position [12741, 0]
click at [300, 21] on icon at bounding box center [299, 19] width 5 height 5
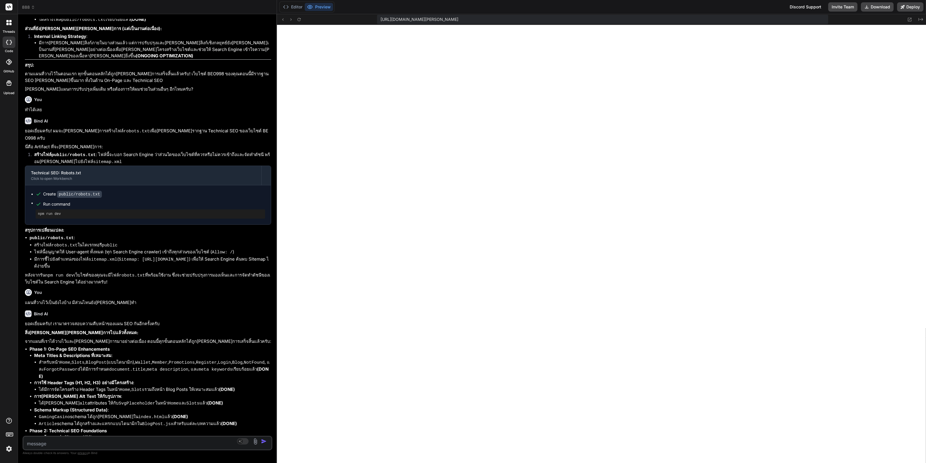
scroll to position [12754, 0]
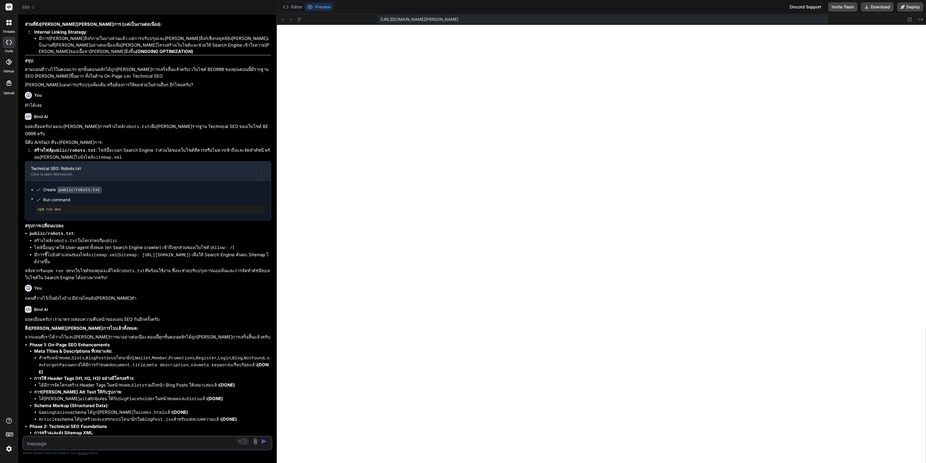
drag, startPoint x: 303, startPoint y: 18, endPoint x: 299, endPoint y: 19, distance: 3.5
click at [303, 18] on div "[URL][DOMAIN_NAME][PERSON_NAME] Created with Pixso." at bounding box center [601, 19] width 649 height 11
click at [299, 19] on icon at bounding box center [298, 19] width 3 height 3
click at [299, 21] on icon at bounding box center [298, 19] width 3 height 3
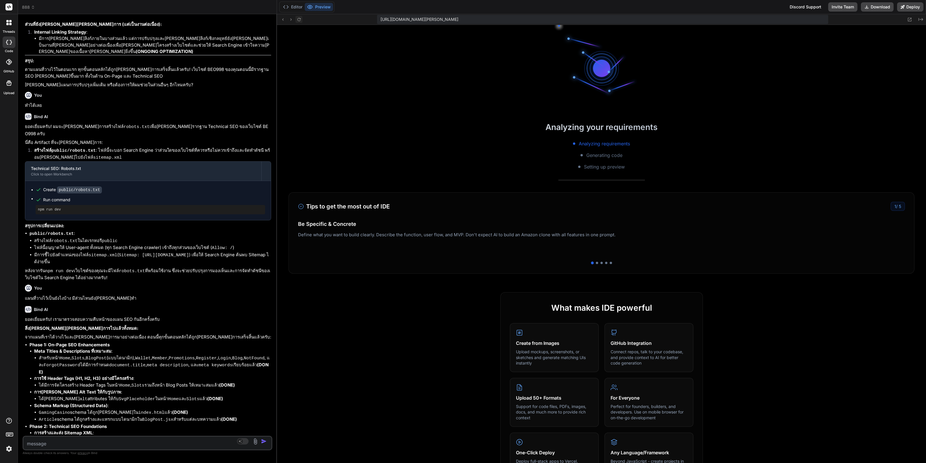
scroll to position [3391, 0]
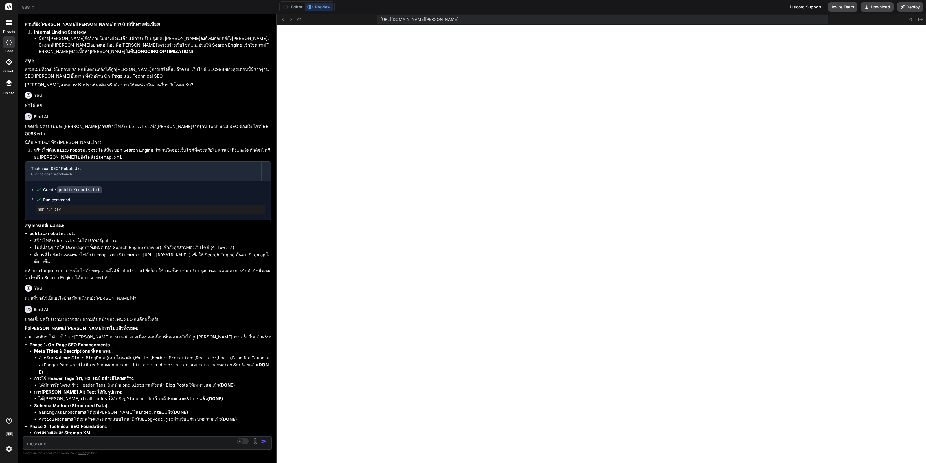
click at [95, 443] on textarea at bounding box center [126, 441] width 207 height 10
paste textarea "[plugin:vite:css] [postcss] /home/u3uk0f35zsjjbn9cprh6fq9h0p4tm2-wnxx/src/index…"
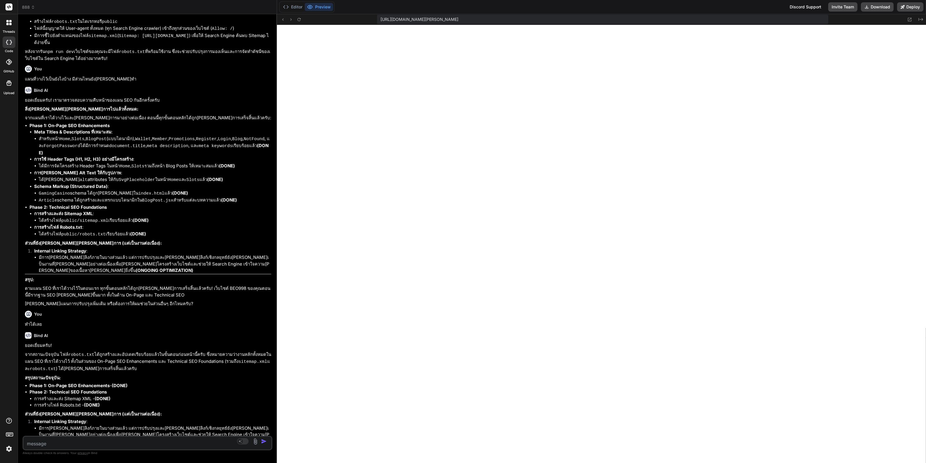
scroll to position [3507, 0]
click at [298, 17] on icon at bounding box center [299, 19] width 5 height 5
click at [173, 443] on textarea at bounding box center [126, 441] width 207 height 10
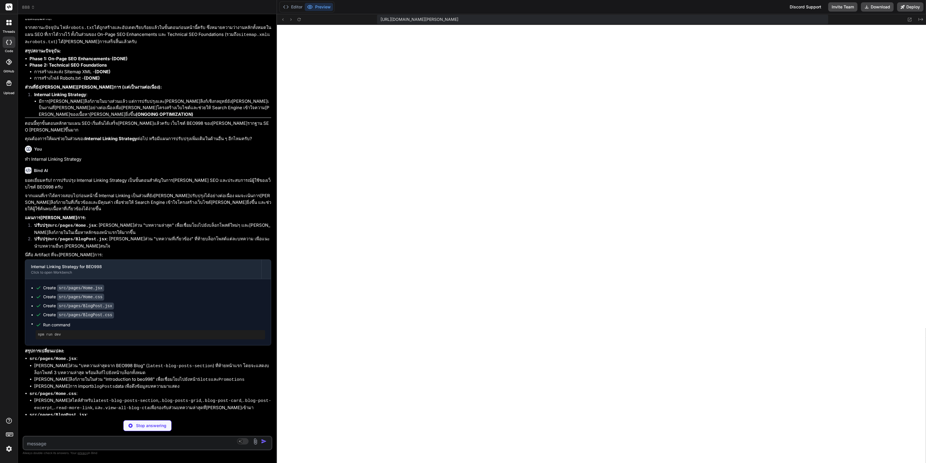
scroll to position [13313, 0]
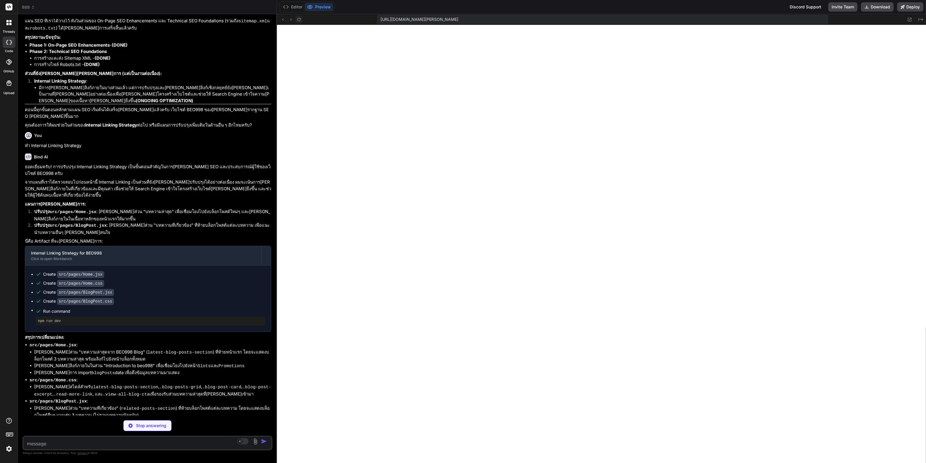
click at [301, 20] on icon at bounding box center [299, 19] width 5 height 5
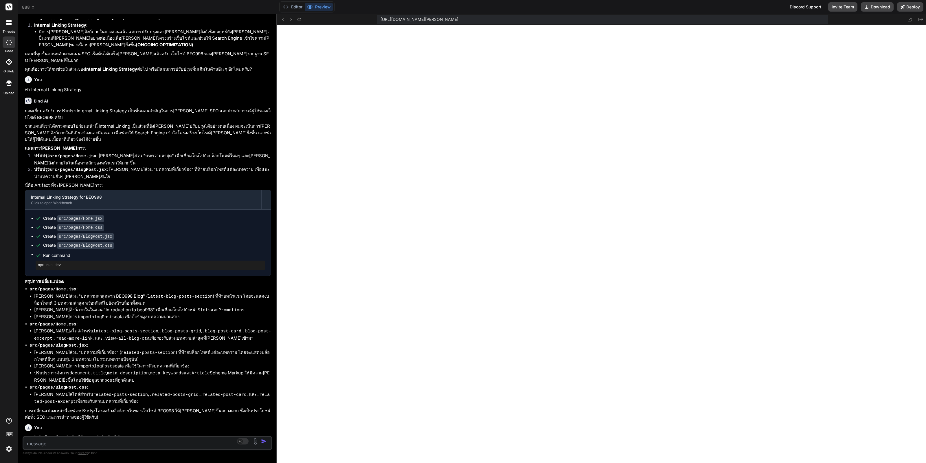
scroll to position [13370, 0]
click at [96, 449] on div "No Source Agent Mode. When this toggle is activated, AI automatically makes dec…" at bounding box center [148, 442] width 250 height 14
click at [98, 446] on textarea at bounding box center [126, 441] width 207 height 10
click at [99, 445] on textarea at bounding box center [126, 441] width 207 height 10
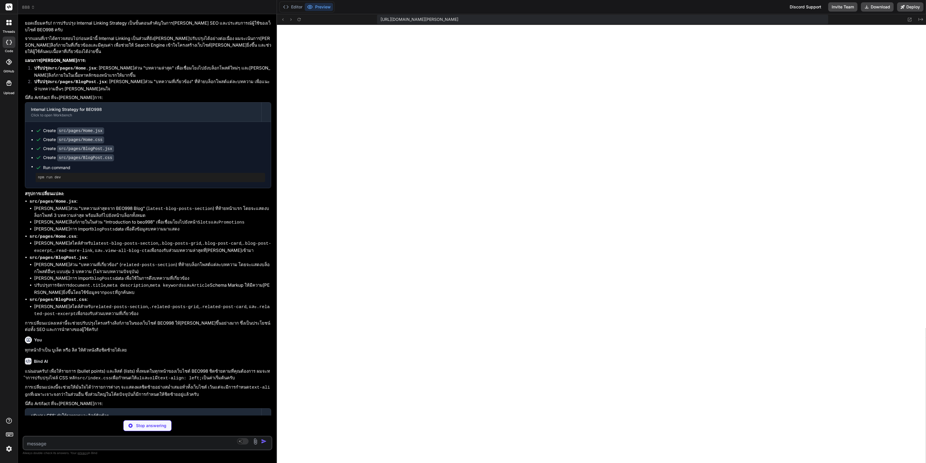
scroll to position [13484, 0]
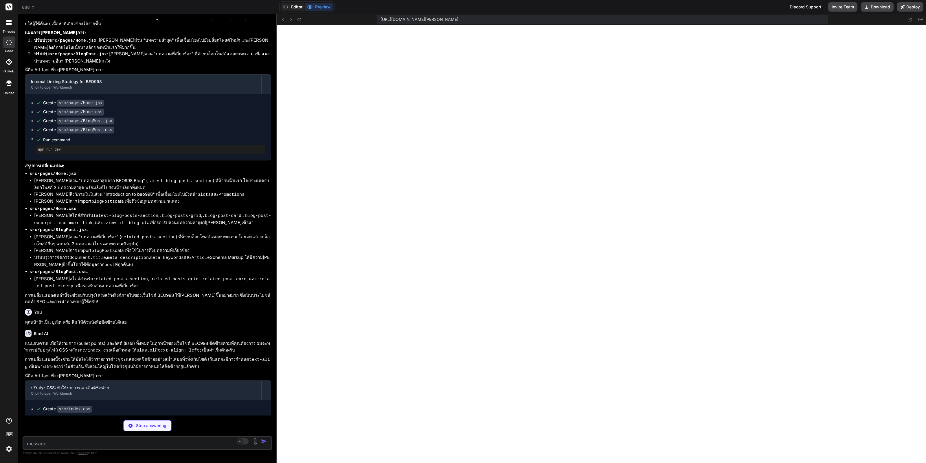
click at [298, 3] on button "Editor" at bounding box center [293, 7] width 24 height 8
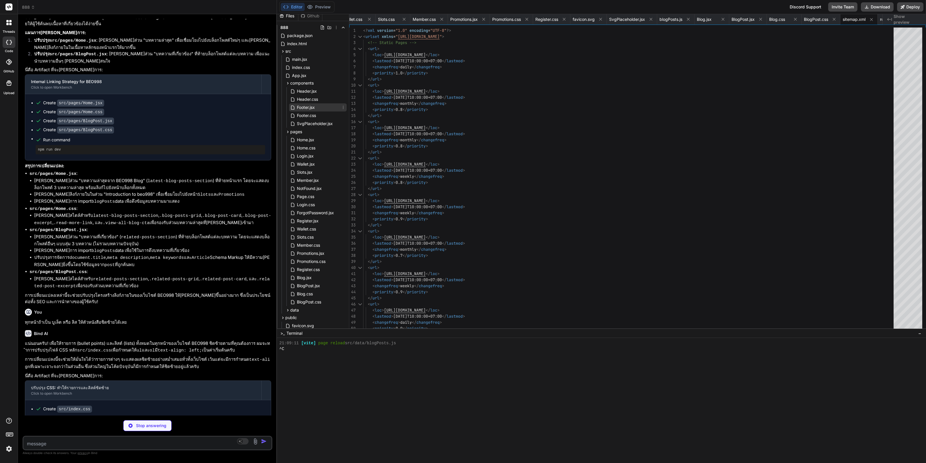
scroll to position [0, 0]
click at [327, 101] on div "Header.css" at bounding box center [318, 103] width 58 height 8
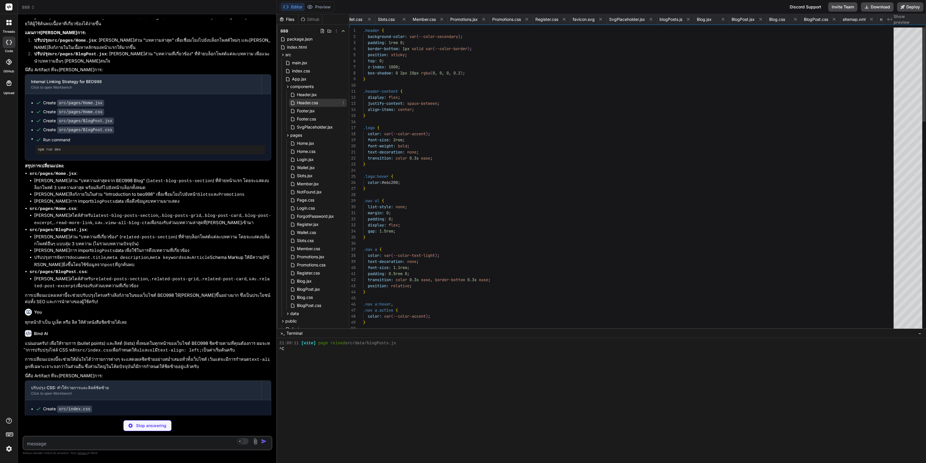
scroll to position [0, 214]
click at [299, 101] on span "Header.css" at bounding box center [307, 102] width 22 height 7
click at [302, 96] on span "Header.jsx" at bounding box center [306, 94] width 21 height 7
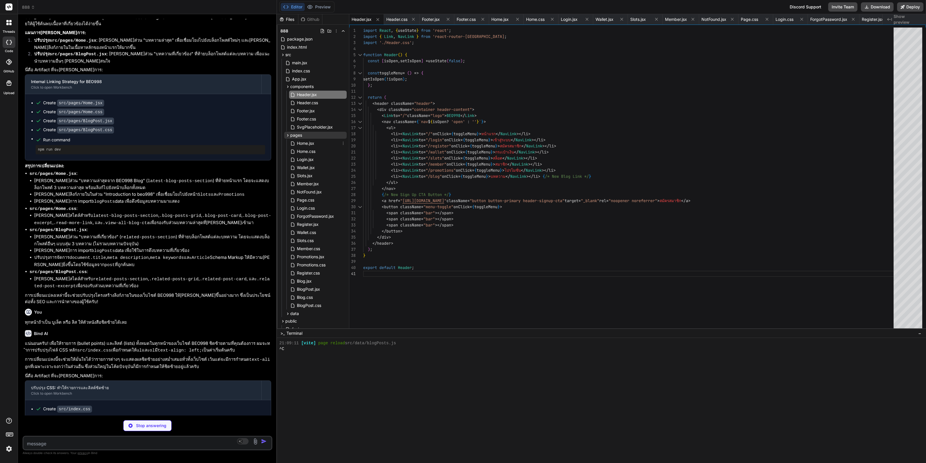
click at [318, 137] on div "pages" at bounding box center [315, 135] width 62 height 7
click at [307, 144] on div "data" at bounding box center [315, 142] width 62 height 7
click at [303, 139] on div "data" at bounding box center [315, 142] width 62 height 7
click at [305, 138] on div "pages" at bounding box center [315, 135] width 62 height 7
click at [304, 143] on span "Home.jsx" at bounding box center [305, 143] width 19 height 7
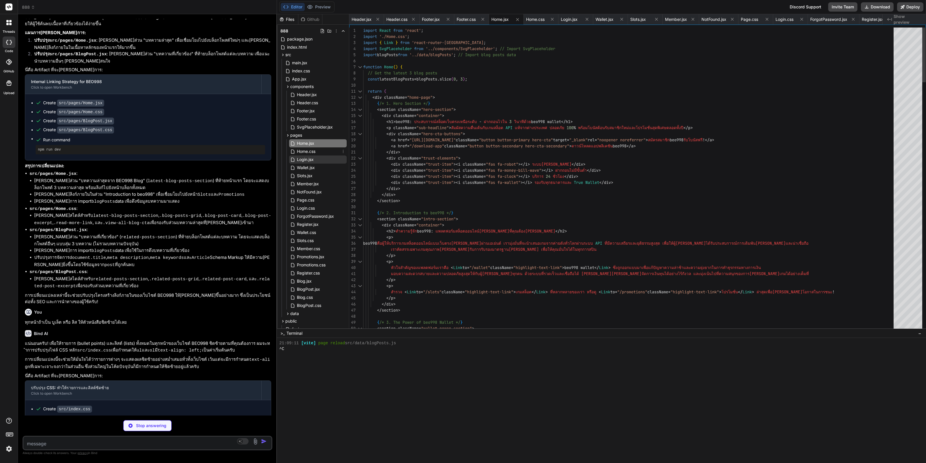
click at [310, 155] on div "Login.jsx" at bounding box center [318, 159] width 58 height 8
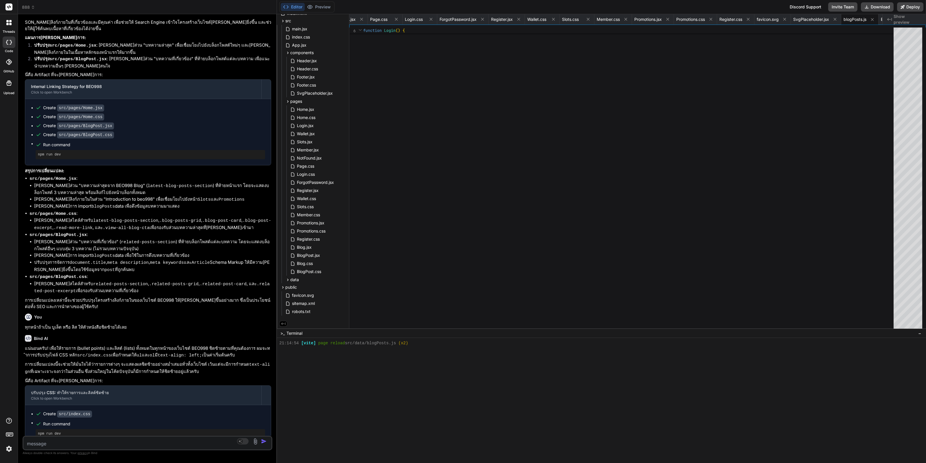
scroll to position [3564, 0]
click at [315, 9] on button "Preview" at bounding box center [319, 7] width 28 height 8
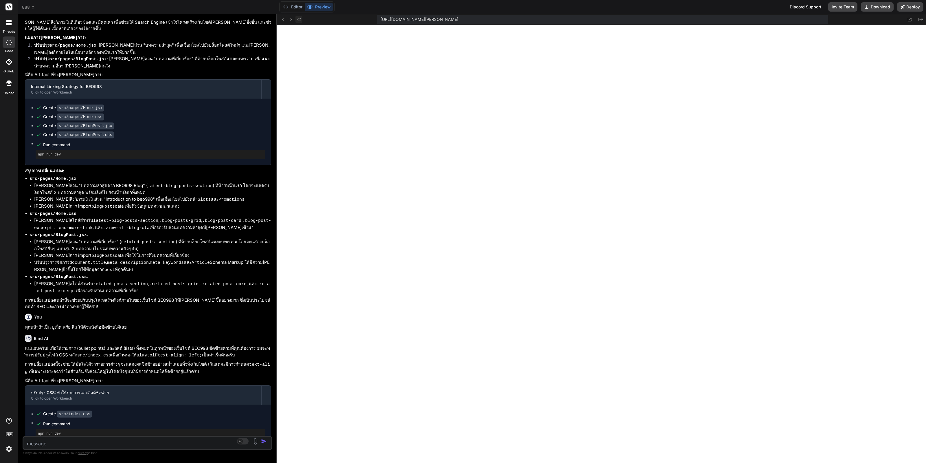
click at [299, 20] on icon at bounding box center [299, 19] width 5 height 5
click at [295, 10] on button "Editor" at bounding box center [293, 7] width 24 height 8
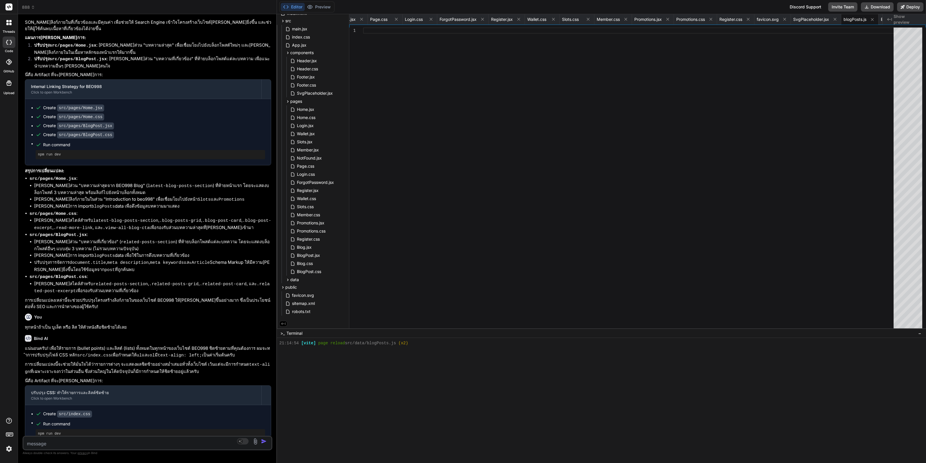
click at [92, 444] on textarea at bounding box center [126, 441] width 207 height 10
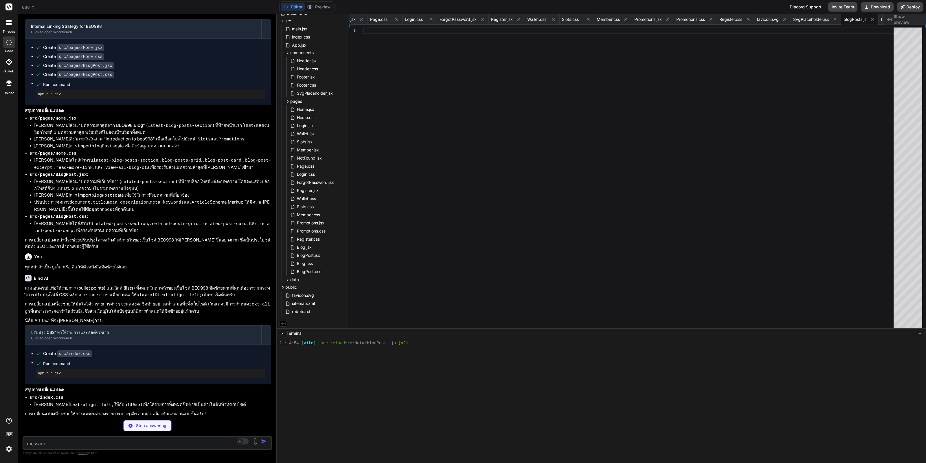
scroll to position [13594, 0]
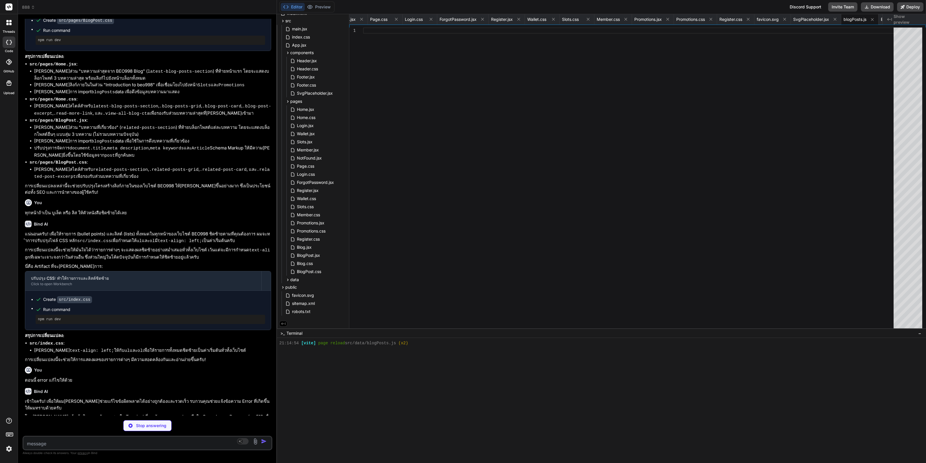
click at [10, 450] on img at bounding box center [9, 449] width 10 height 10
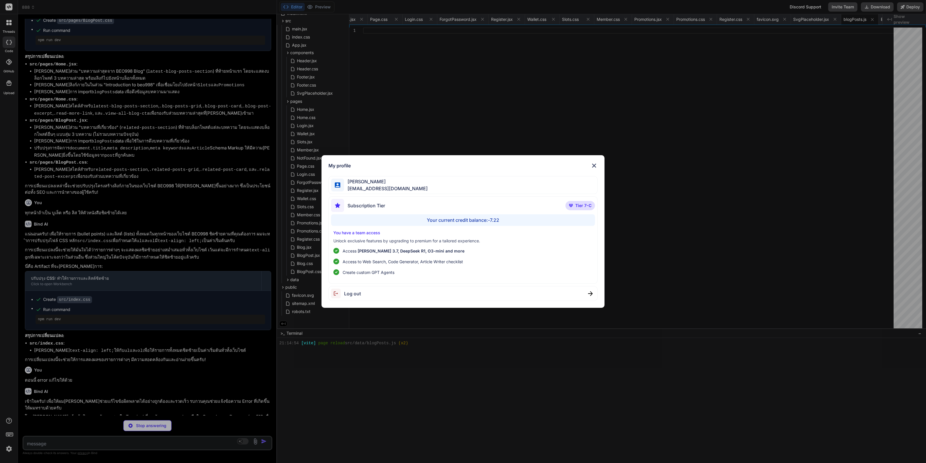
click at [708, 245] on div "My profile [PERSON_NAME] Yutthasin [EMAIL_ADDRESS][DOMAIN_NAME] Subscription Ti…" at bounding box center [463, 231] width 926 height 463
